Goal: Task Accomplishment & Management: Manage account settings

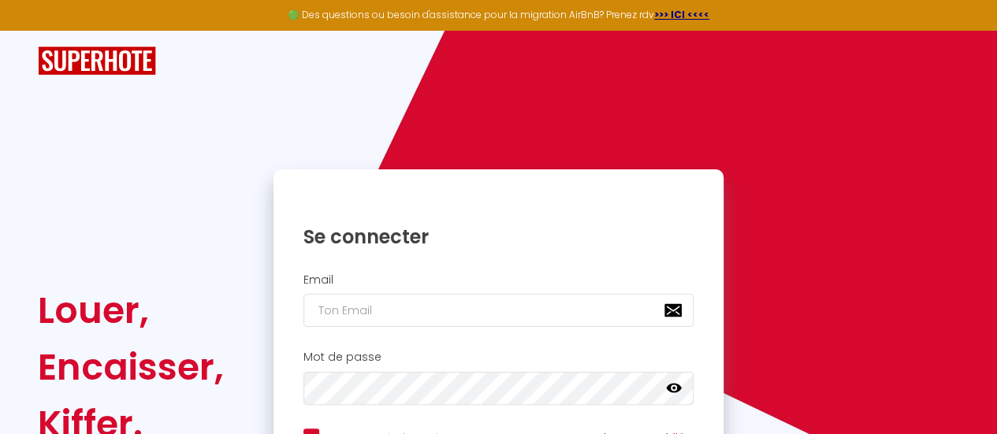
type input "[EMAIL_ADDRESS][DOMAIN_NAME]"
checkbox input "true"
type input "[EMAIL_ADDRESS][DOMAIN_NAME]"
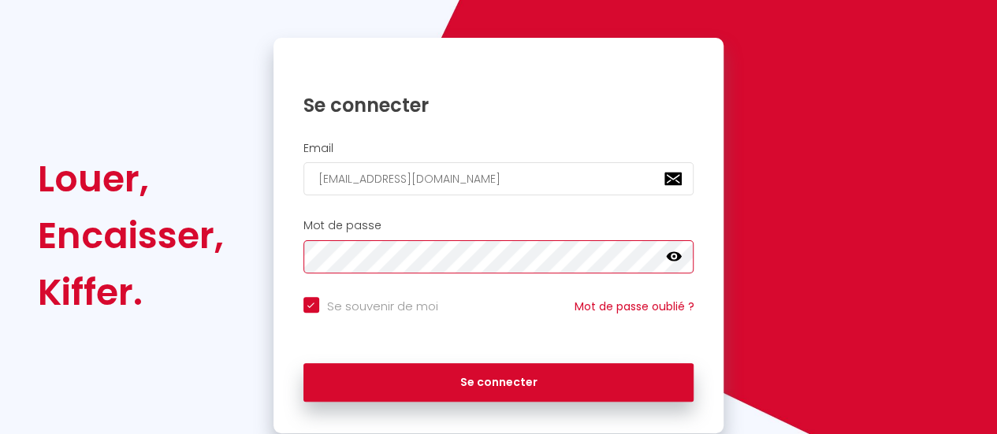
scroll to position [158, 0]
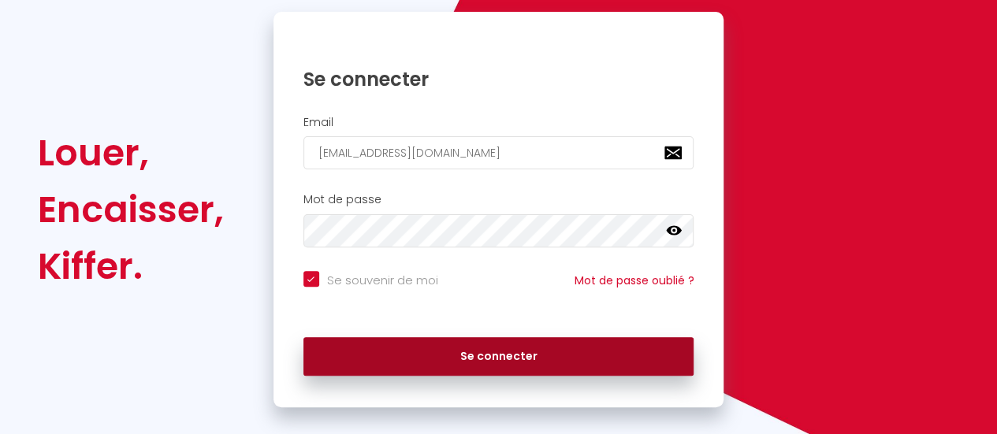
click at [542, 369] on button "Se connecter" at bounding box center [498, 356] width 391 height 39
checkbox input "true"
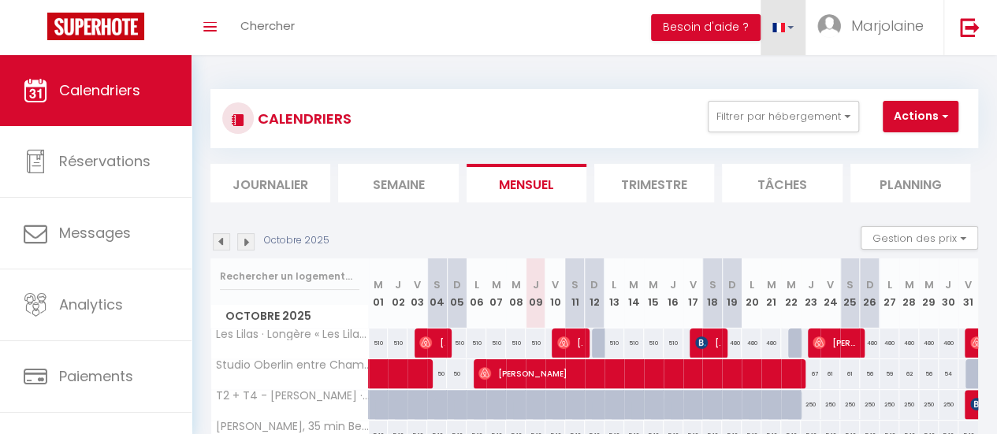
click at [792, 24] on link at bounding box center [784, 27] width 46 height 55
click at [791, 72] on link at bounding box center [781, 76] width 47 height 25
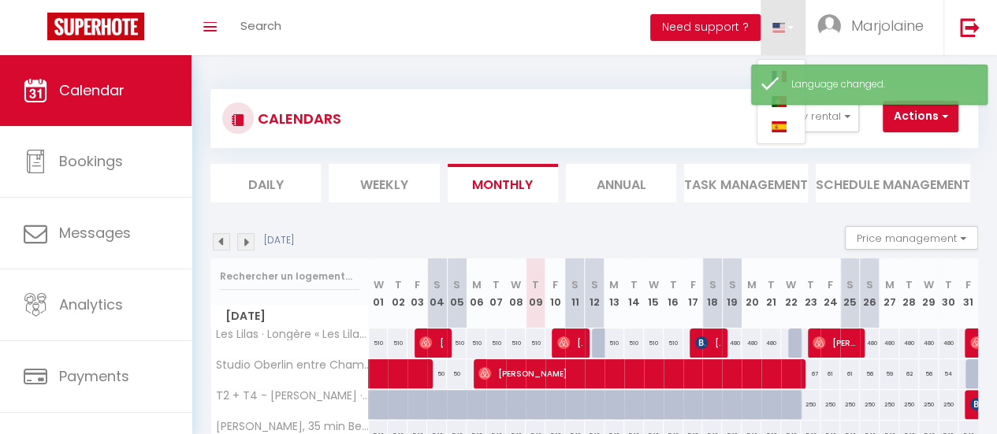
click at [590, 13] on div "Toggle menubar Search BUTTON Need support ? Marjolaine Settings Team" at bounding box center [549, 27] width 871 height 55
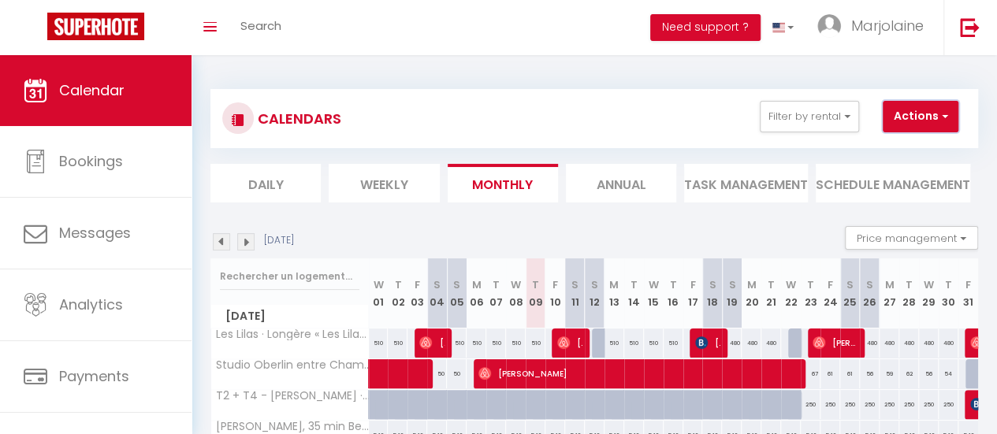
click at [946, 115] on span "button" at bounding box center [942, 116] width 9 height 16
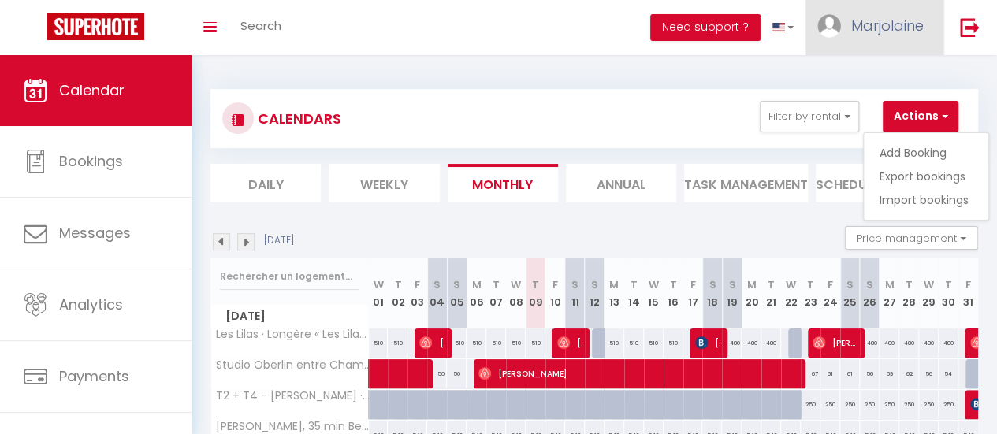
click at [882, 23] on span "Marjolaine" at bounding box center [887, 26] width 73 height 20
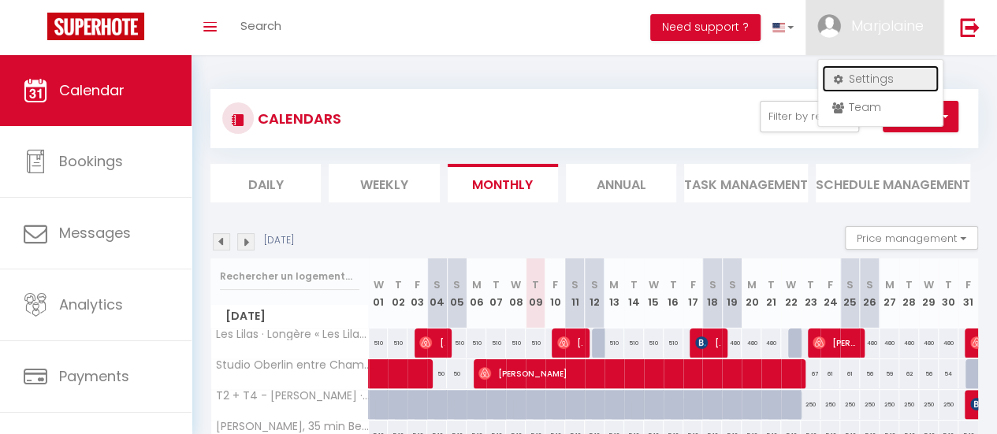
click at [866, 79] on link "Settings" at bounding box center [880, 78] width 117 height 27
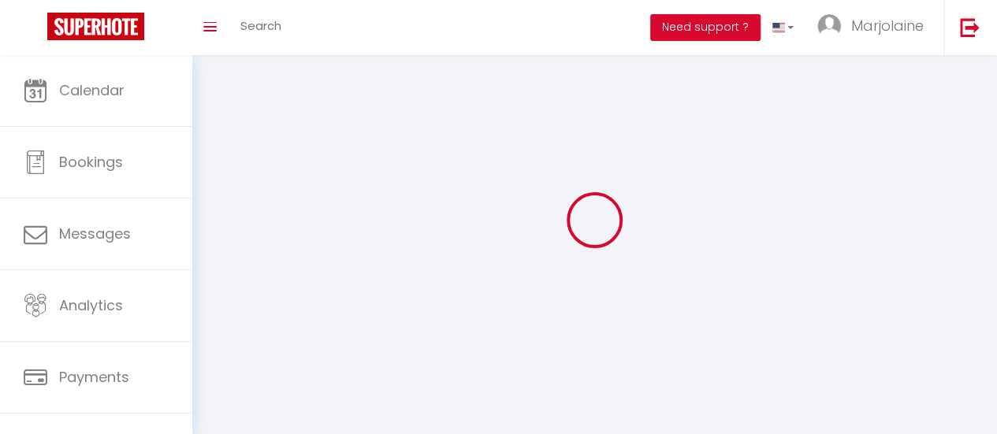
type input "Marjolaine"
type input "Labbé"
type input "0781848598"
type input "1856 [GEOGRAPHIC_DATA]"
type input "41700"
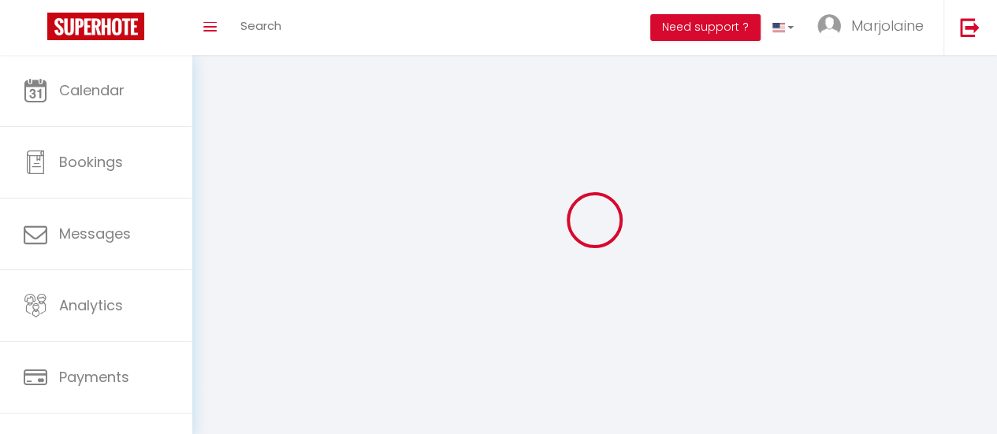
type input "Chémery"
type input "zch93jcSoOQOKPJROmKttuld7"
type input "YfynBhTiNQ6slCckTjmltTOfY"
select select "28"
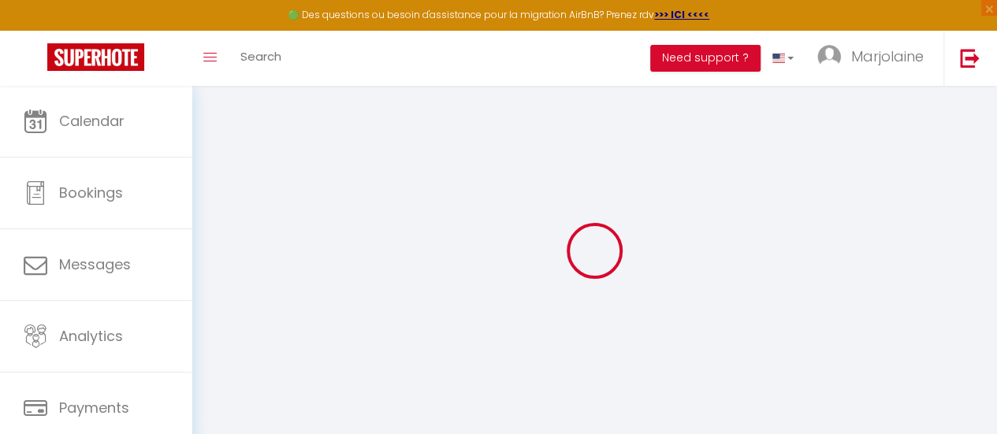
type input "zch93jcSoOQOKPJROmKttuld7"
type input "YfynBhTiNQ6slCckTjmltTOfY"
type input "[URL][DOMAIN_NAME]"
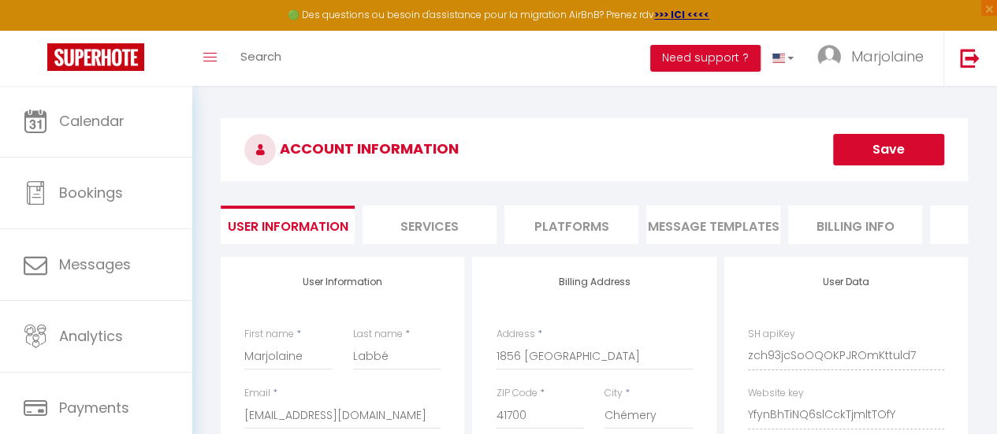
click at [432, 226] on li "Services" at bounding box center [430, 225] width 134 height 39
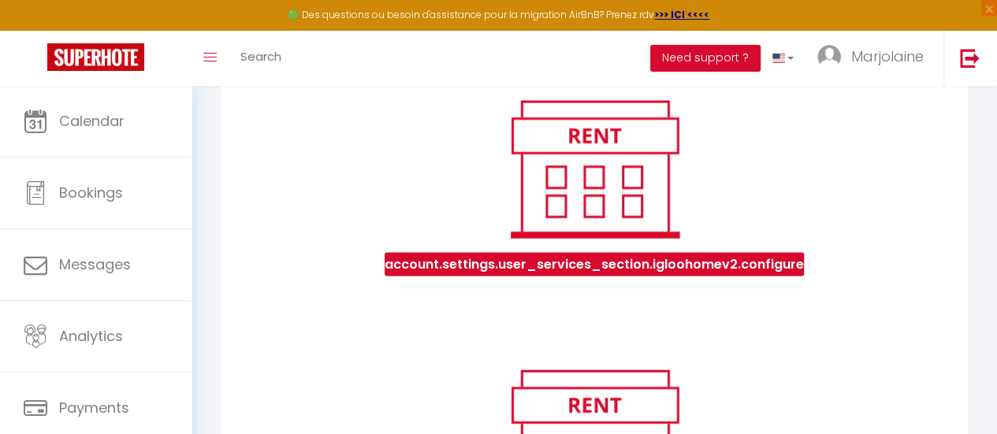
scroll to position [1655, 0]
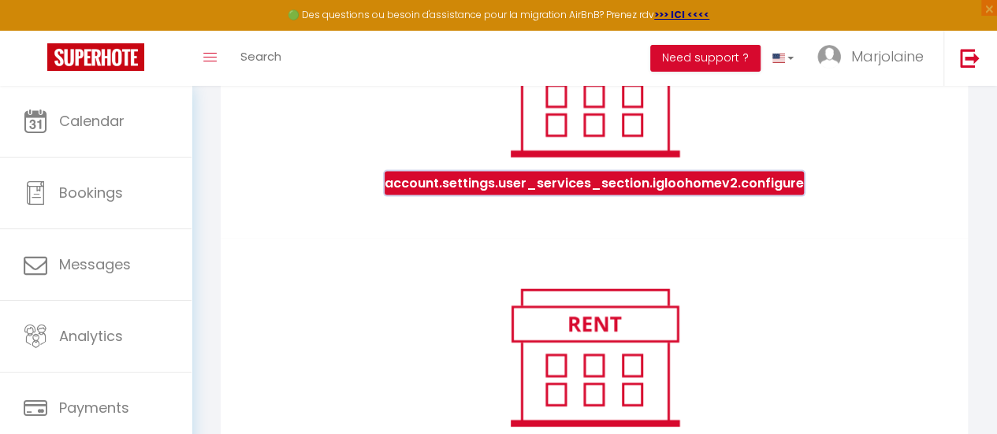
click at [689, 195] on button "account.settings.user_services_section.igloohomev2.configure" at bounding box center [594, 184] width 419 height 24
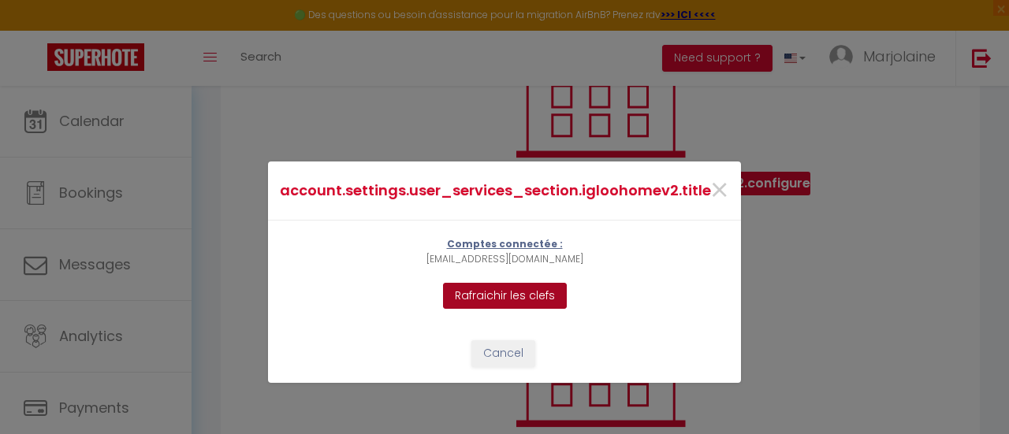
click at [542, 287] on button "Rafraichir les clefs" at bounding box center [505, 296] width 124 height 27
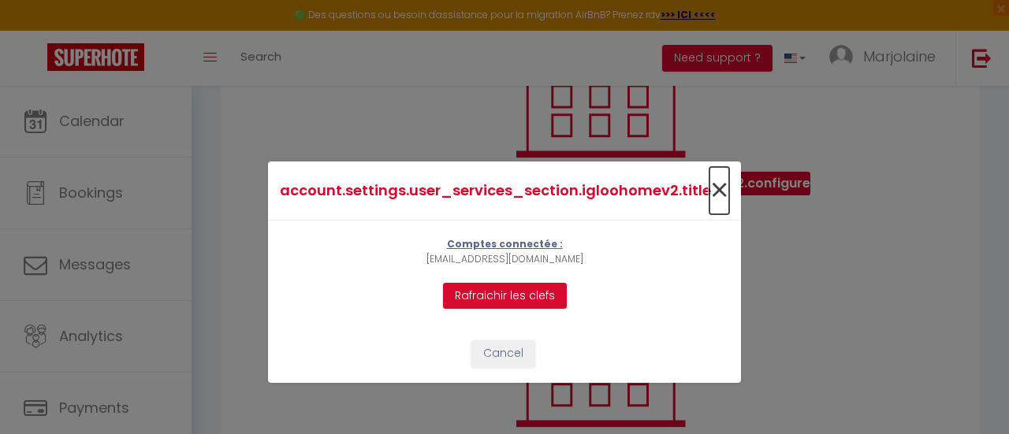
click at [717, 185] on span "×" at bounding box center [719, 190] width 20 height 47
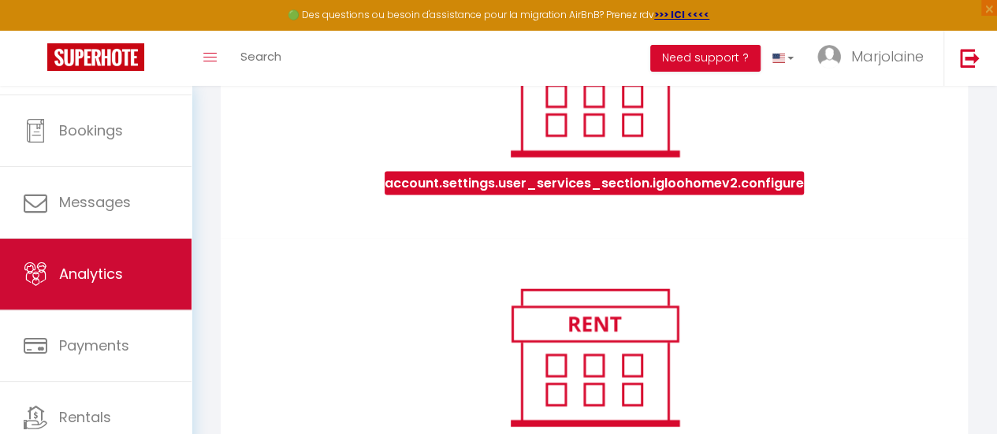
scroll to position [118, 0]
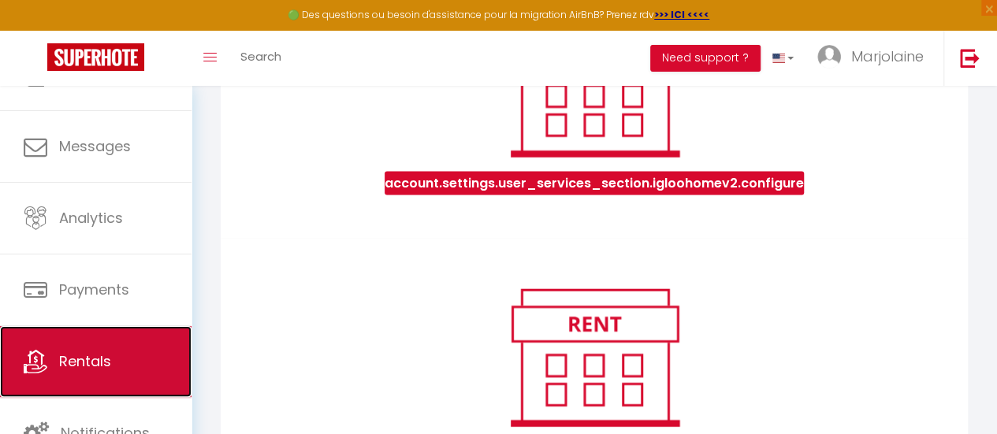
click at [71, 348] on link "Rentals" at bounding box center [96, 361] width 192 height 71
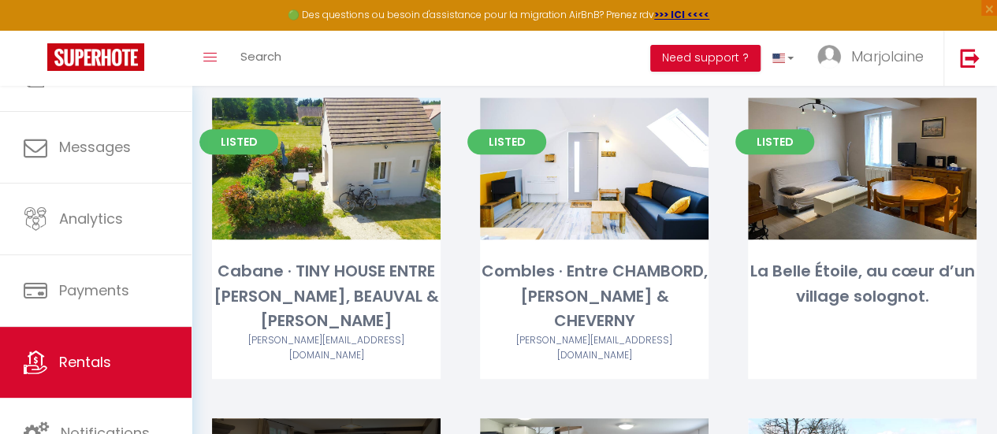
scroll to position [394, 0]
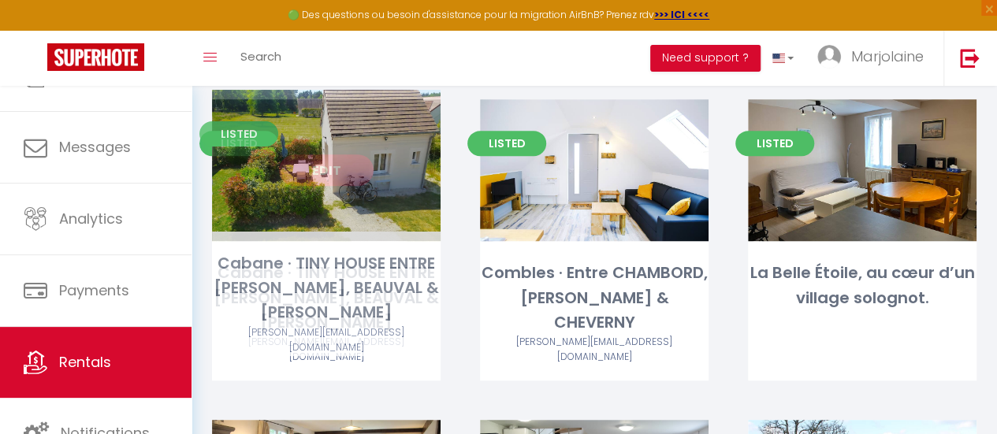
click at [344, 291] on div "Cabane · TINY HOUSE ENTRE [PERSON_NAME], BEAUVAL & [PERSON_NAME]" at bounding box center [326, 298] width 229 height 74
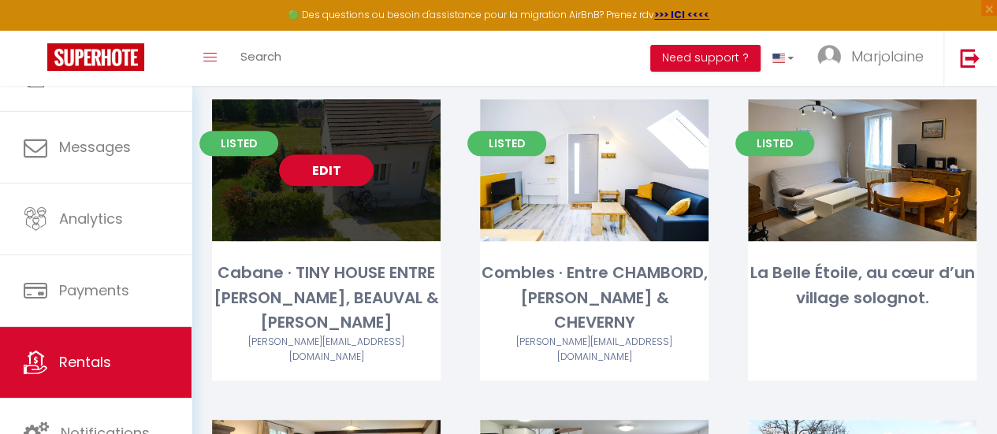
click at [352, 222] on div "Edit" at bounding box center [326, 170] width 229 height 142
click at [282, 188] on div "Edit" at bounding box center [326, 170] width 229 height 142
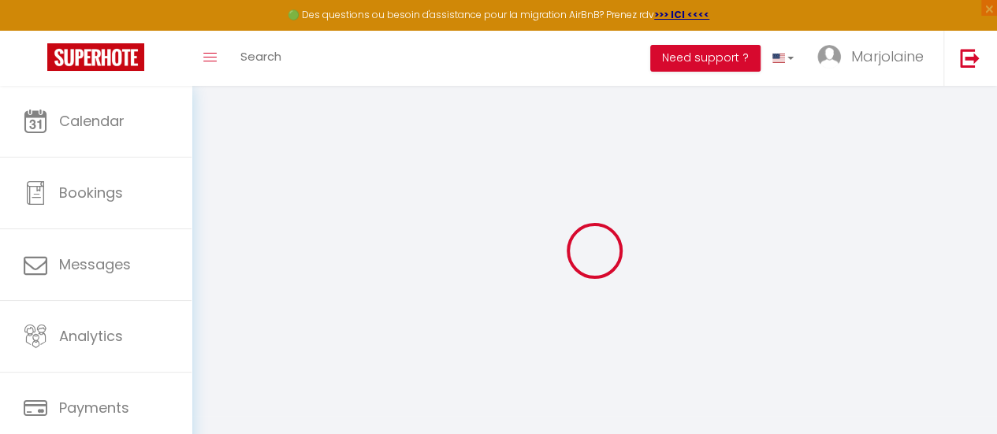
select select
checkbox input "false"
checkbox input "true"
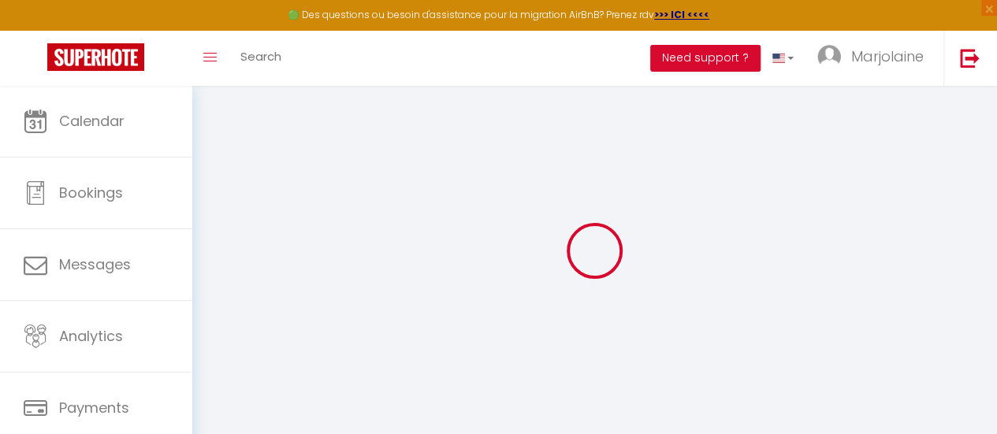
checkbox input "false"
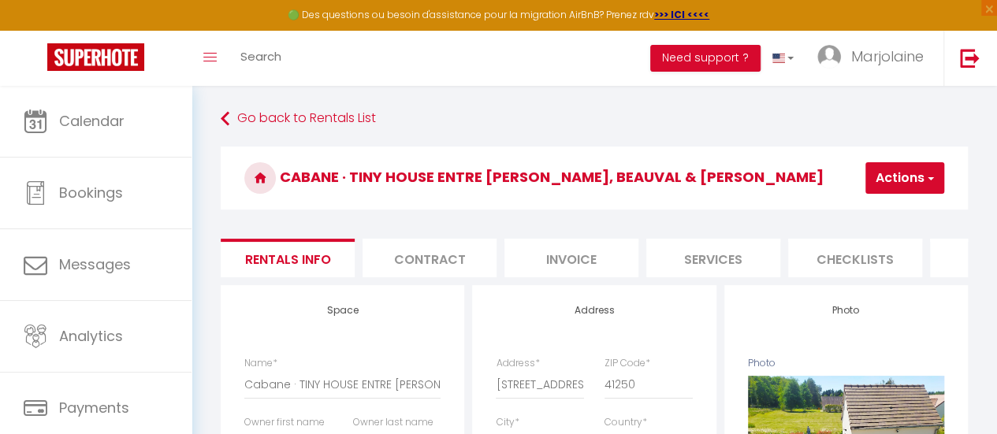
click at [689, 258] on li "Services" at bounding box center [713, 258] width 134 height 39
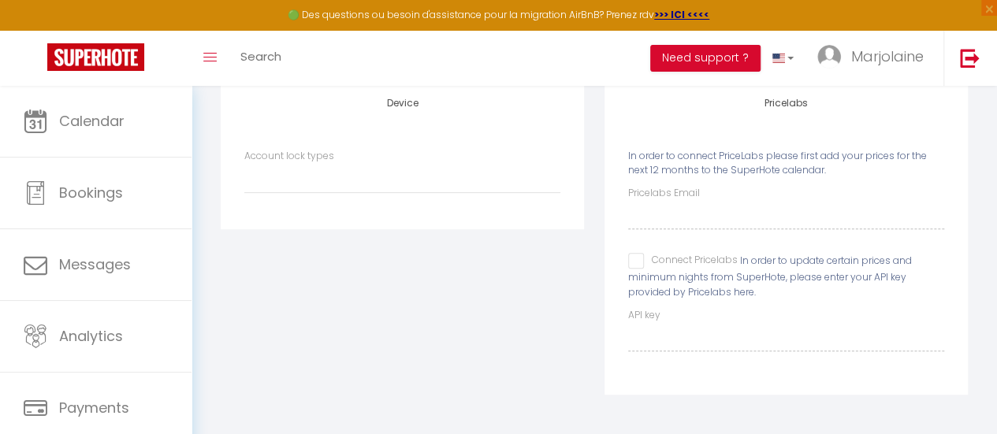
scroll to position [219, 0]
click at [298, 188] on select "Igloohome IgloohomeV2" at bounding box center [402, 178] width 316 height 30
click at [380, 382] on div "Device Account lock types Igloohome IgloohomeV2" at bounding box center [402, 246] width 384 height 337
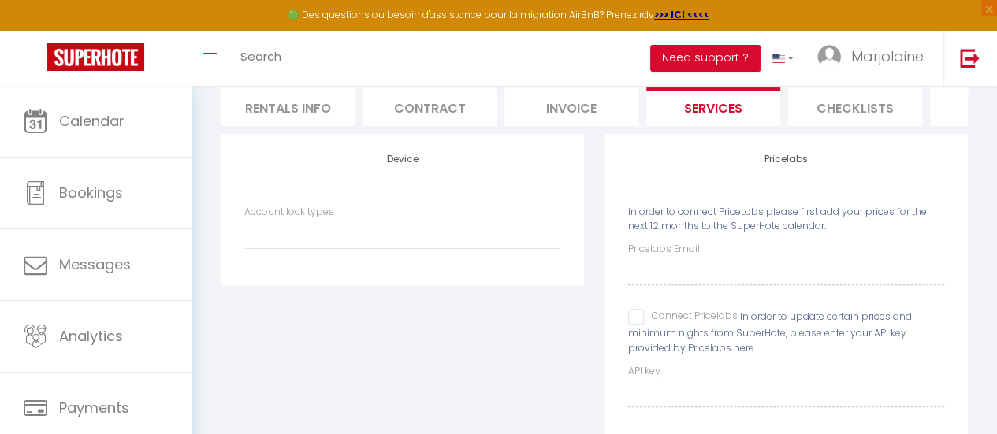
scroll to position [158, 0]
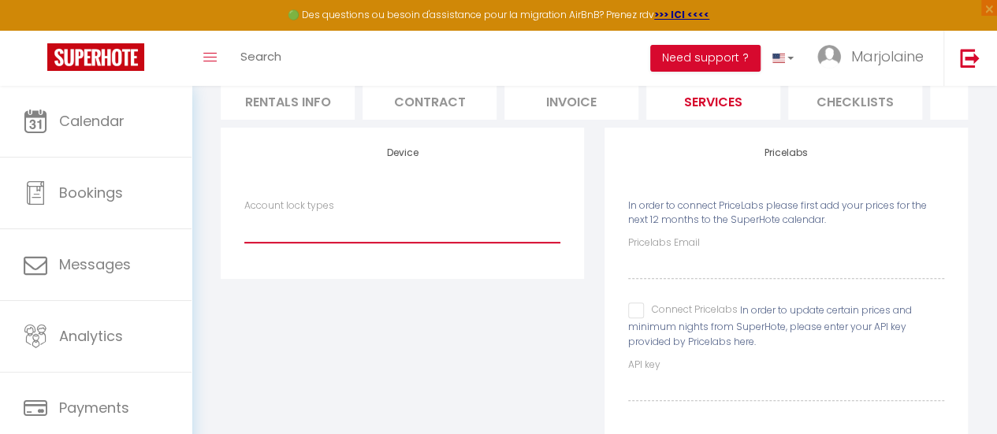
click at [322, 238] on select "Igloohome IgloohomeV2" at bounding box center [402, 228] width 316 height 30
select select "IgloohomeV2"
click at [244, 225] on select "Igloohome IgloohomeV2" at bounding box center [402, 228] width 316 height 30
checkbox input "false"
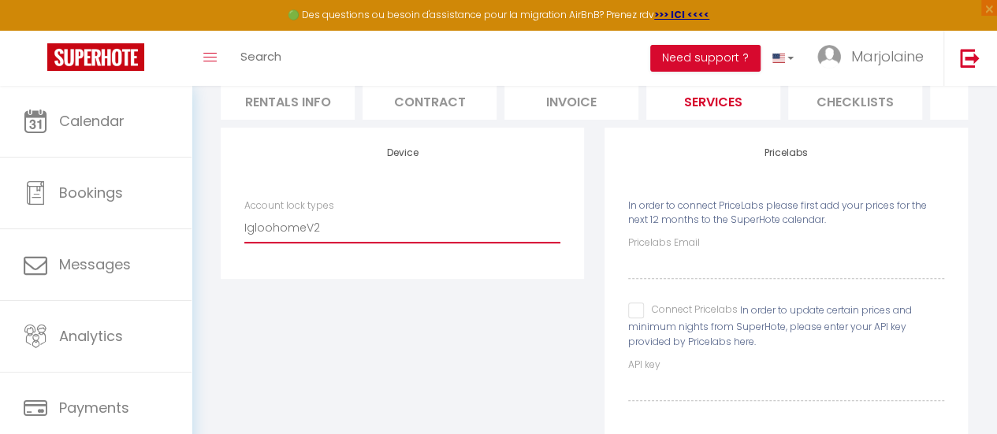
checkbox input "false"
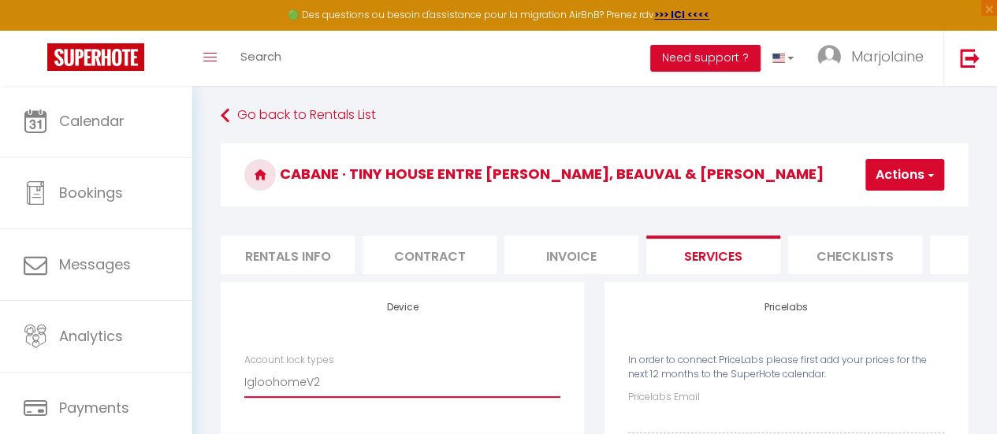
scroll to position [0, 0]
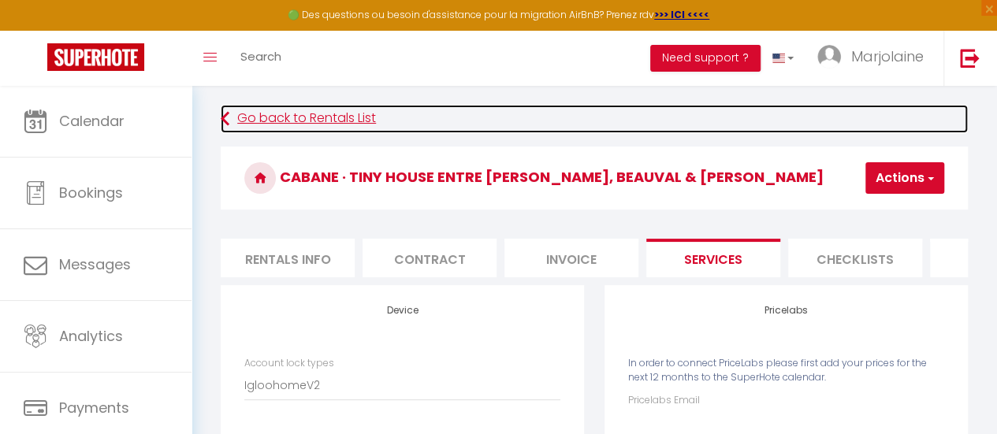
click at [228, 122] on icon at bounding box center [225, 119] width 9 height 28
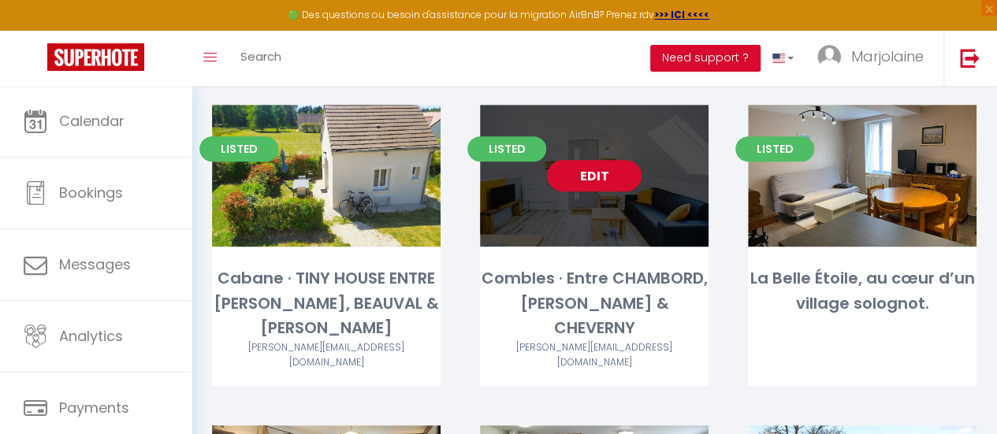
scroll to position [394, 0]
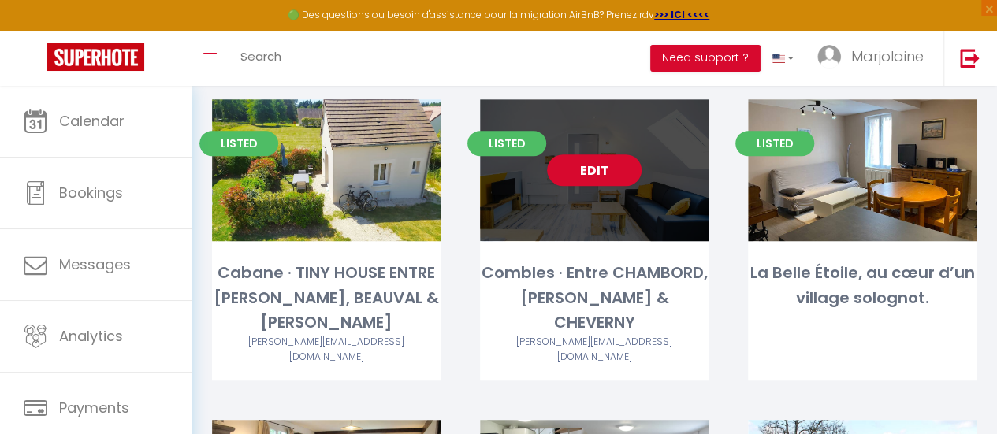
click at [679, 207] on div "Edit" at bounding box center [594, 170] width 229 height 142
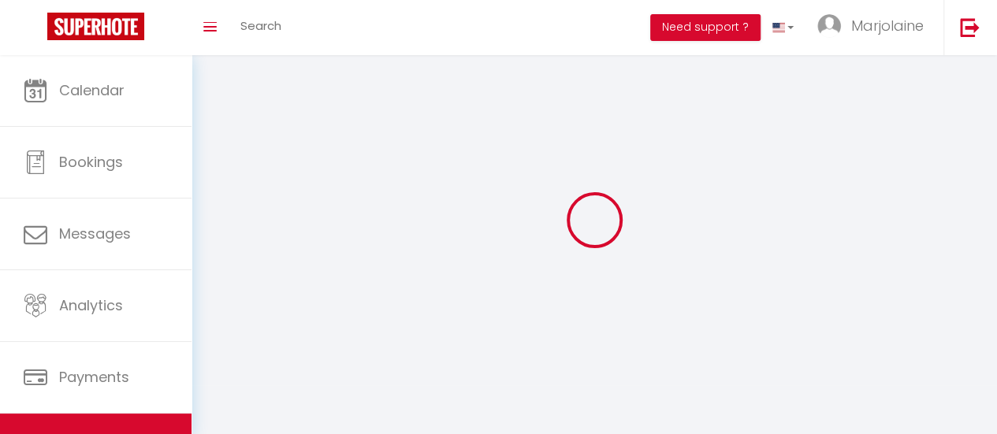
select select "1"
select select "28"
select select
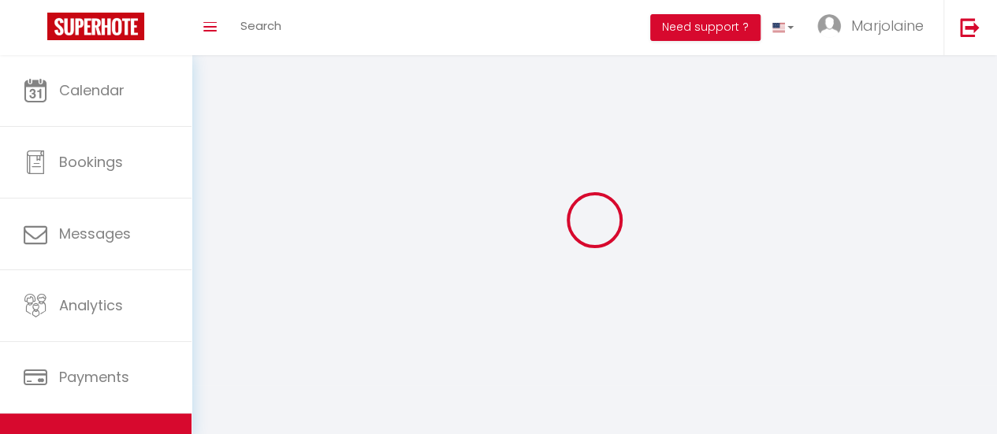
select select
checkbox input "false"
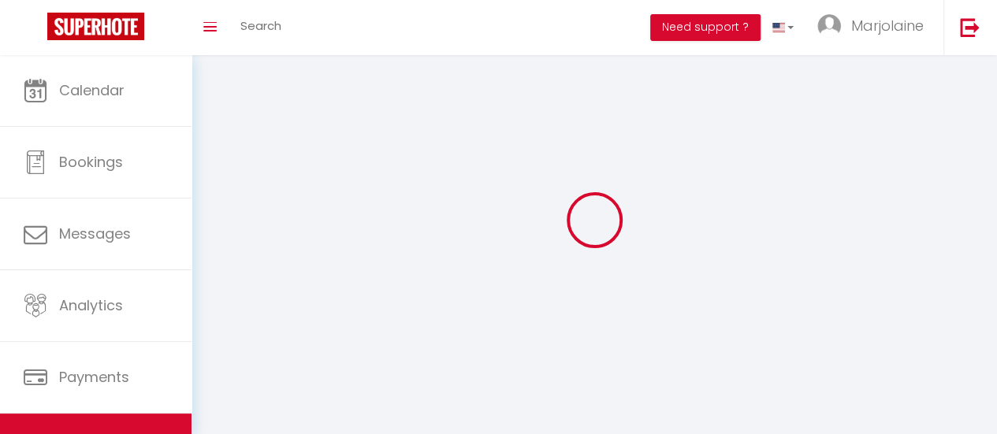
checkbox input "false"
select select
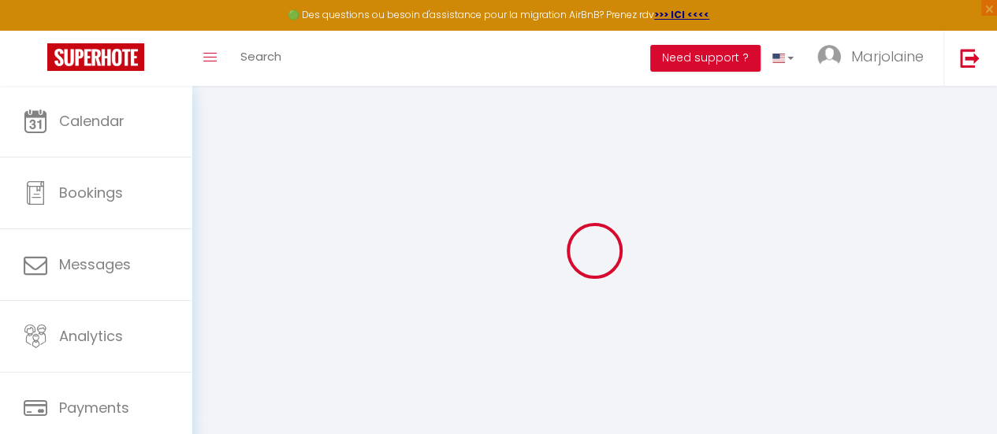
select select
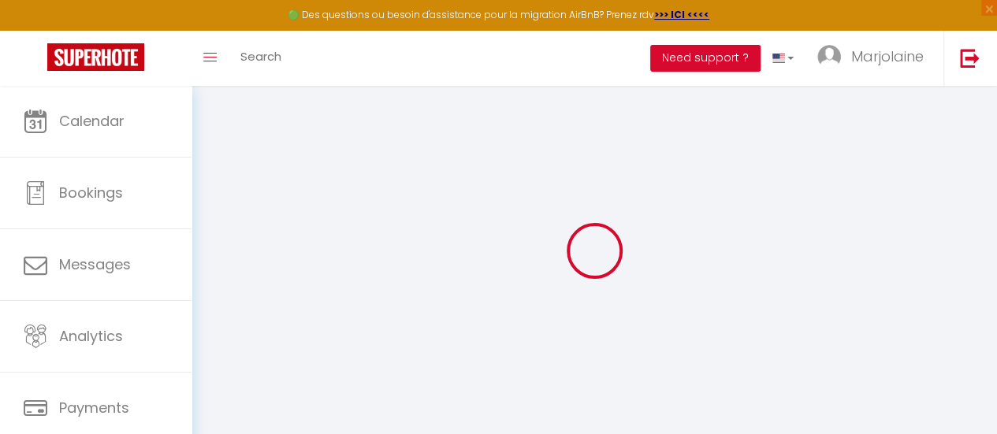
select select
checkbox input "false"
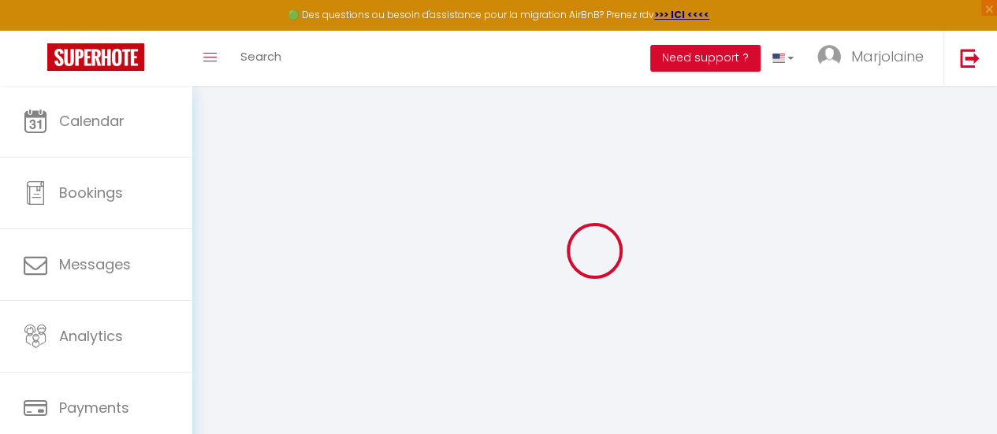
select select
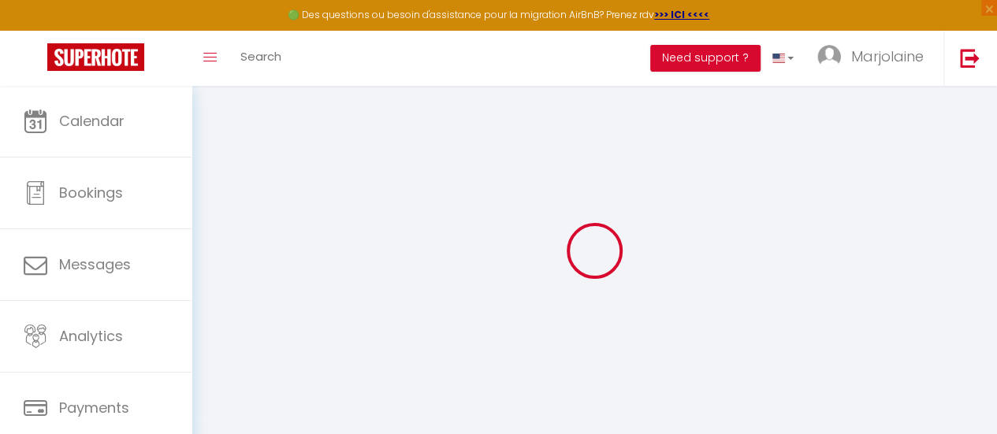
select select
checkbox input "false"
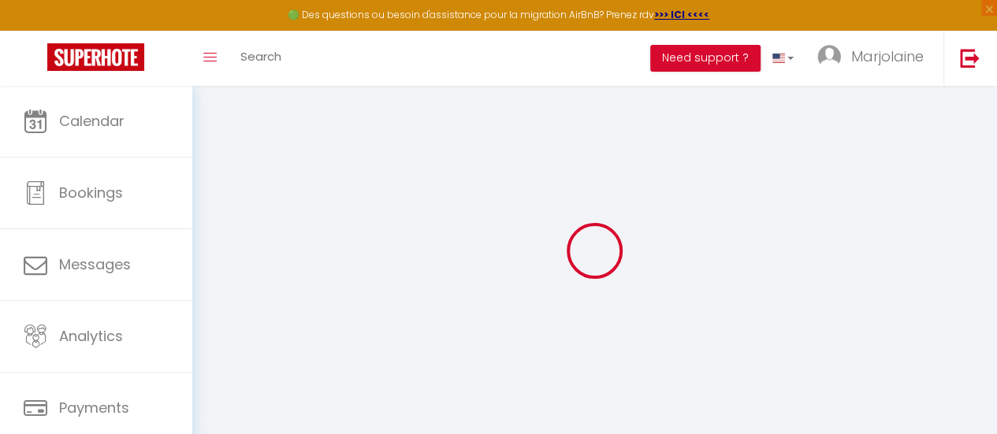
checkbox input "false"
select select
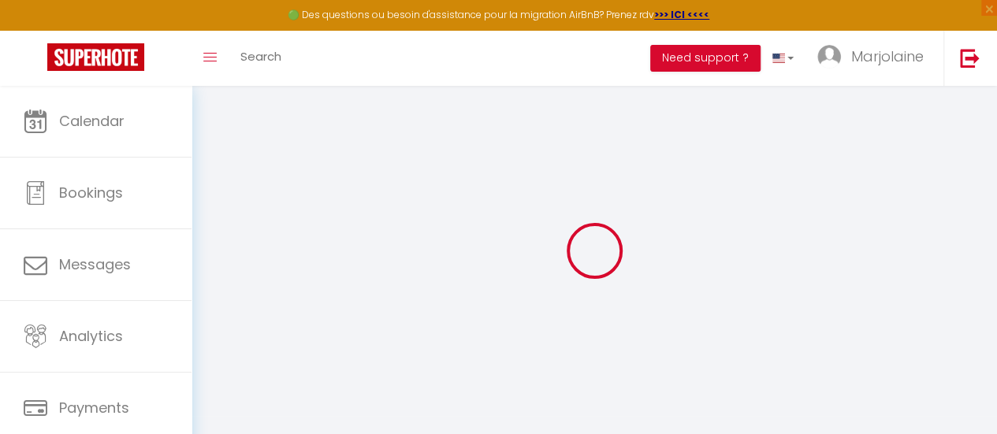
select select
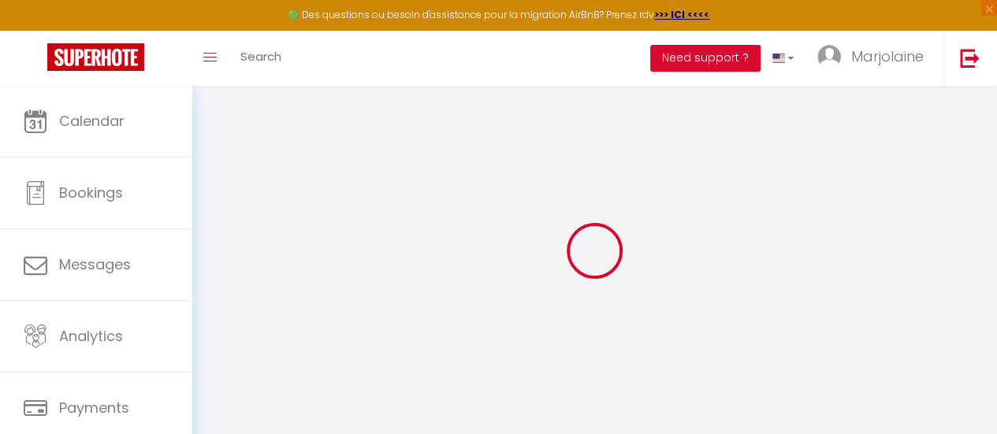
checkbox input "false"
select select
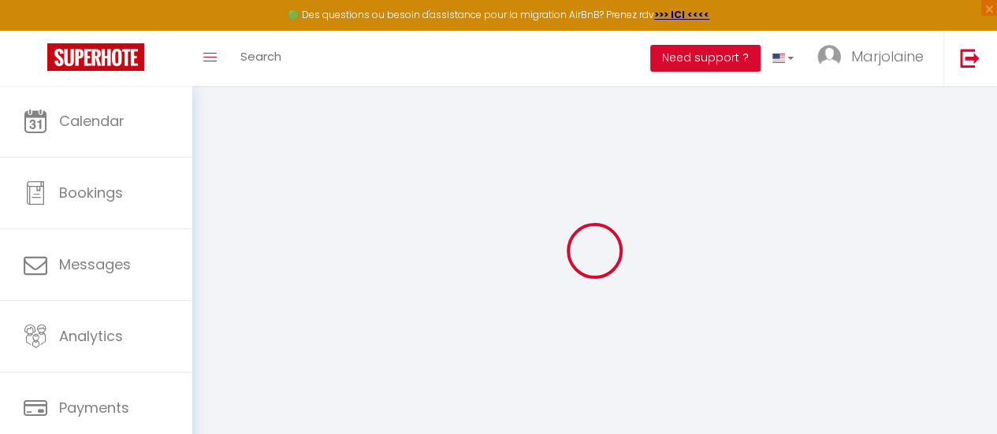
select select
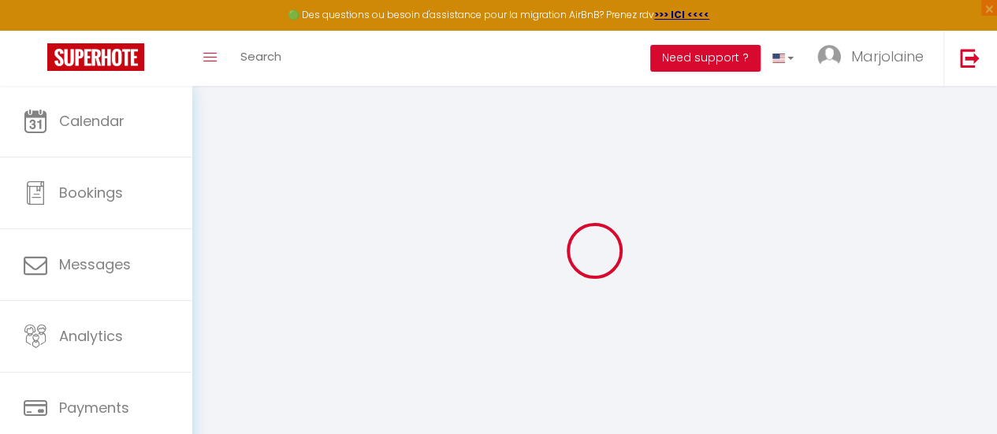
select select
checkbox input "false"
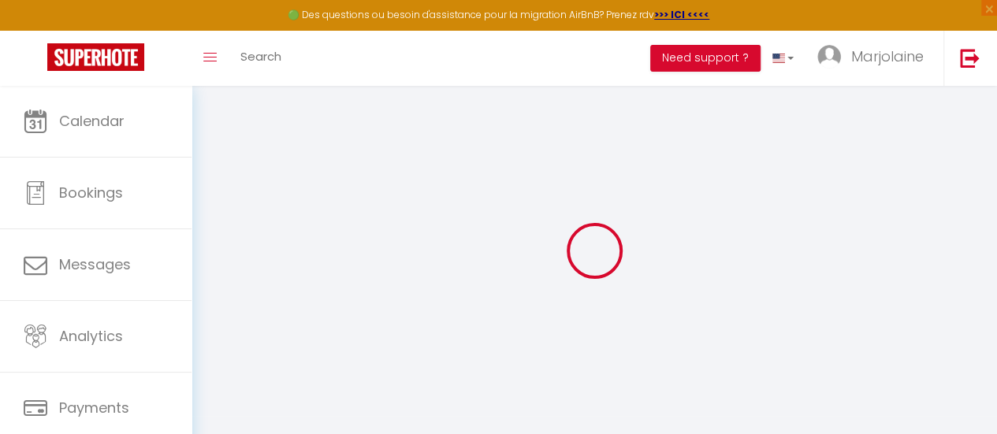
checkbox input "false"
select select
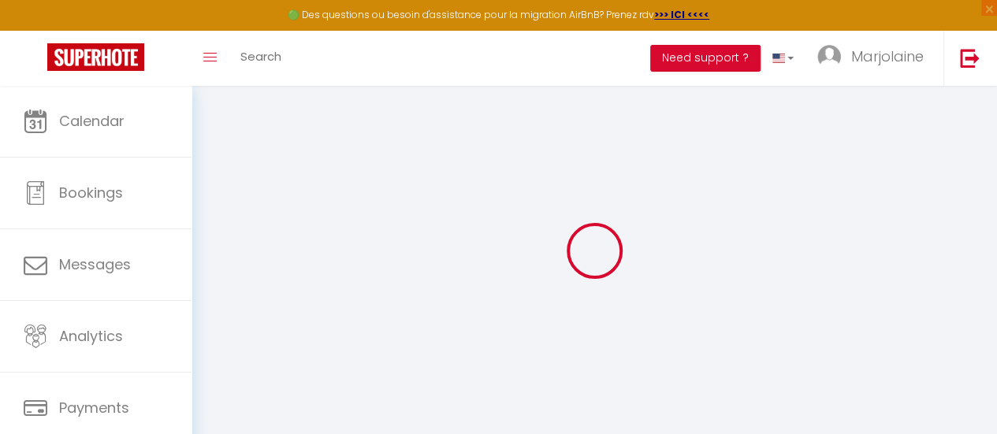
select select
checkbox input "false"
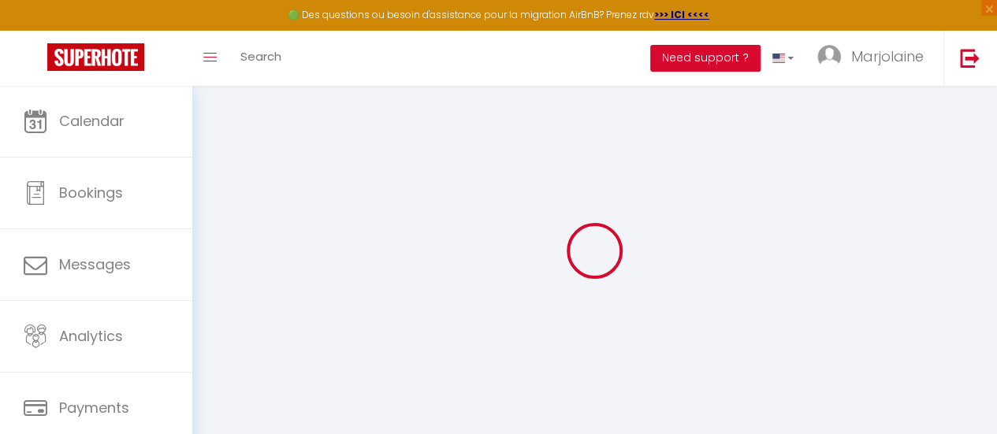
checkbox input "false"
select select
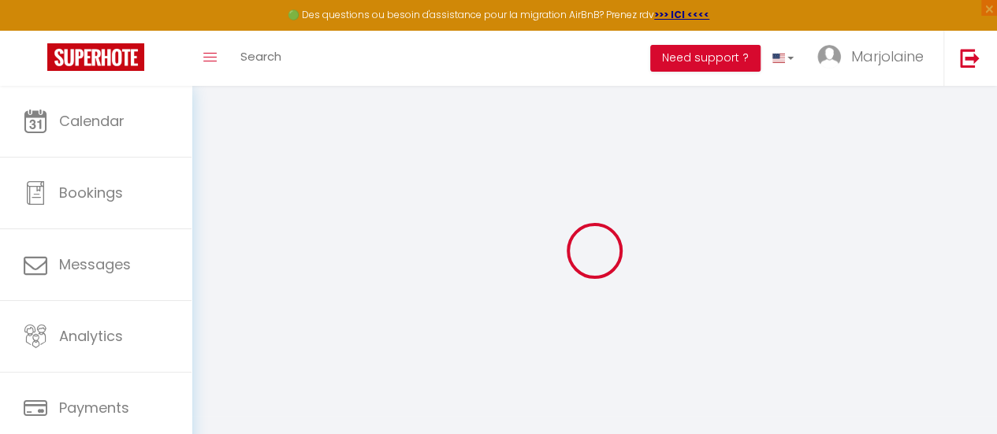
type input "Combles · Entre CHAMBORD, [PERSON_NAME] & CHEVERNY"
type input "[PERSON_NAME]"
type input "Nouveau"
type input "[STREET_ADDRESS]"
type input "41250"
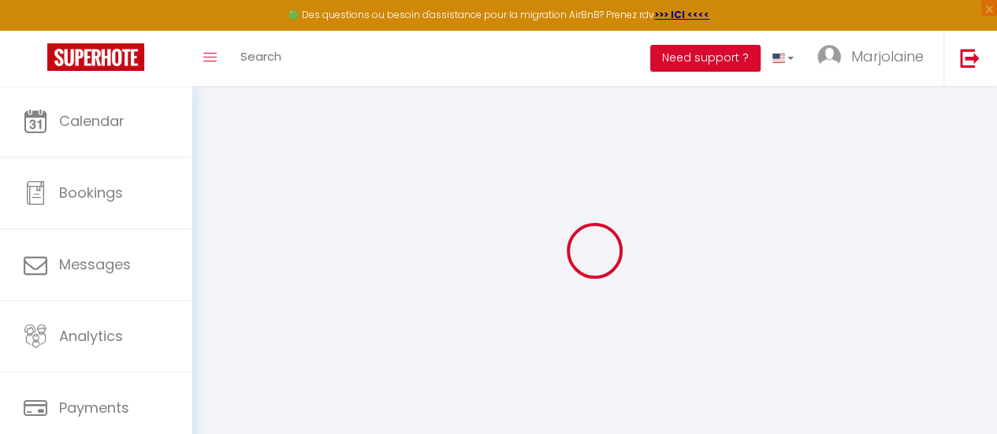
type input "Tour en [GEOGRAPHIC_DATA]"
select select "2"
type input "59"
select select
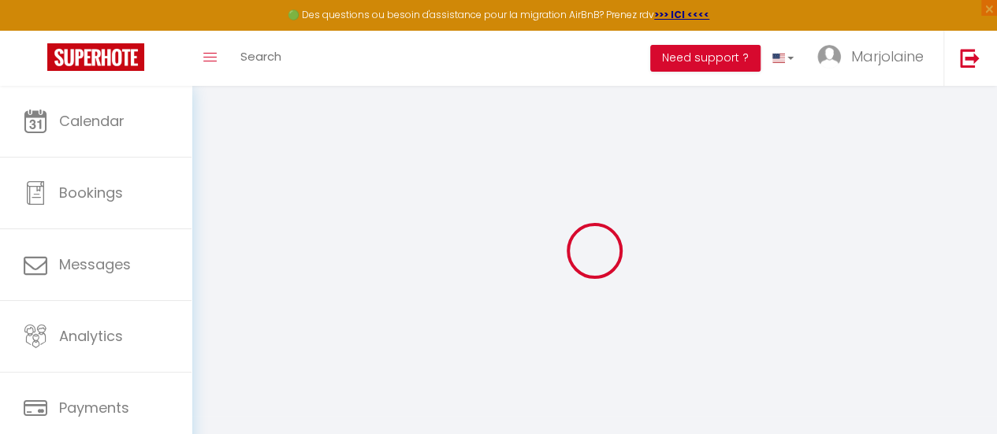
select select
type input "[STREET_ADDRESS]"
type input "41250"
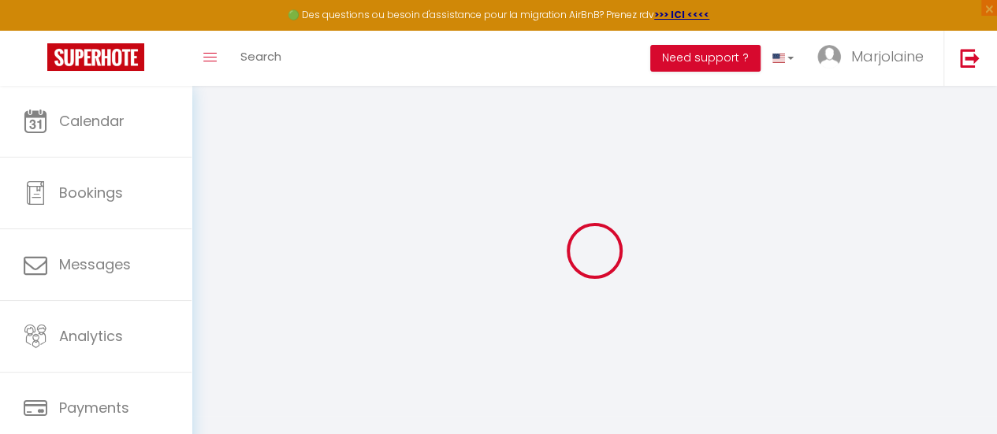
type input "Tour-en-[GEOGRAPHIC_DATA]"
type input "[EMAIL_ADDRESS][DOMAIN_NAME]"
select select "7844"
checkbox input "false"
checkbox input "true"
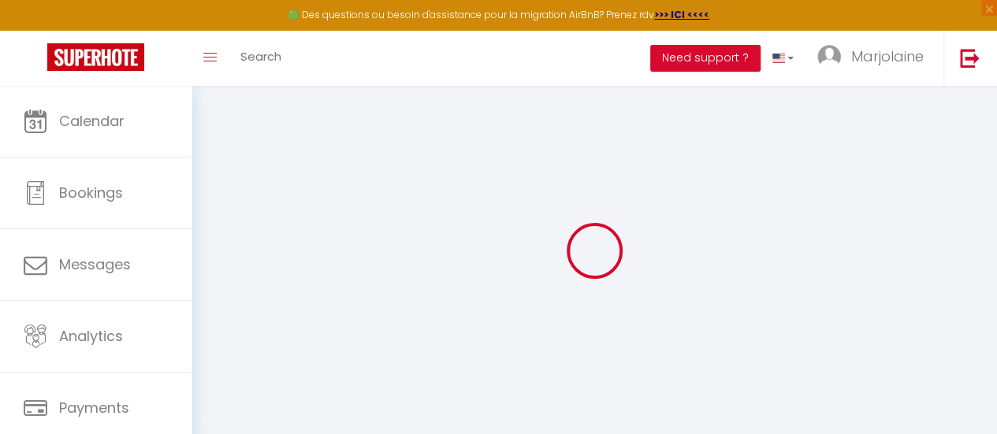
checkbox input "true"
checkbox input "false"
type input "18"
type input "30"
type input "0"
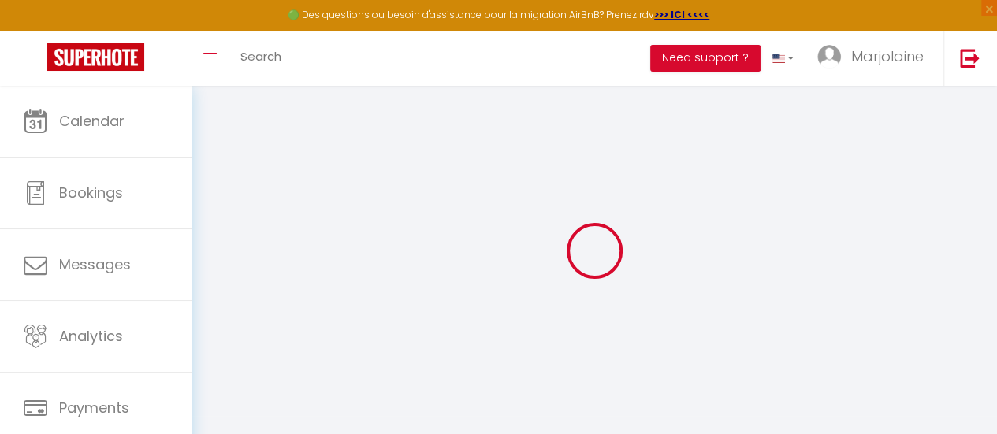
type input "0"
select select "18844"
select select
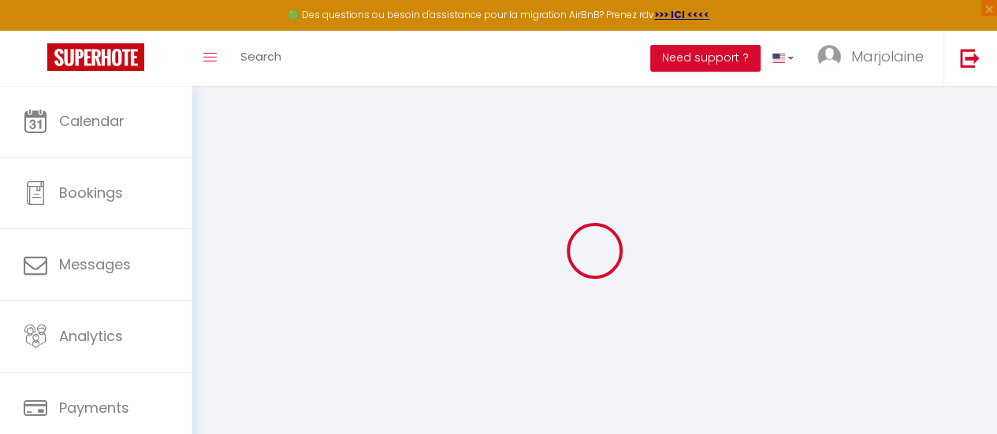
select select
checkbox input "false"
checkbox input "true"
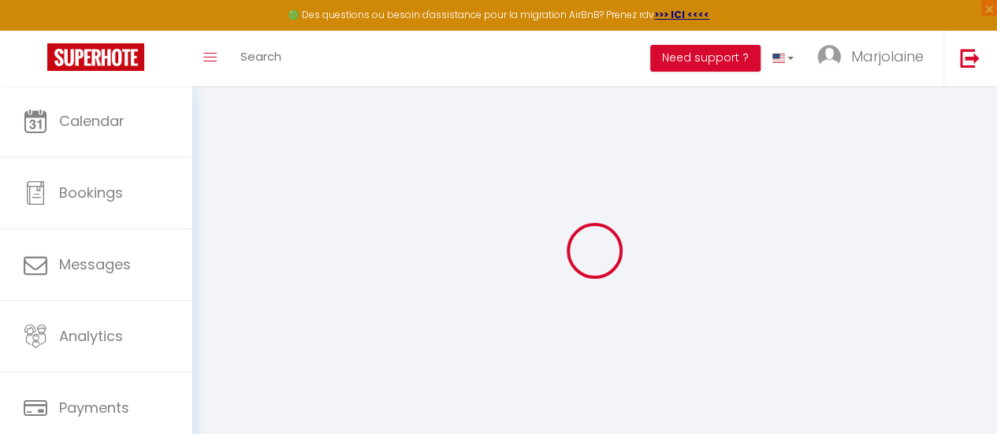
checkbox input "true"
checkbox input "false"
select select
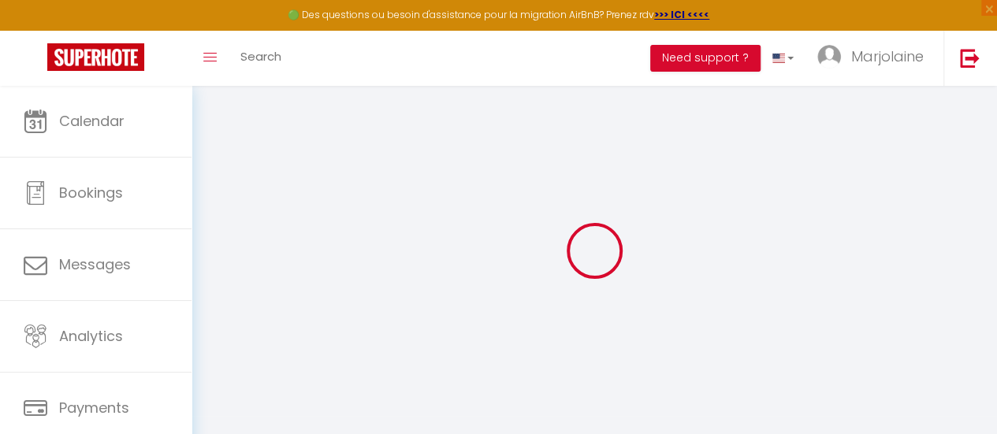
select select
checkbox input "false"
checkbox input "true"
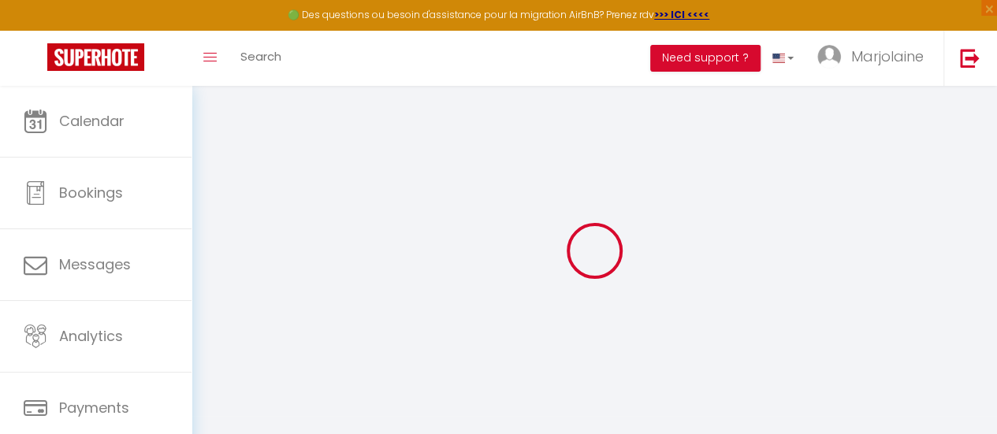
checkbox input "false"
select select
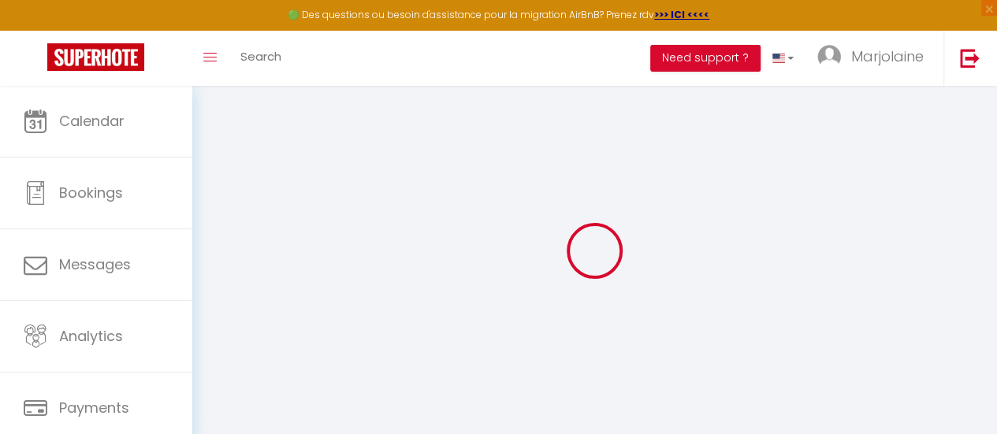
select select
checkbox input "false"
checkbox input "true"
checkbox input "false"
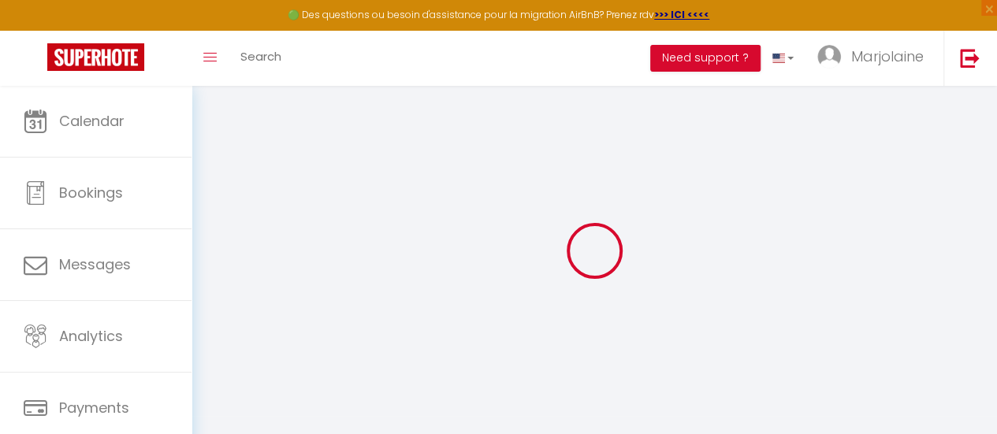
checkbox input "false"
checkbox input "true"
checkbox input "false"
select select "16:00"
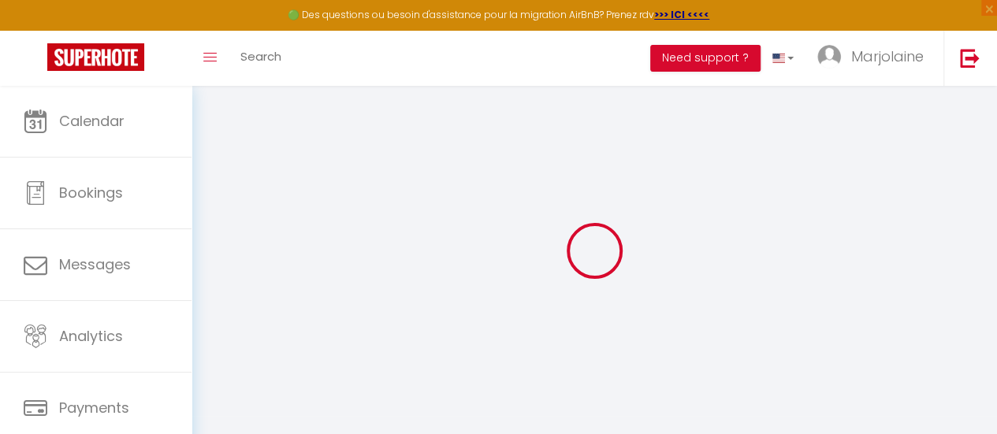
select select
select select "10:00"
select select "30"
select select "120"
select select
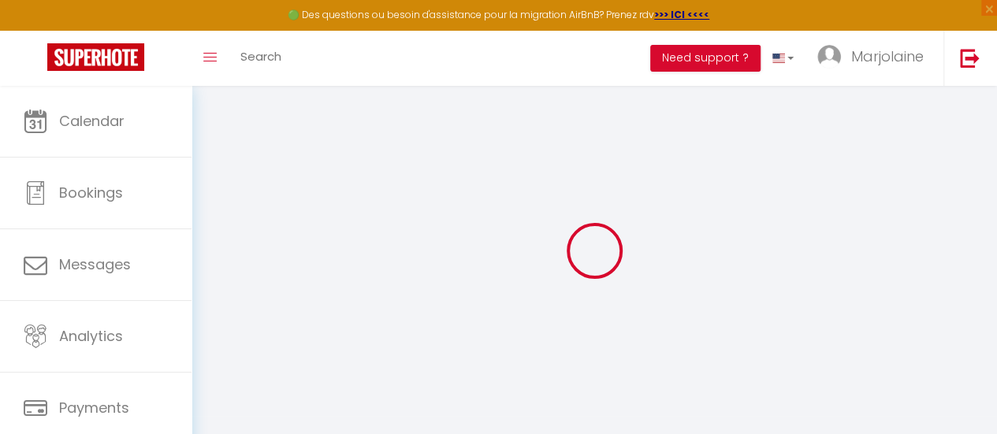
checkbox input "false"
checkbox input "true"
checkbox input "false"
select select
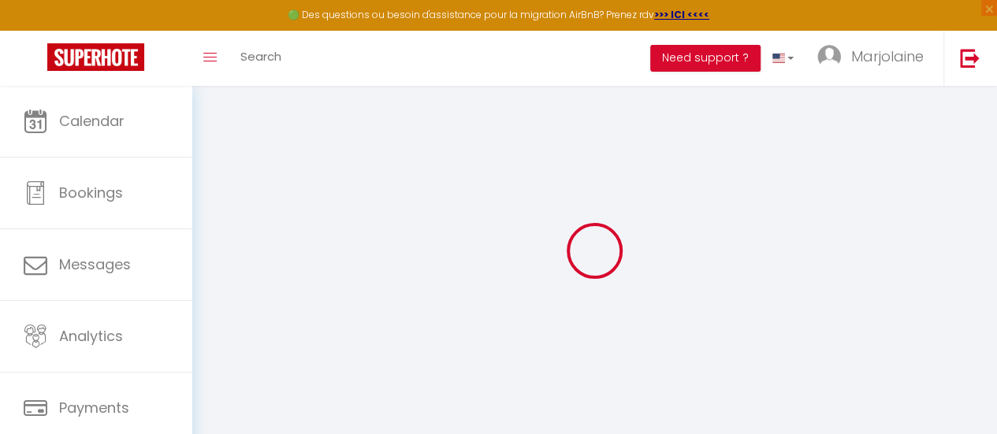
checkbox input "false"
checkbox input "true"
checkbox input "false"
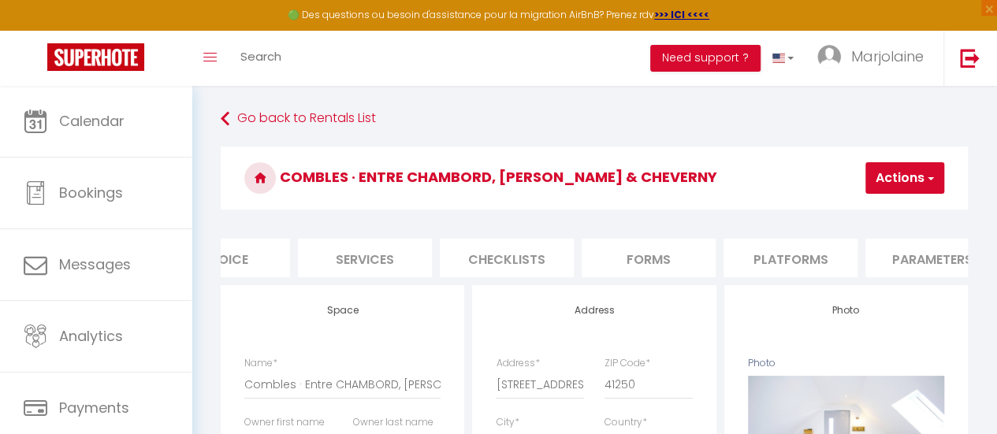
scroll to position [0, 337]
click at [391, 259] on li "Services" at bounding box center [376, 258] width 134 height 39
select select
checkbox input "false"
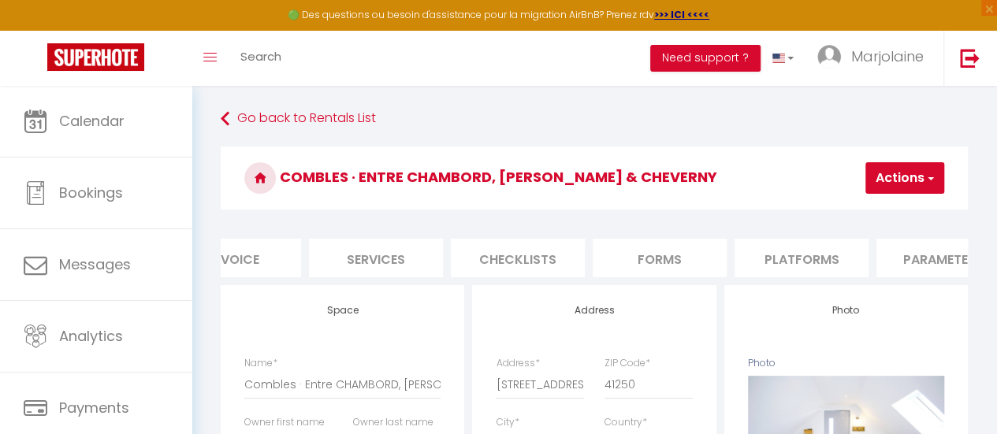
checkbox input "false"
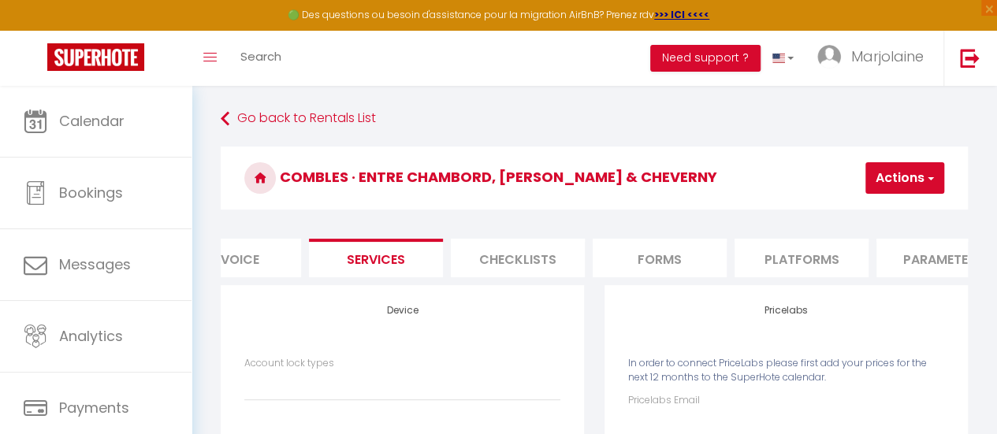
scroll to position [158, 0]
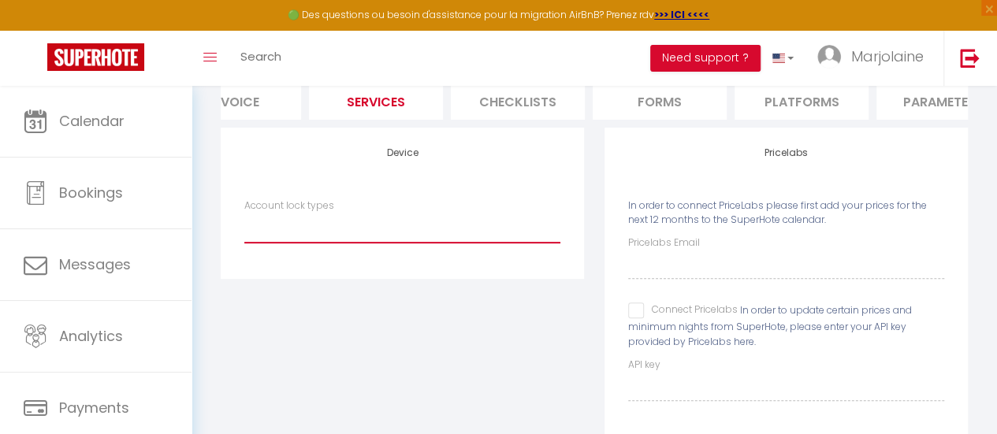
click at [322, 236] on select "Igloohome IgloohomeV2" at bounding box center [402, 228] width 316 height 30
select select "IgloohomeV2"
click at [244, 225] on select "Igloohome IgloohomeV2" at bounding box center [402, 228] width 316 height 30
checkbox input "false"
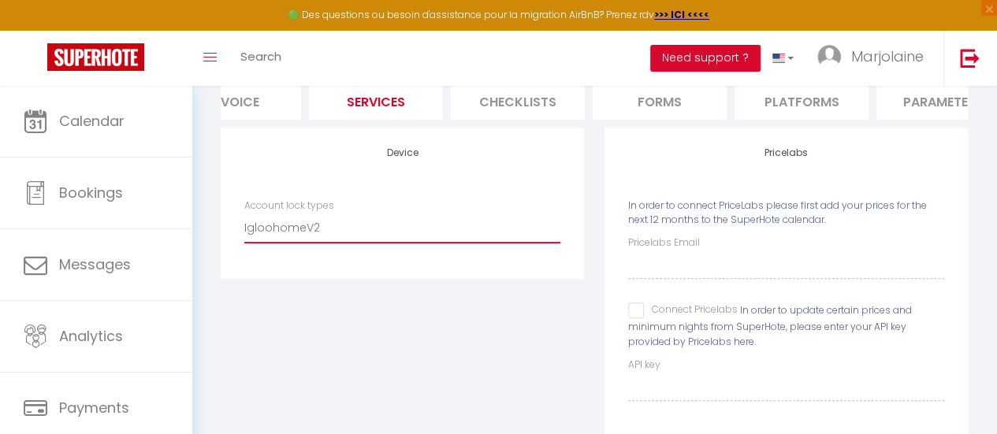
checkbox input "false"
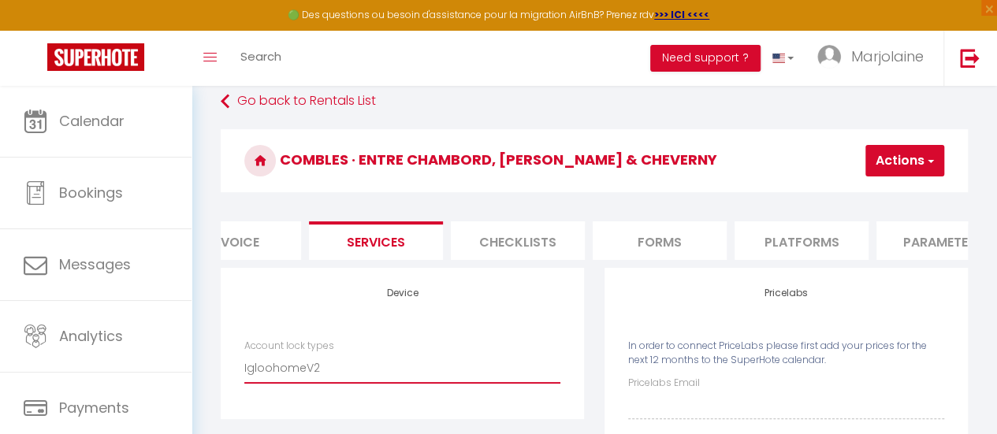
scroll to position [0, 0]
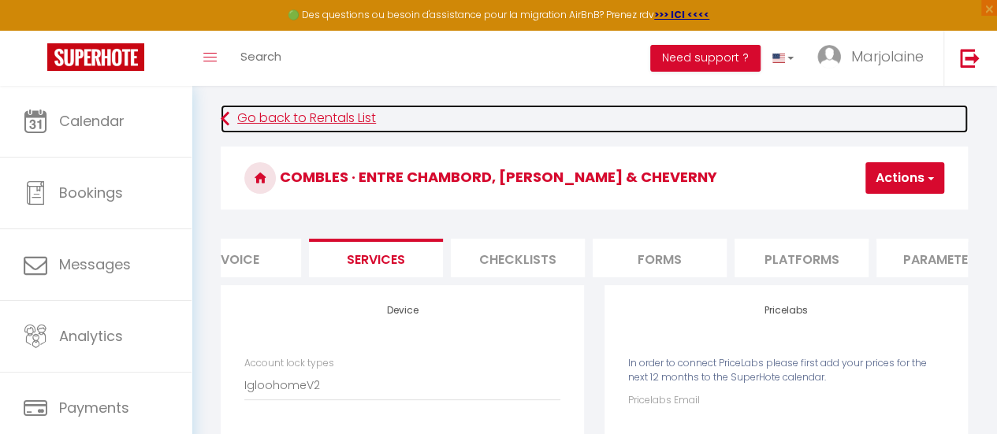
click at [233, 118] on link "Go back to Rentals List" at bounding box center [594, 119] width 747 height 28
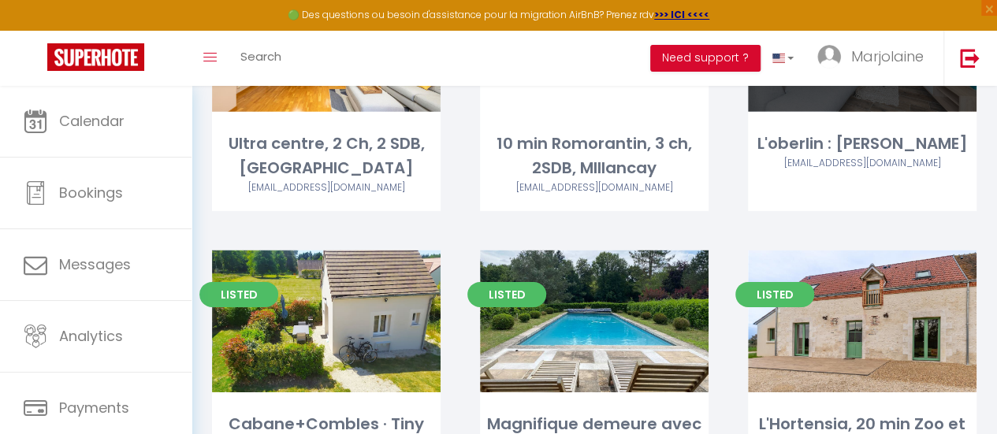
scroll to position [2365, 0]
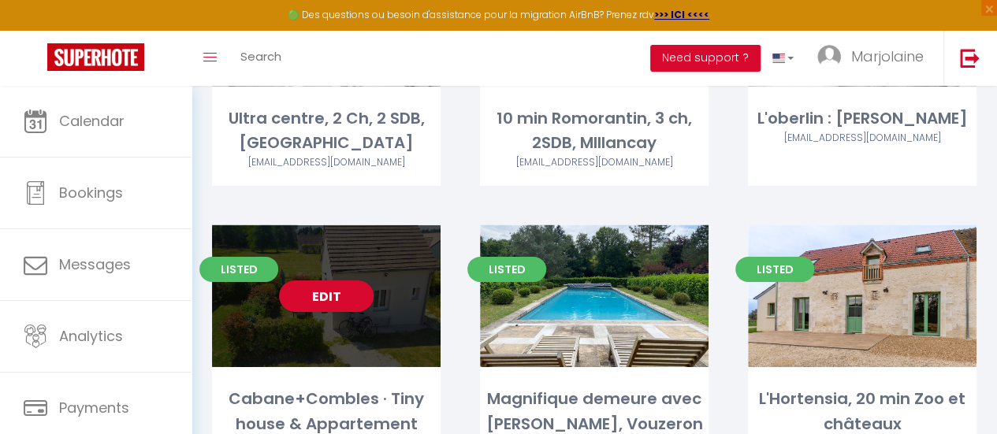
click at [331, 269] on div "Listed Edit Cabane+Combles · Tiny house & Appartement Chambord/Beauval/Cheverny…" at bounding box center [326, 365] width 229 height 281
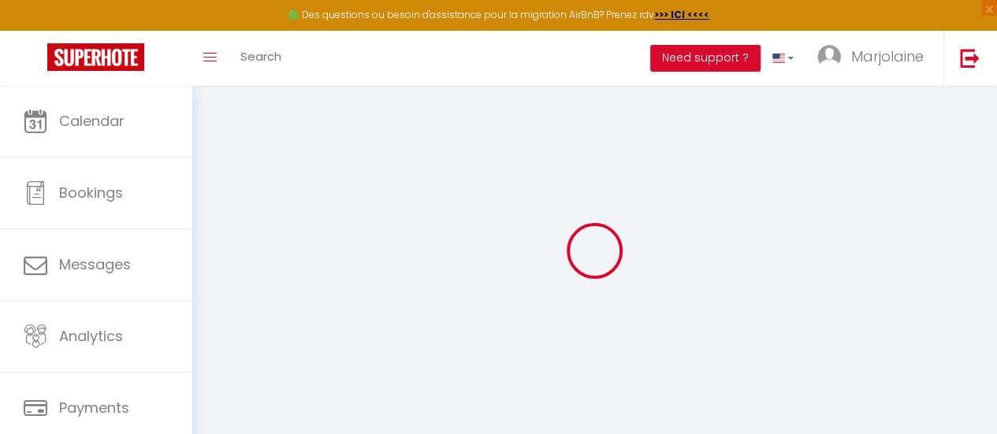
select select
checkbox input "false"
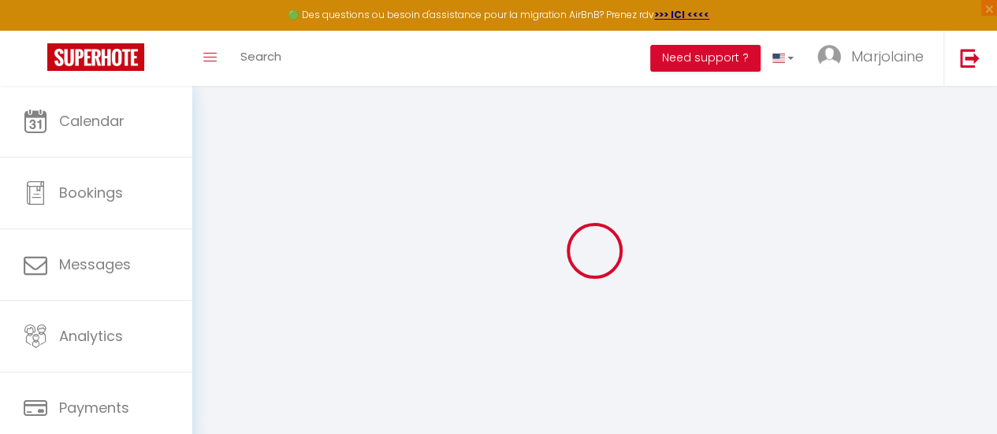
select select
checkbox input "false"
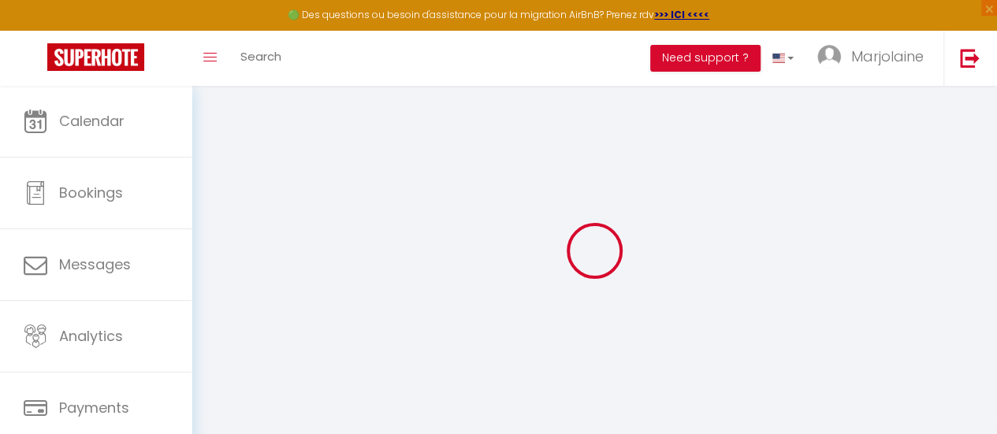
select select
checkbox input "false"
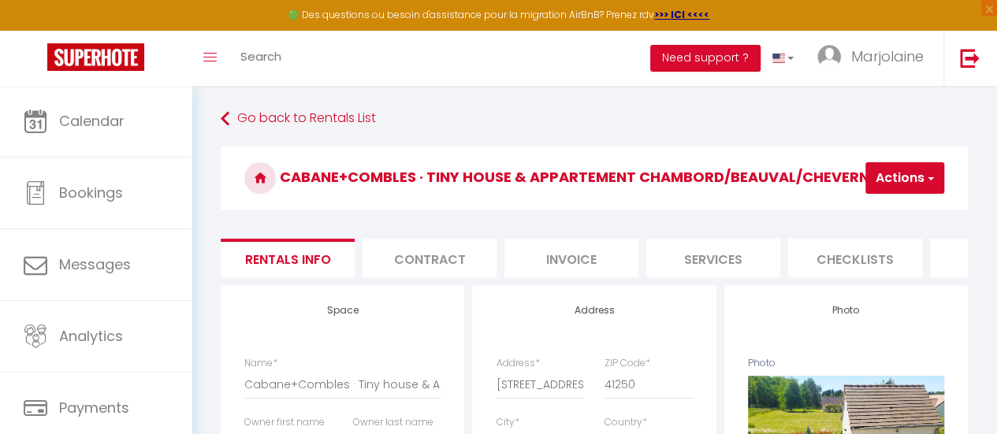
click at [694, 259] on li "Services" at bounding box center [713, 258] width 134 height 39
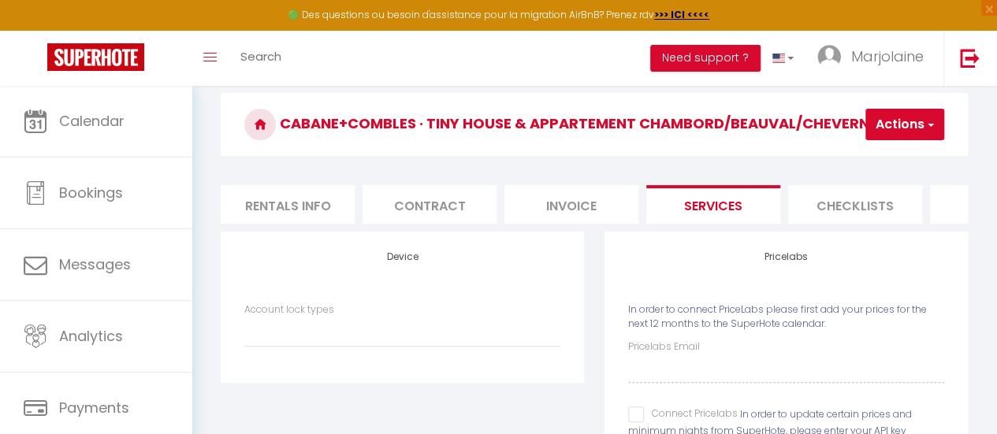
scroll to position [79, 0]
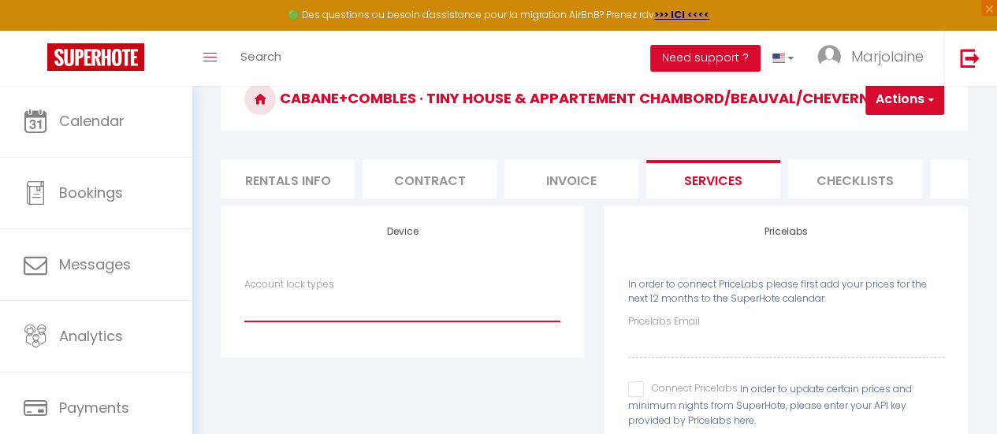
click at [333, 322] on select "Igloohome IgloohomeV2" at bounding box center [402, 307] width 316 height 30
click at [244, 303] on select "Igloohome IgloohomeV2" at bounding box center [402, 307] width 316 height 30
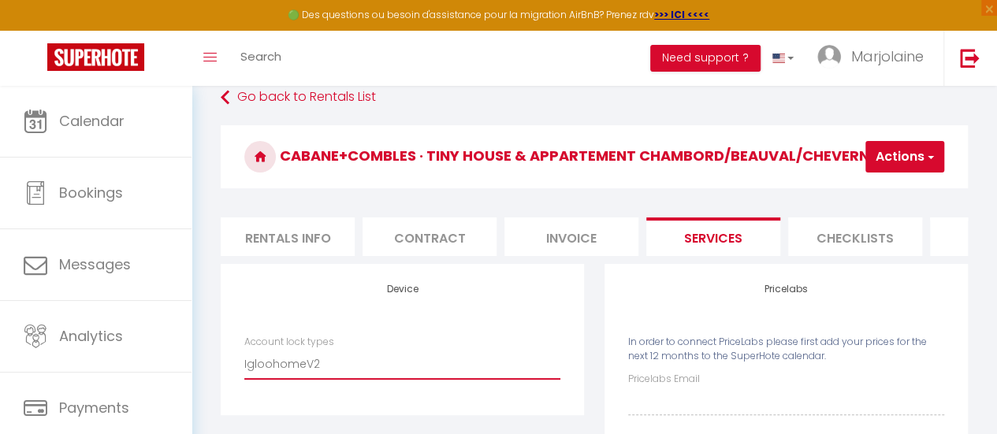
scroll to position [0, 0]
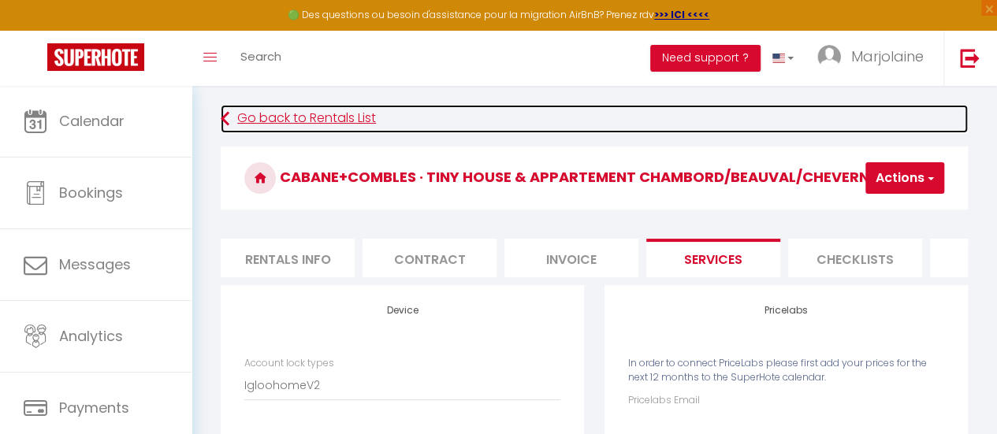
click at [297, 122] on link "Go back to Rentals List" at bounding box center [594, 119] width 747 height 28
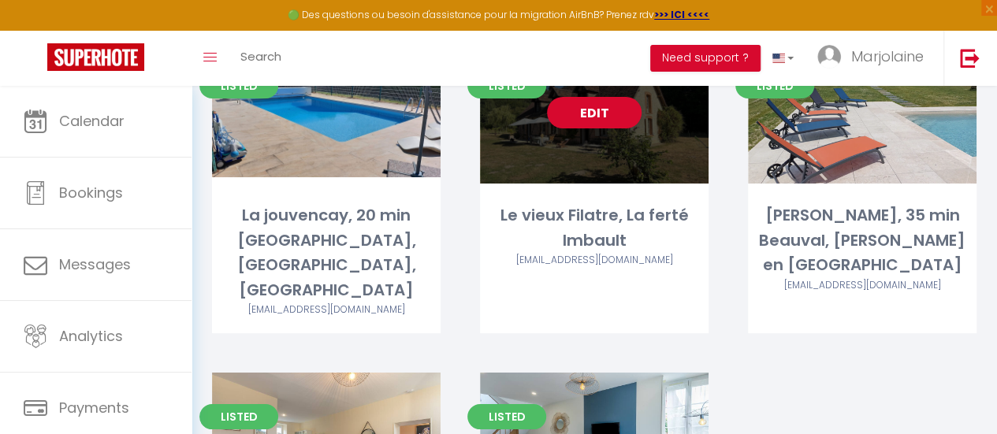
scroll to position [2585, 0]
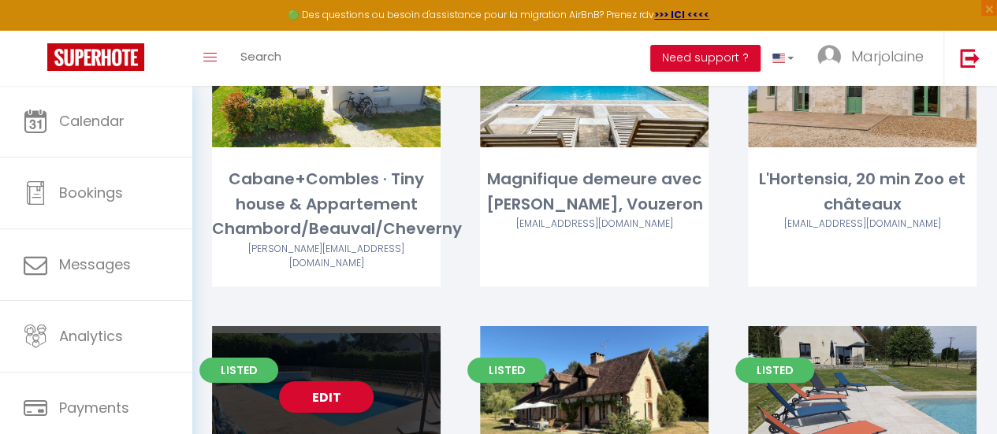
click at [393, 329] on div "Edit" at bounding box center [326, 397] width 229 height 142
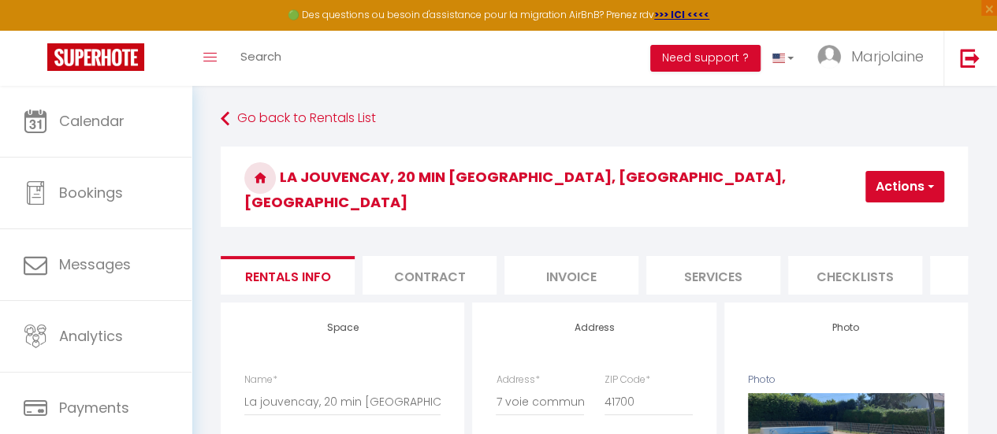
click at [716, 260] on li "Services" at bounding box center [713, 275] width 134 height 39
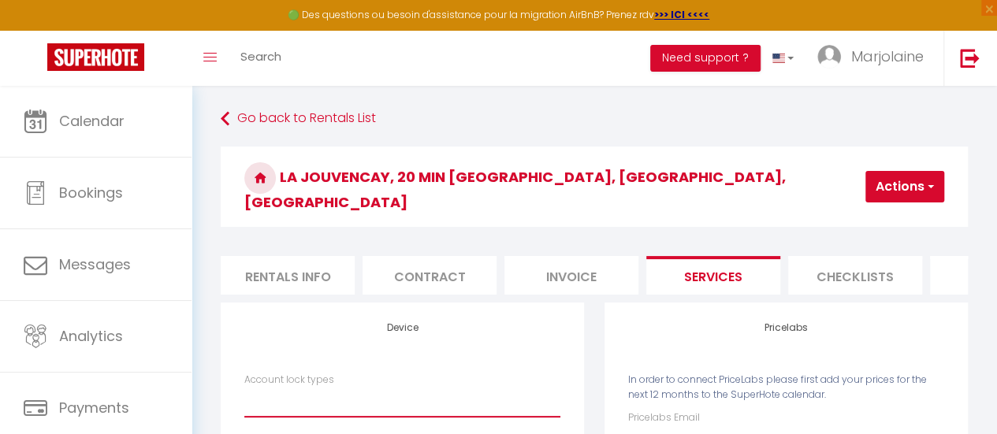
click at [333, 389] on select "Igloohome IgloohomeV2" at bounding box center [402, 403] width 316 height 30
click at [244, 388] on select "Igloohome IgloohomeV2" at bounding box center [402, 403] width 316 height 30
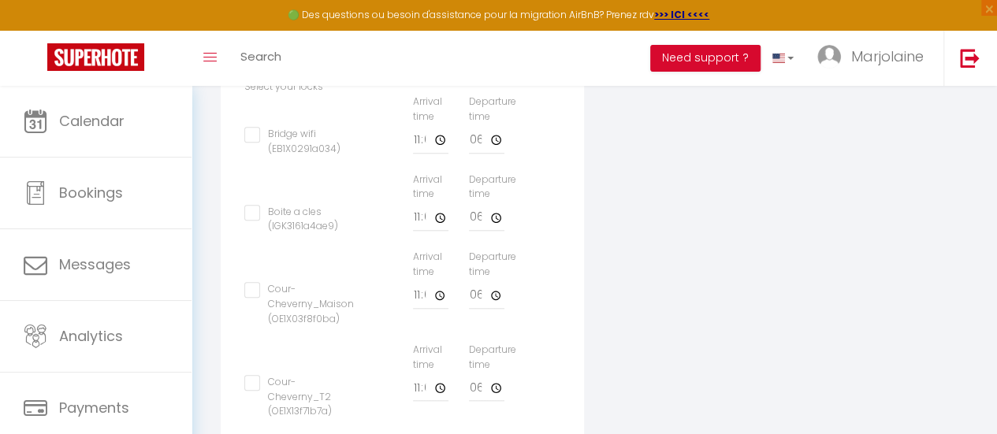
scroll to position [702, 0]
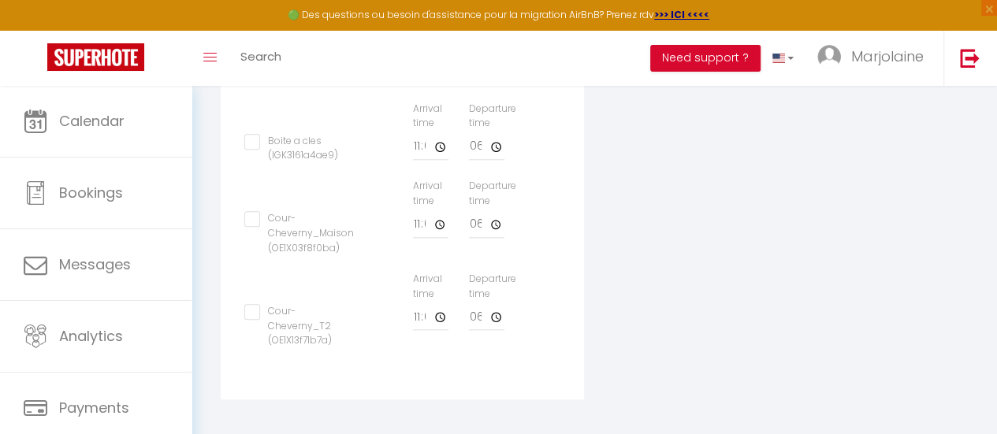
click at [257, 306] on input "Cour-Cheverny_T2 (OE1X13f71b7a)" at bounding box center [289, 312] width 91 height 16
click at [255, 216] on input "Cour-Cheverny_Maison (OE1X03f8f0ba)" at bounding box center [299, 219] width 110 height 16
click at [255, 211] on input "Cour-Cheverny_Maison (OE1X03f8f0ba)" at bounding box center [299, 219] width 110 height 16
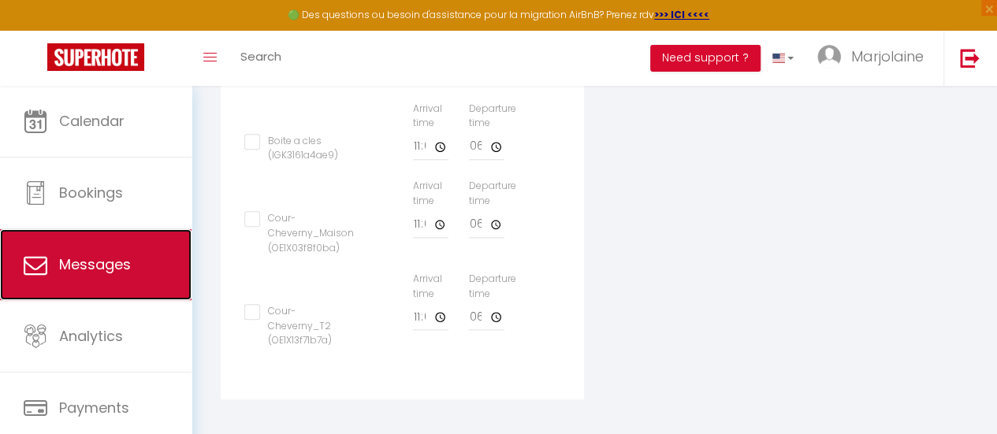
click at [101, 280] on link "Messages" at bounding box center [96, 264] width 192 height 71
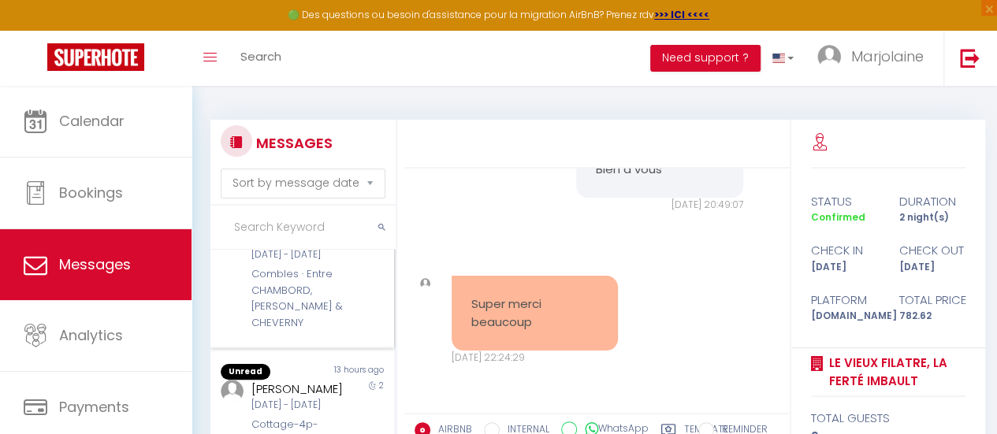
scroll to position [236, 0]
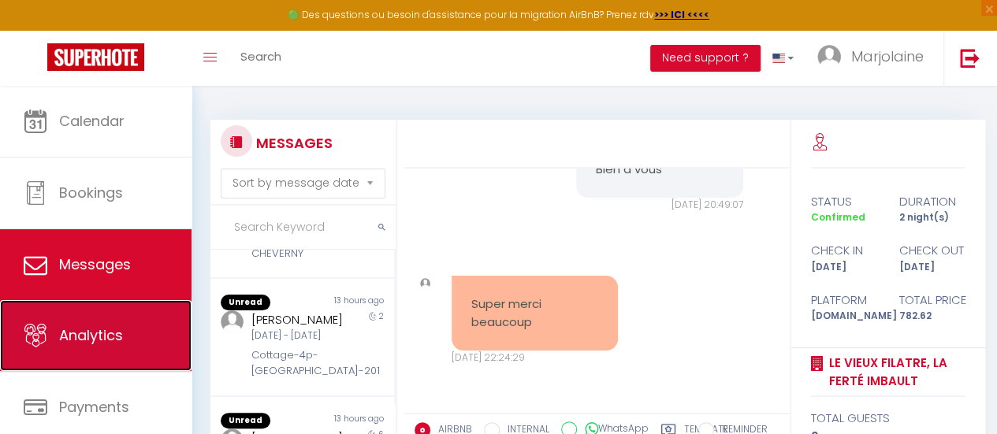
click at [120, 344] on span "Analytics" at bounding box center [91, 336] width 64 height 20
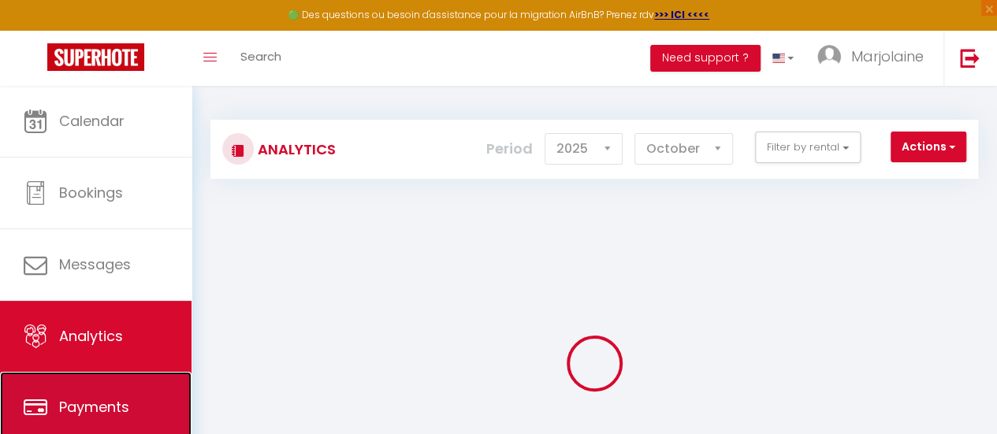
click at [91, 372] on link "Payments" at bounding box center [96, 407] width 192 height 71
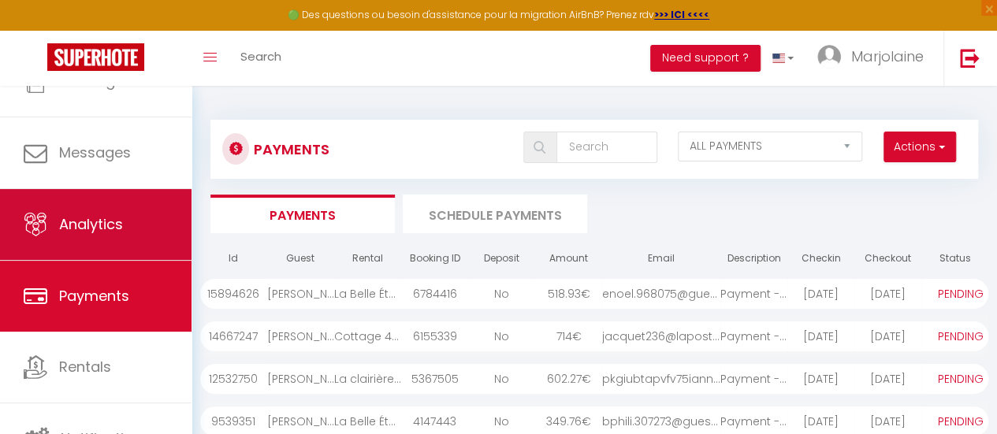
scroll to position [117, 0]
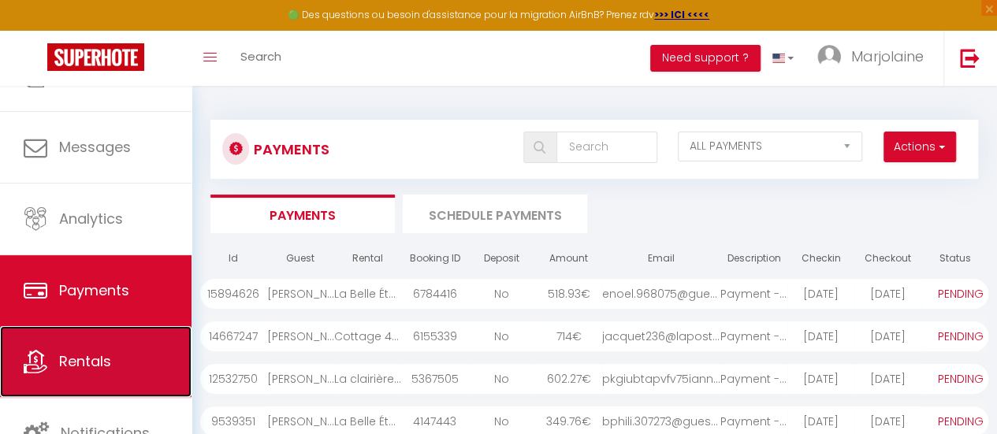
click at [79, 357] on span "Rentals" at bounding box center [85, 362] width 52 height 20
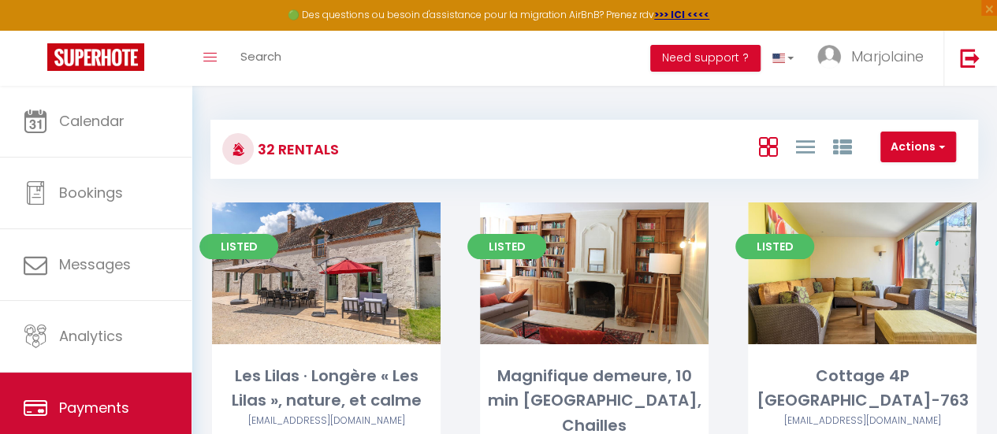
scroll to position [117, 0]
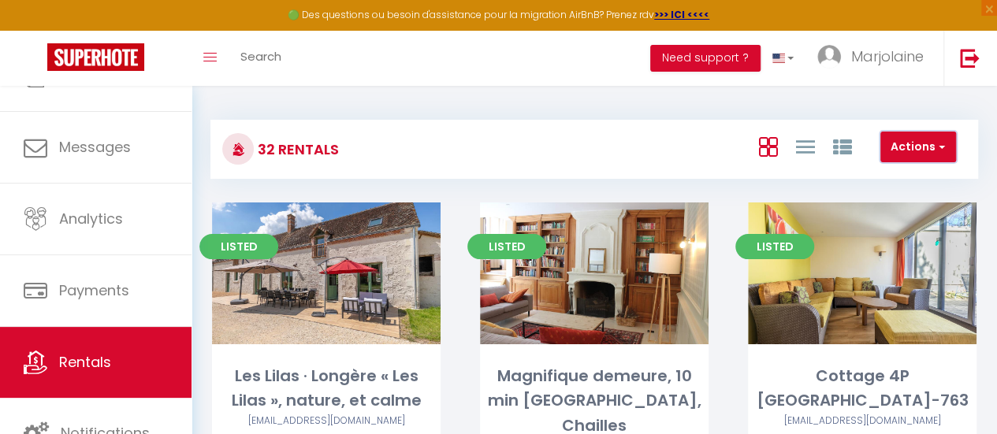
click at [916, 145] on button "Actions" at bounding box center [918, 148] width 76 height 32
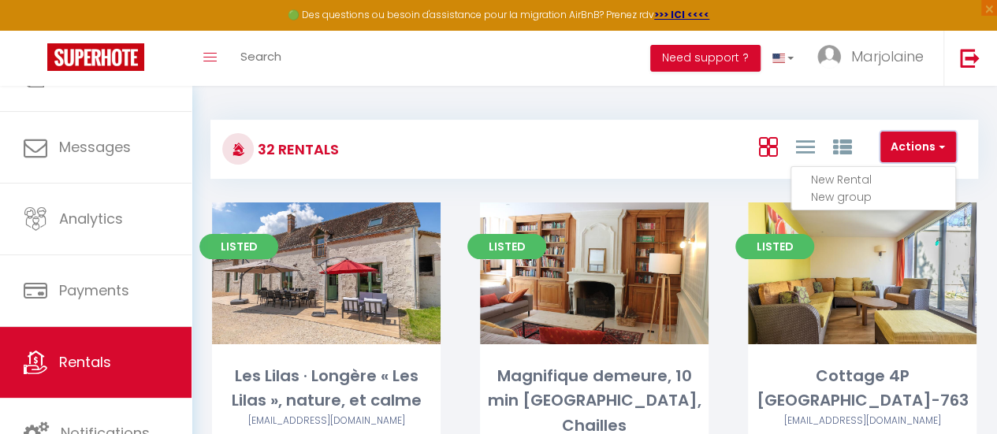
click at [916, 145] on button "Actions" at bounding box center [918, 148] width 76 height 32
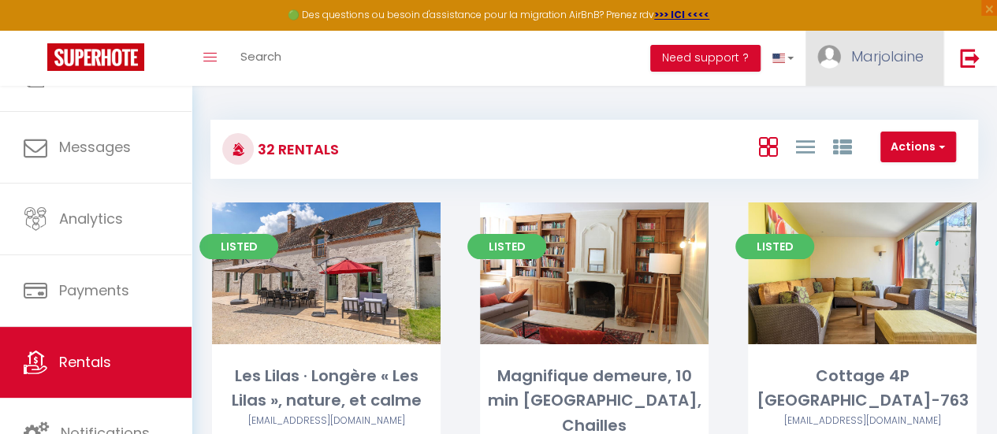
click at [889, 43] on link "Marjolaine" at bounding box center [875, 58] width 138 height 55
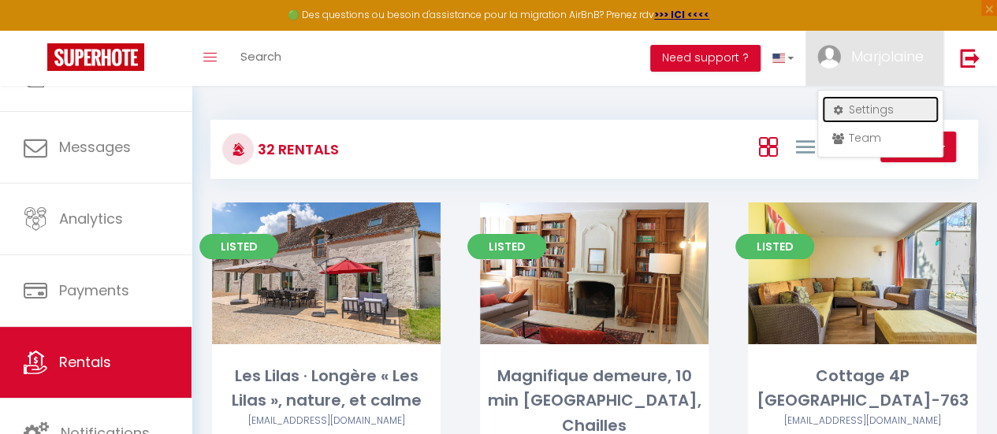
click at [852, 103] on link "Settings" at bounding box center [880, 109] width 117 height 27
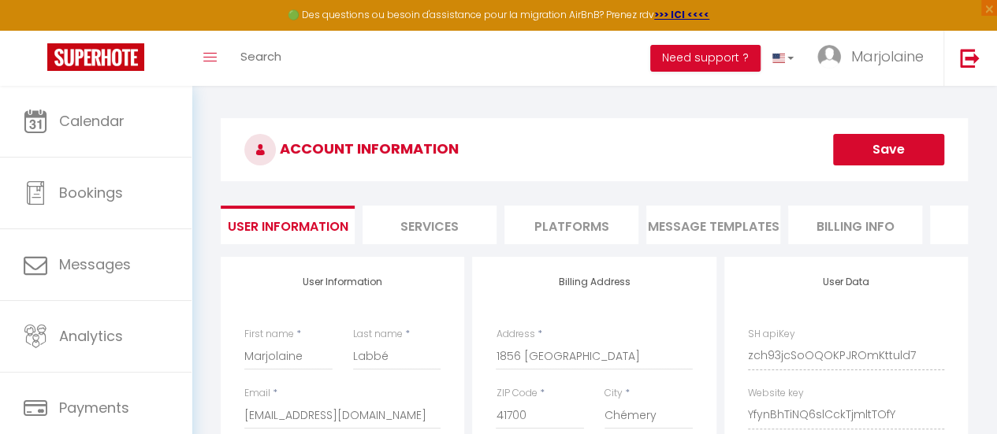
click at [679, 237] on li "MESSAGE TEMPLATES" at bounding box center [713, 225] width 134 height 39
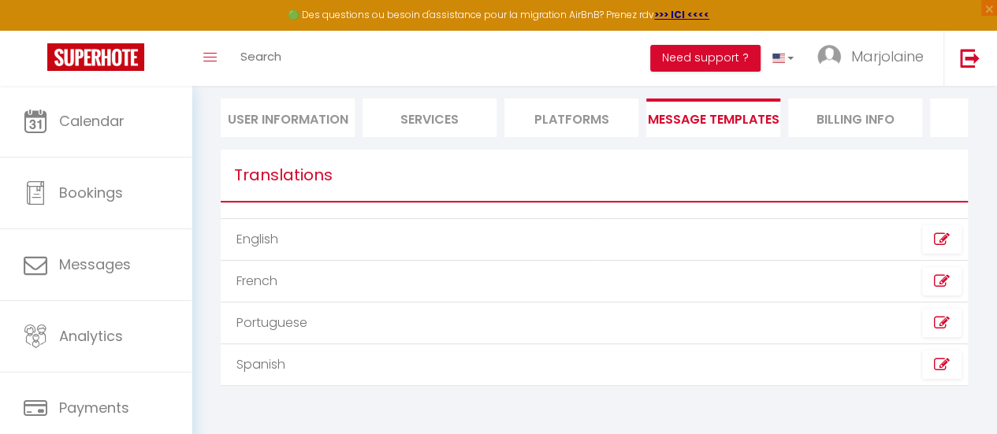
scroll to position [122, 0]
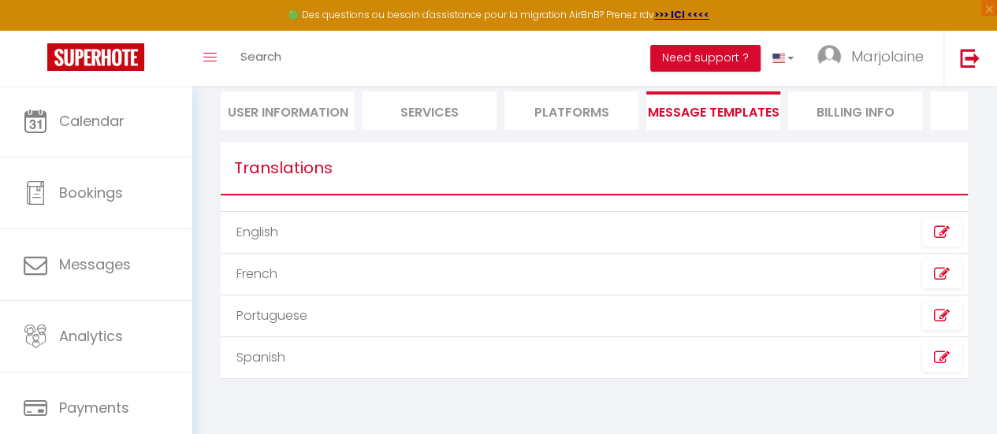
click at [348, 235] on td "English" at bounding box center [408, 233] width 374 height 42
click at [930, 236] on link at bounding box center [941, 232] width 39 height 28
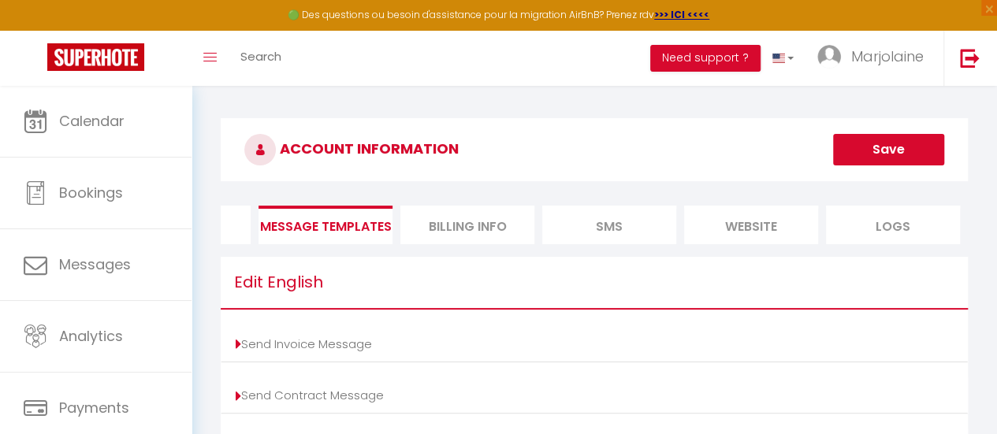
scroll to position [0, 0]
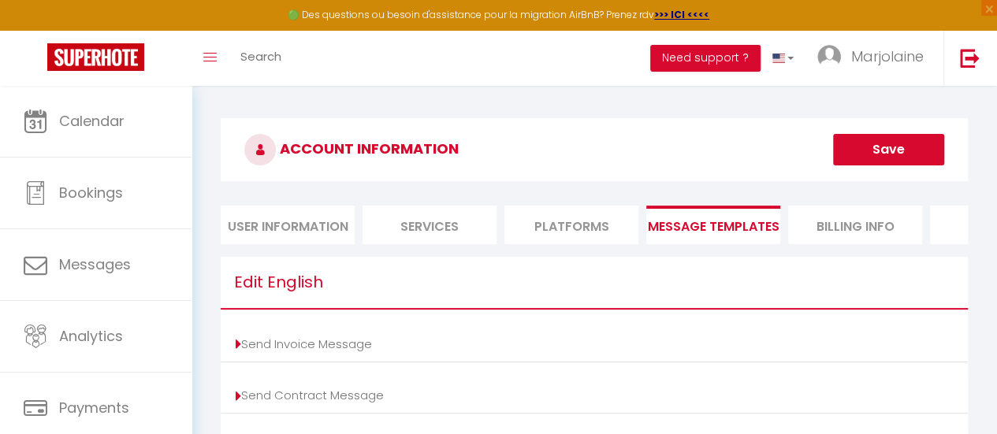
click at [298, 224] on li "User Information" at bounding box center [288, 225] width 134 height 39
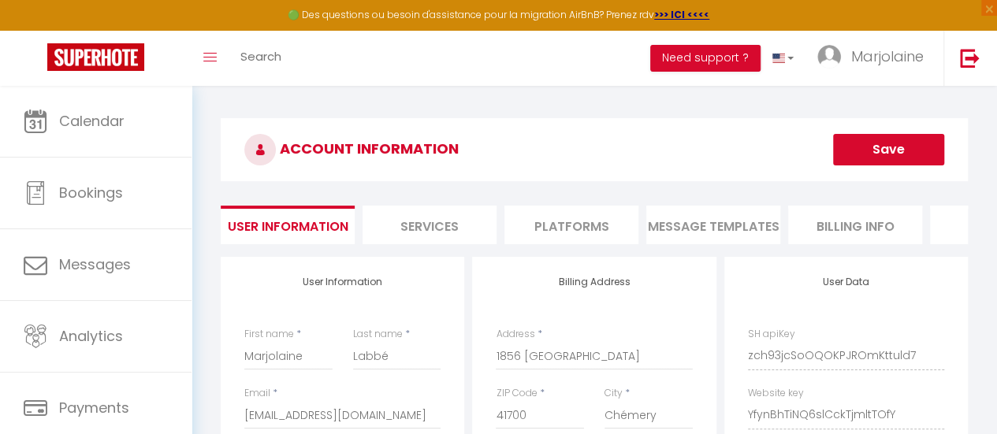
click at [446, 222] on li "Services" at bounding box center [430, 225] width 134 height 39
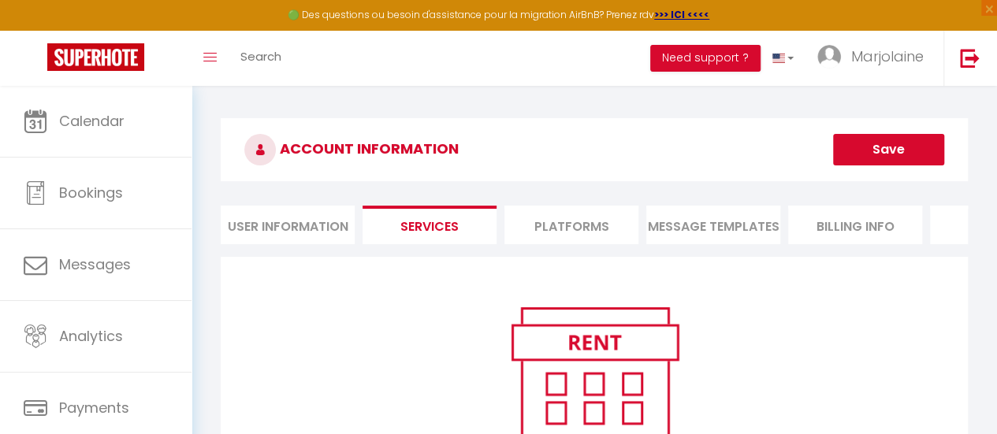
click at [538, 226] on li "Platforms" at bounding box center [571, 225] width 134 height 39
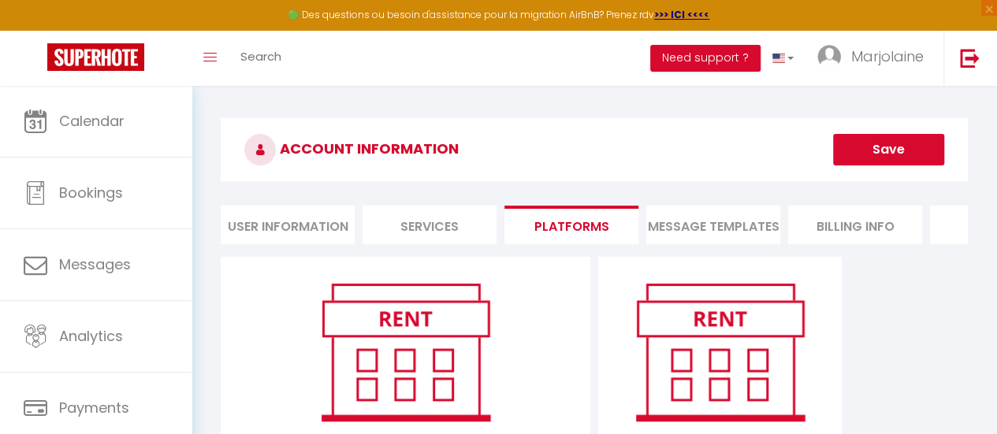
click at [695, 224] on li "MESSAGE TEMPLATES" at bounding box center [713, 225] width 134 height 39
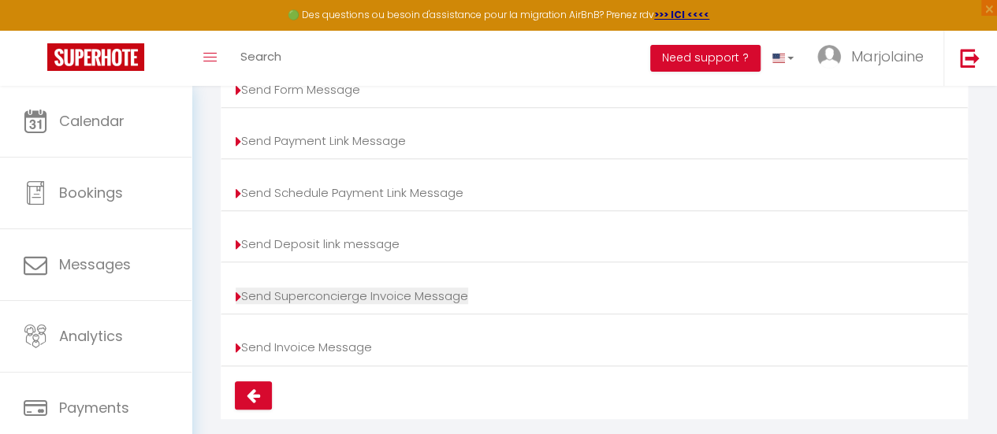
scroll to position [393, 0]
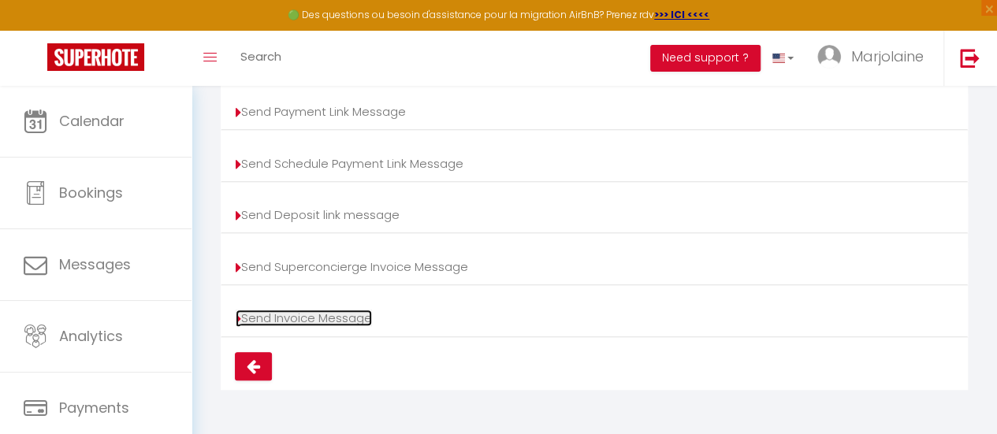
click at [237, 322] on icon at bounding box center [239, 319] width 6 height 16
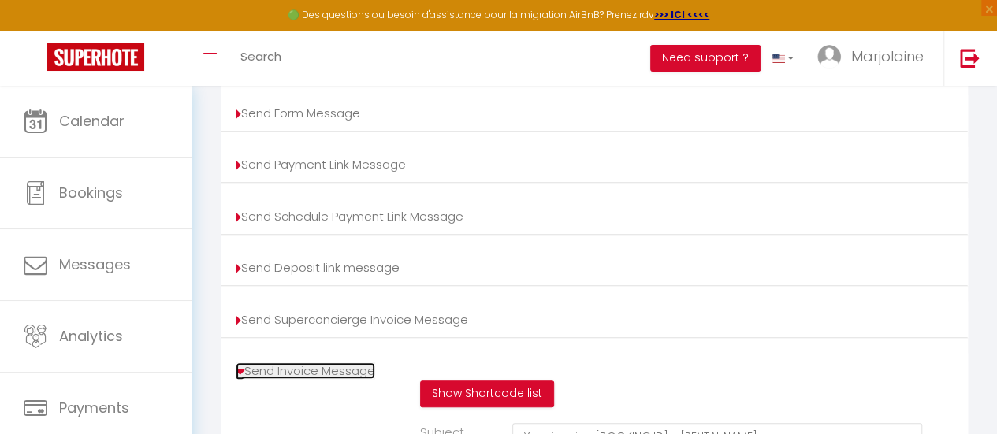
scroll to position [647, 0]
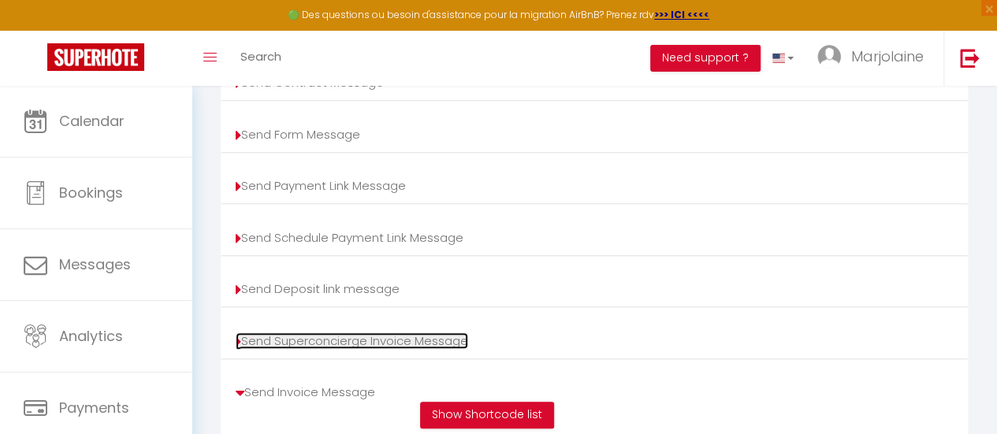
click at [236, 348] on icon at bounding box center [239, 342] width 6 height 16
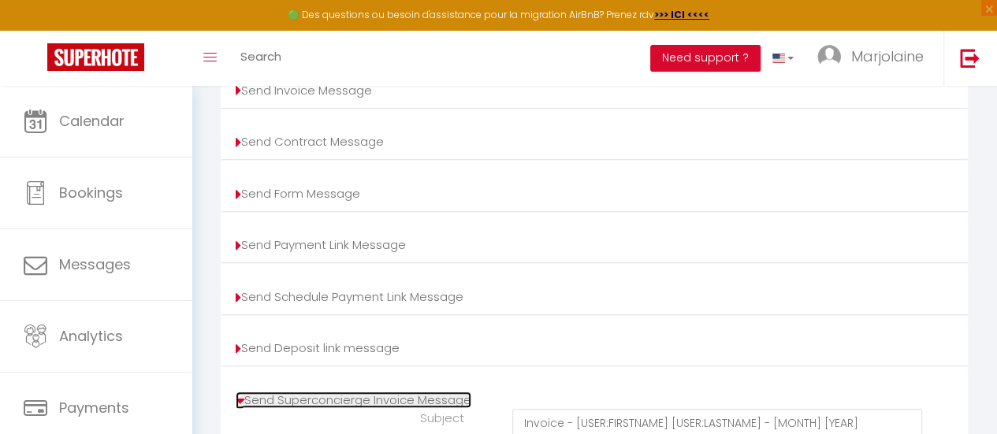
scroll to position [332, 0]
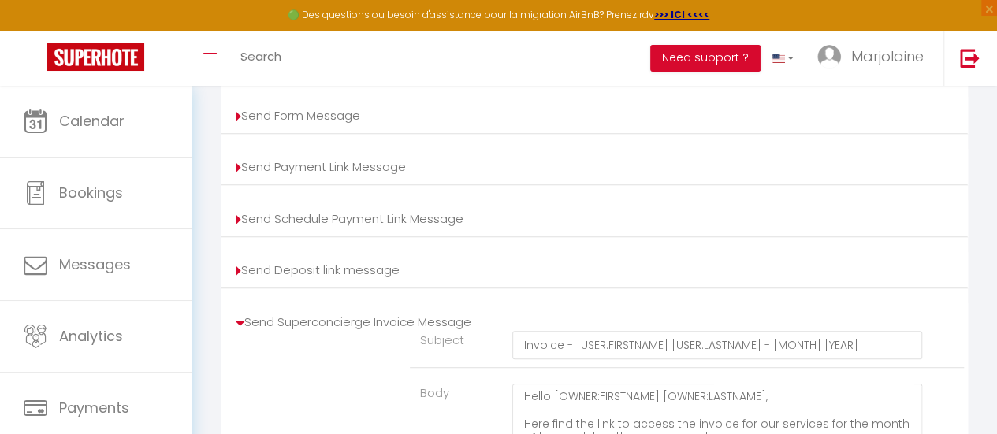
click at [233, 125] on li "Send Form Message Subject Invoice - [USER:FIRSTNAME] [USER:LASTNAME] - [MONTH] …" at bounding box center [594, 115] width 747 height 37
click at [240, 125] on icon at bounding box center [239, 117] width 6 height 16
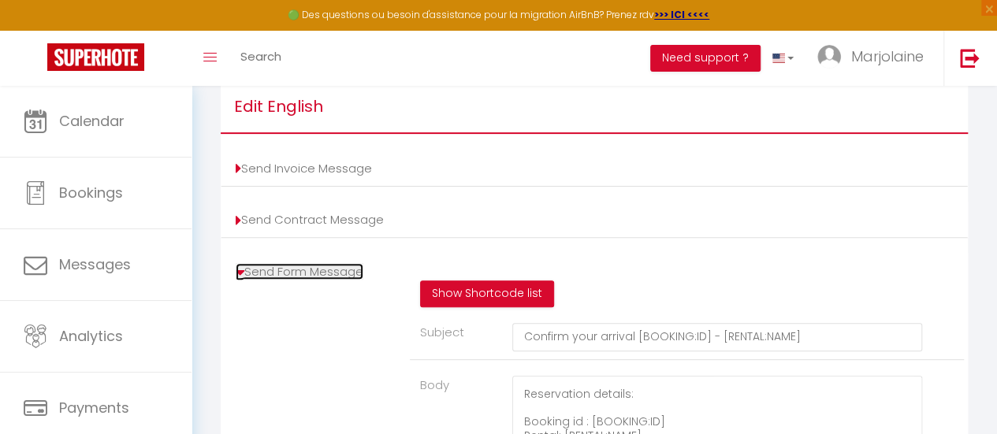
scroll to position [174, 0]
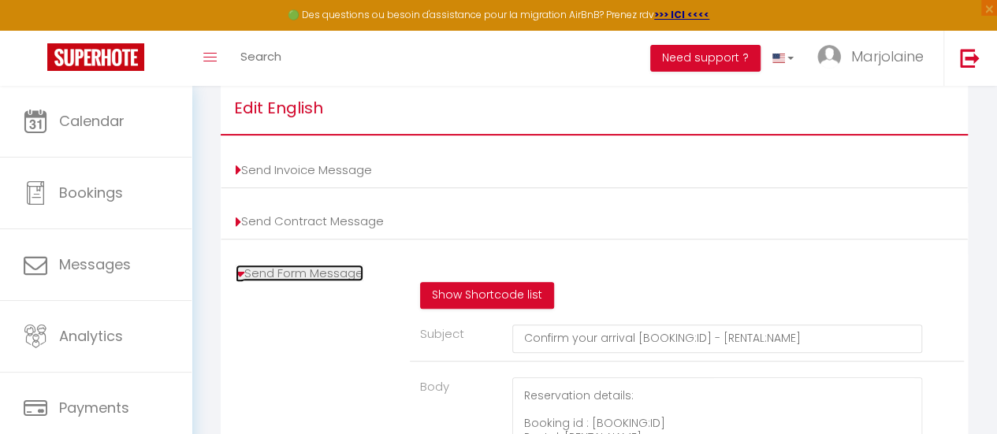
click at [236, 281] on icon at bounding box center [240, 274] width 9 height 16
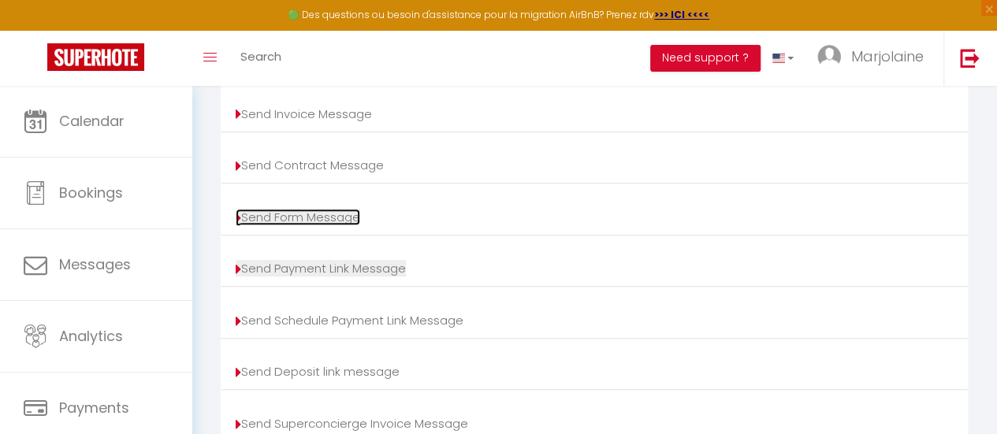
scroll to position [253, 0]
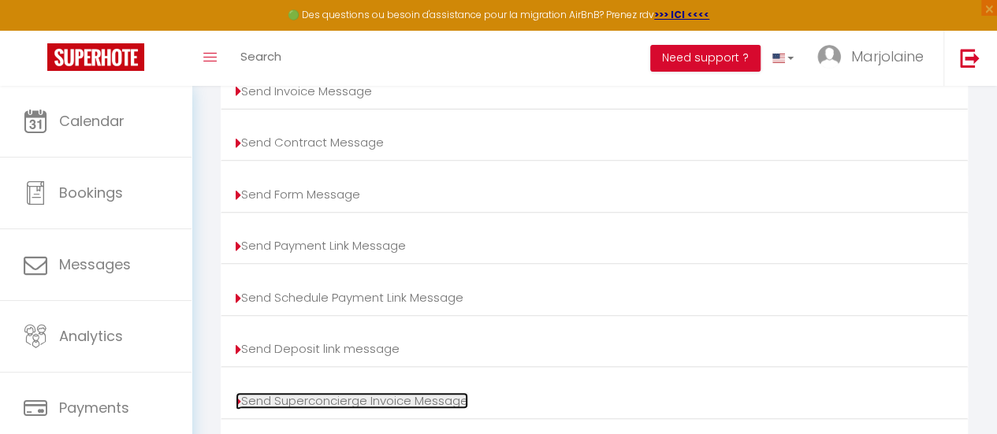
click at [236, 408] on icon at bounding box center [239, 402] width 6 height 16
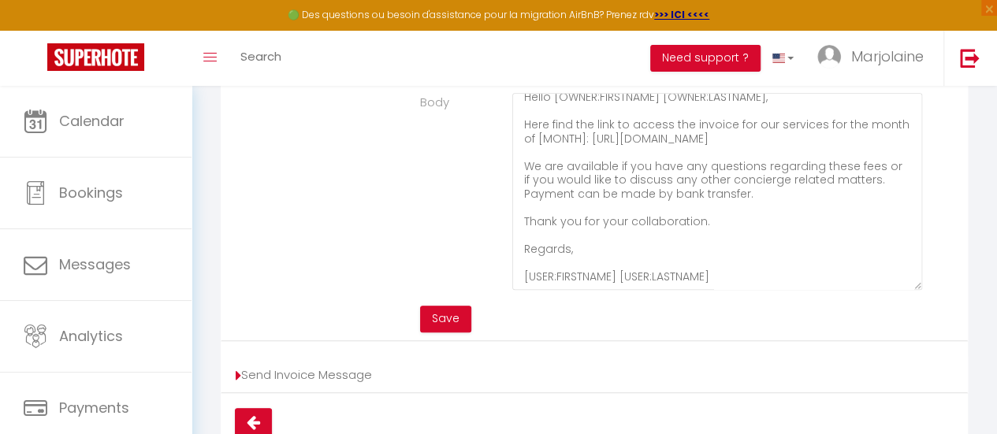
scroll to position [647, 0]
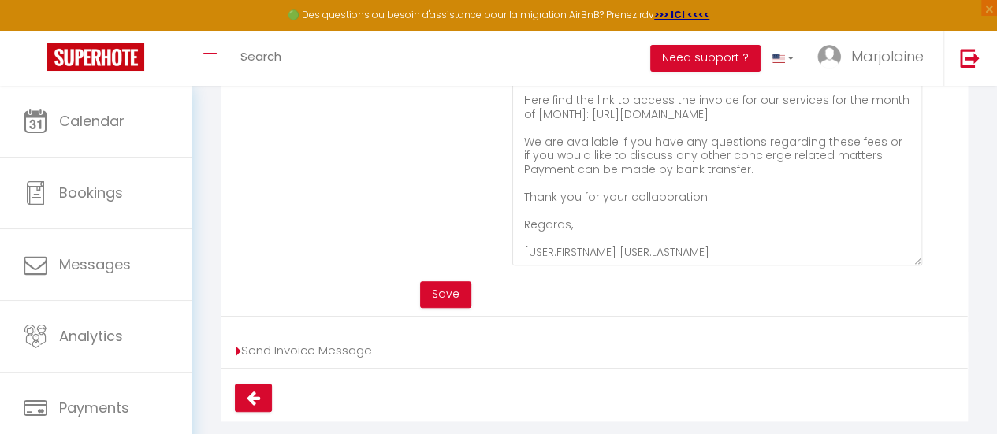
click at [233, 357] on li "Send Invoice Message Subject Invoice - [USER:FIRSTNAME] [USER:LASTNAME] - [MONT…" at bounding box center [594, 350] width 747 height 37
click at [236, 357] on icon at bounding box center [239, 352] width 6 height 16
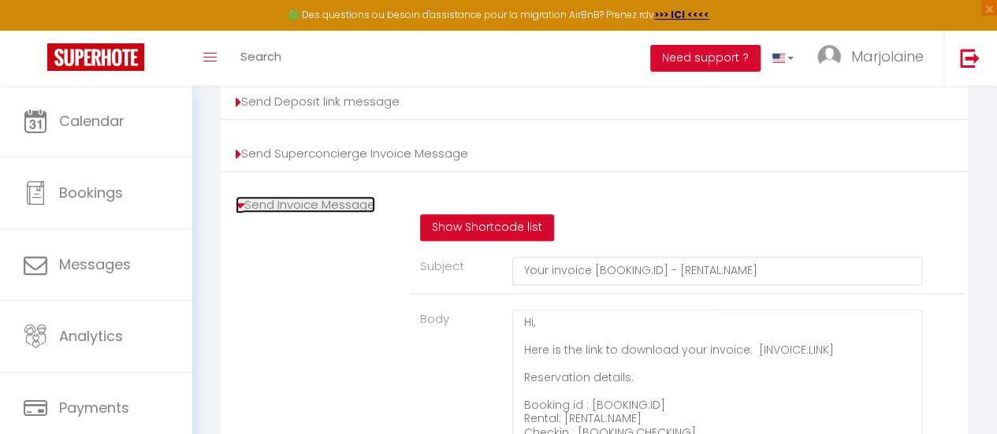
scroll to position [831, 0]
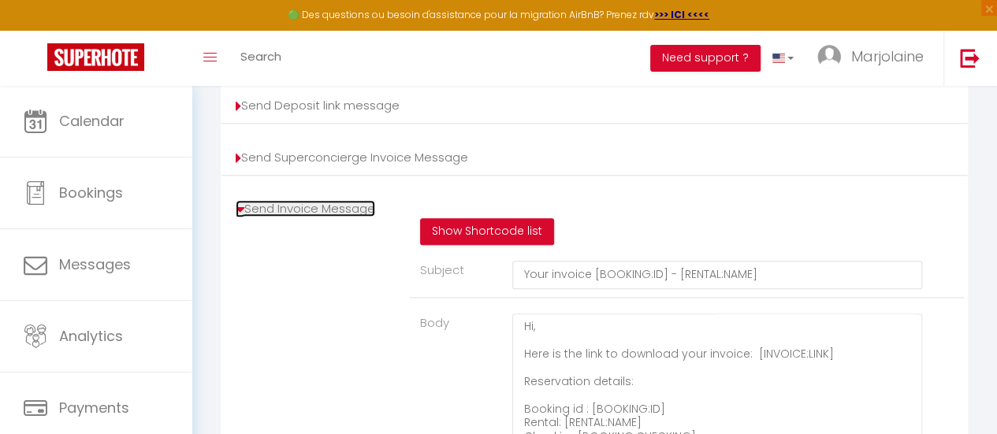
click at [236, 214] on icon at bounding box center [240, 210] width 9 height 16
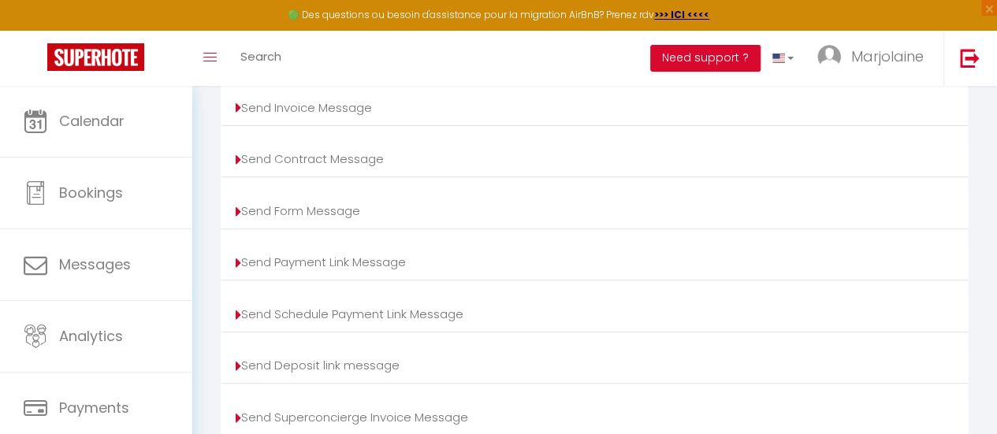
scroll to position [236, 0]
click at [236, 117] on icon at bounding box center [239, 109] width 6 height 16
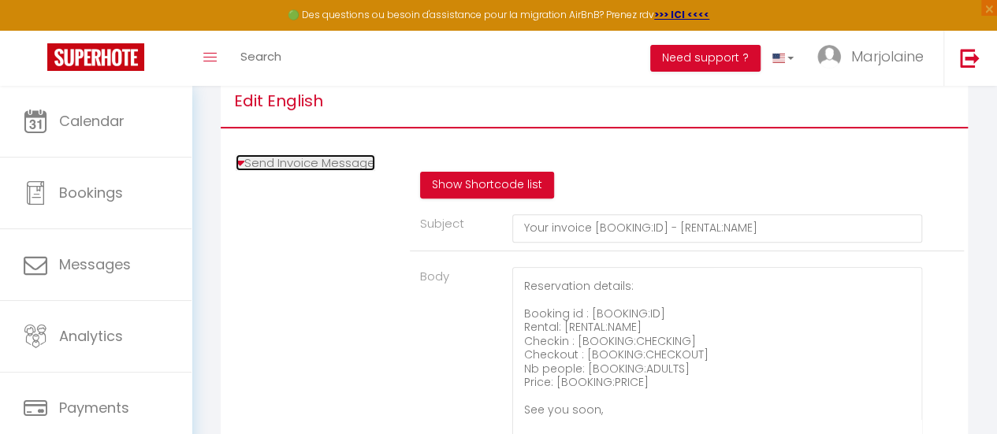
scroll to position [157, 0]
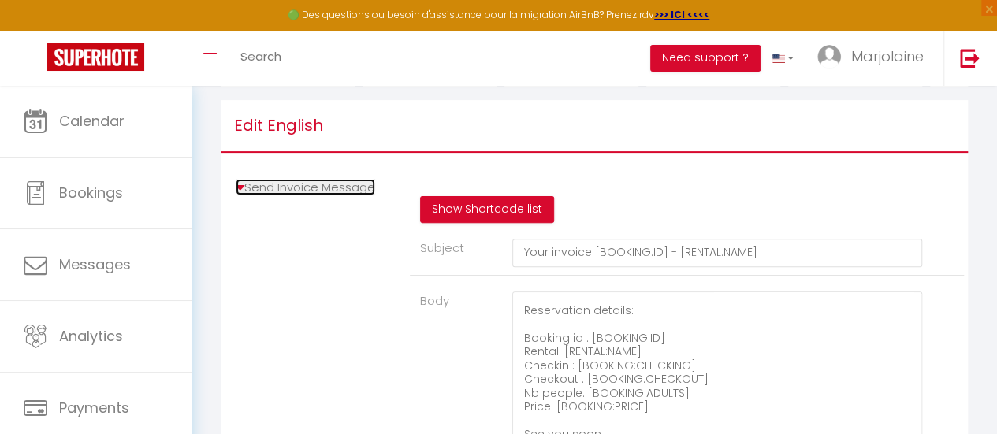
click at [240, 195] on icon at bounding box center [240, 188] width 9 height 16
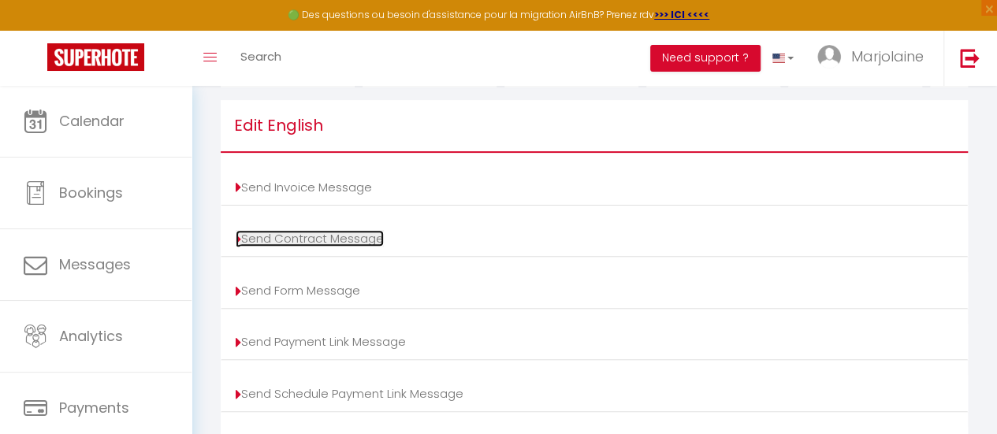
click at [236, 248] on icon at bounding box center [239, 240] width 6 height 16
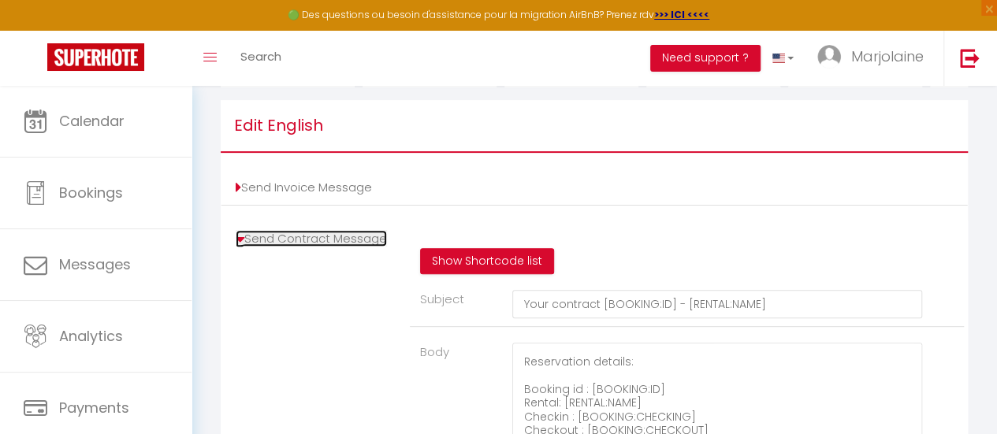
click at [238, 245] on icon at bounding box center [240, 240] width 9 height 16
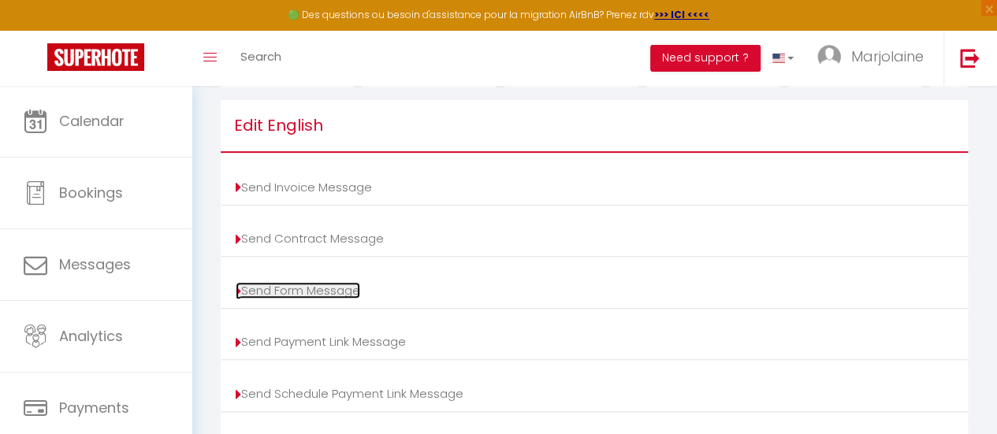
click at [236, 298] on icon at bounding box center [239, 292] width 6 height 16
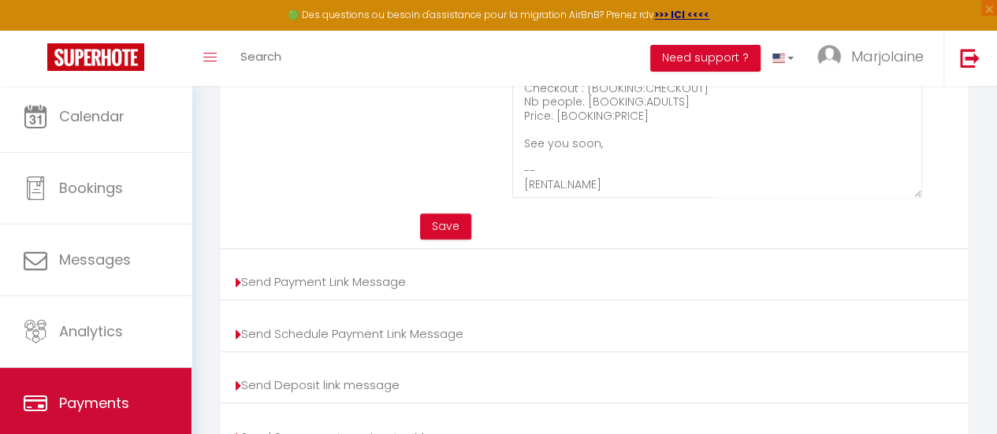
scroll to position [0, 0]
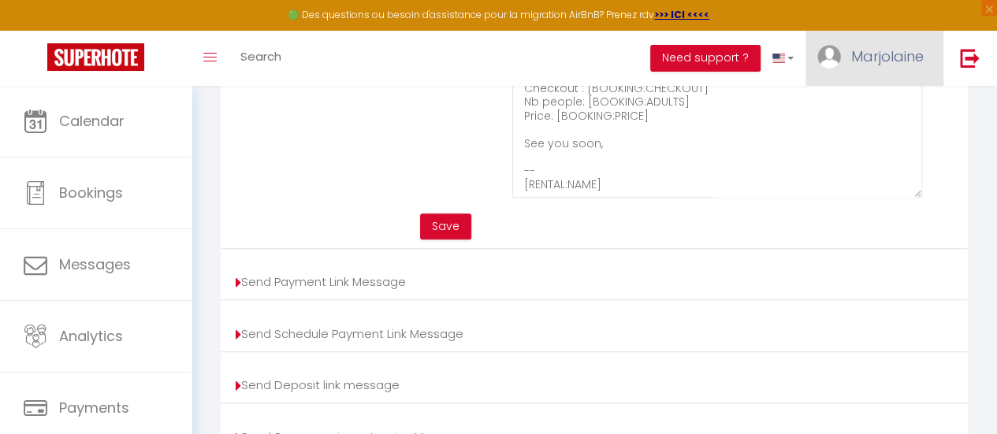
click at [891, 52] on span "Marjolaine" at bounding box center [887, 57] width 73 height 20
click at [853, 113] on link "Settings" at bounding box center [880, 109] width 117 height 27
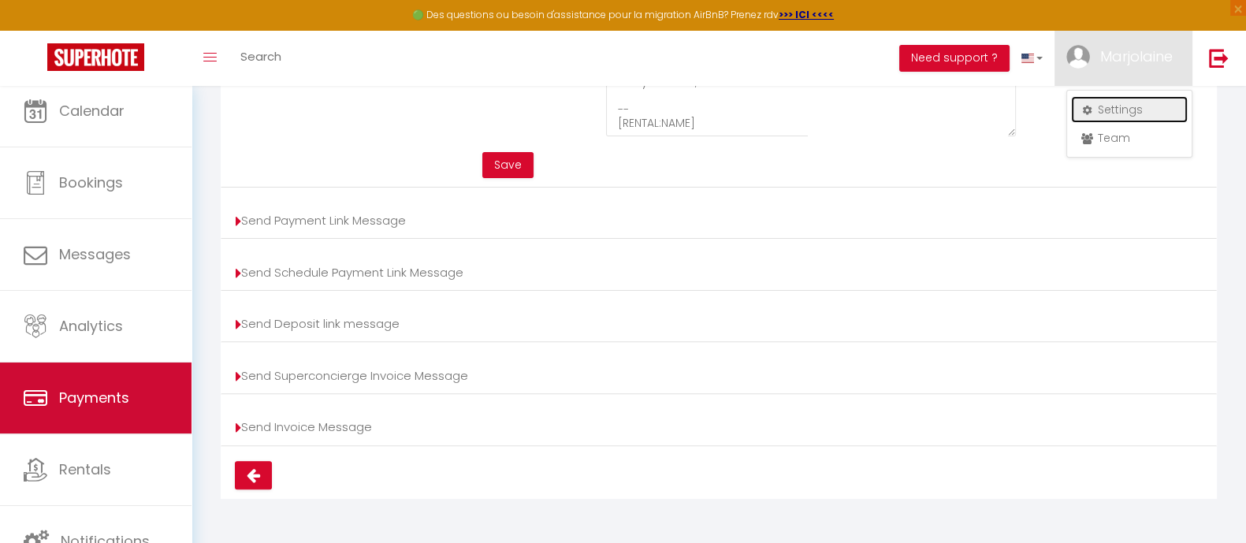
scroll to position [9, 0]
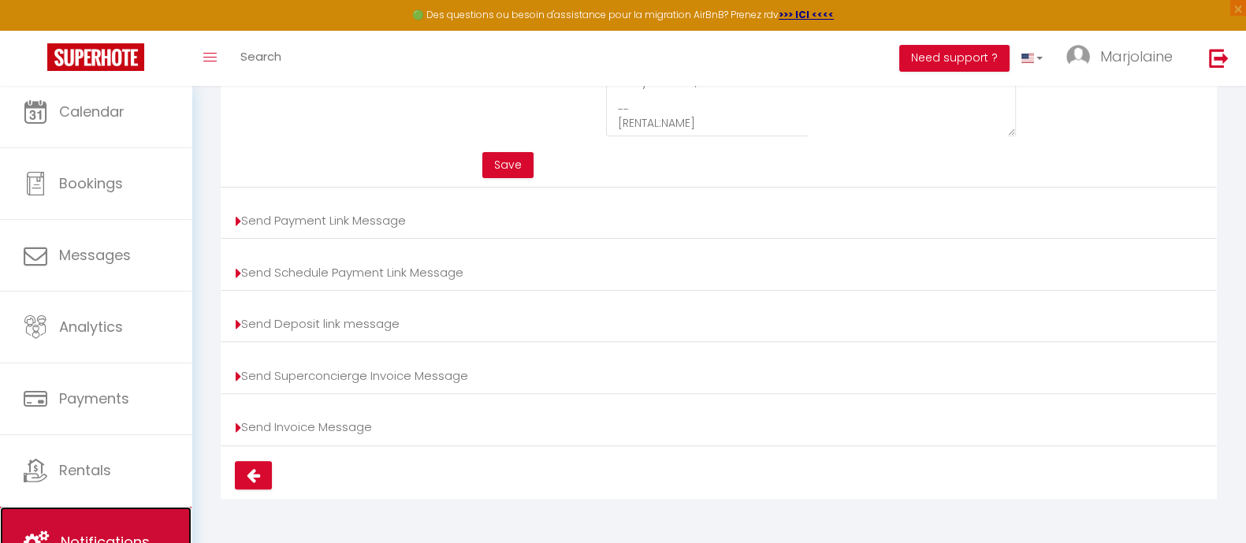
click at [113, 434] on link "Notifications" at bounding box center [96, 542] width 192 height 71
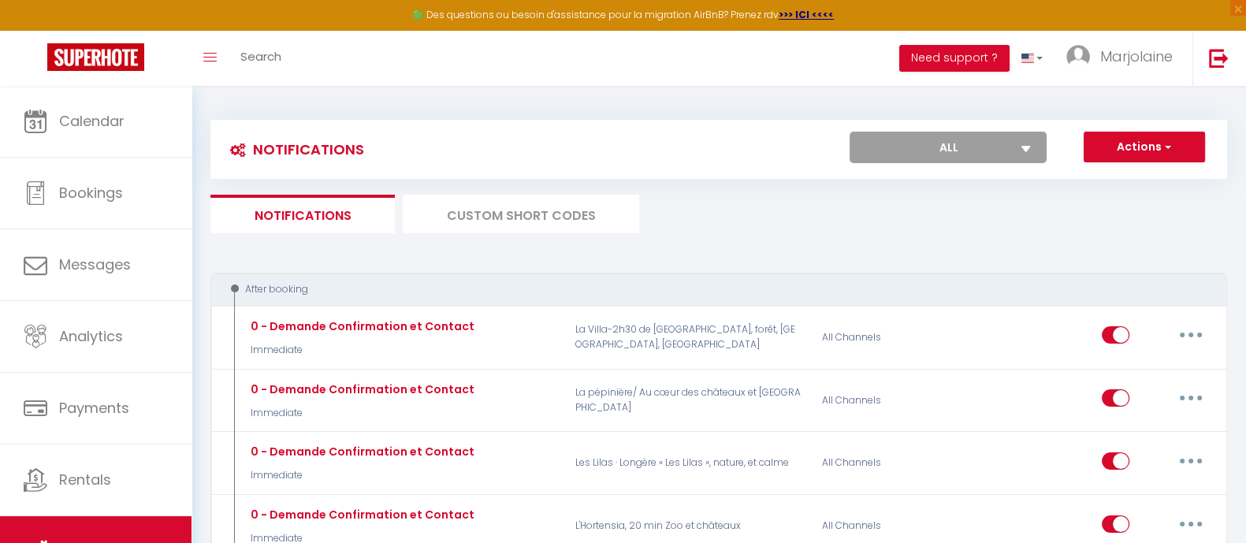
click at [529, 214] on li "Custom Short Codes" at bounding box center [521, 214] width 236 height 39
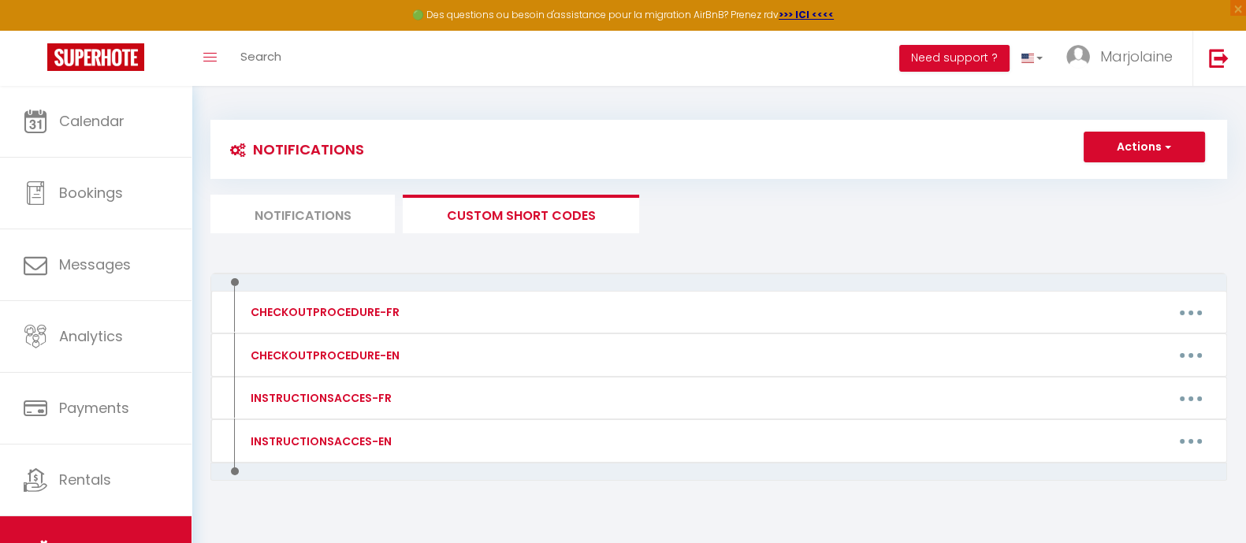
click at [319, 210] on li "Notifications" at bounding box center [302, 214] width 184 height 39
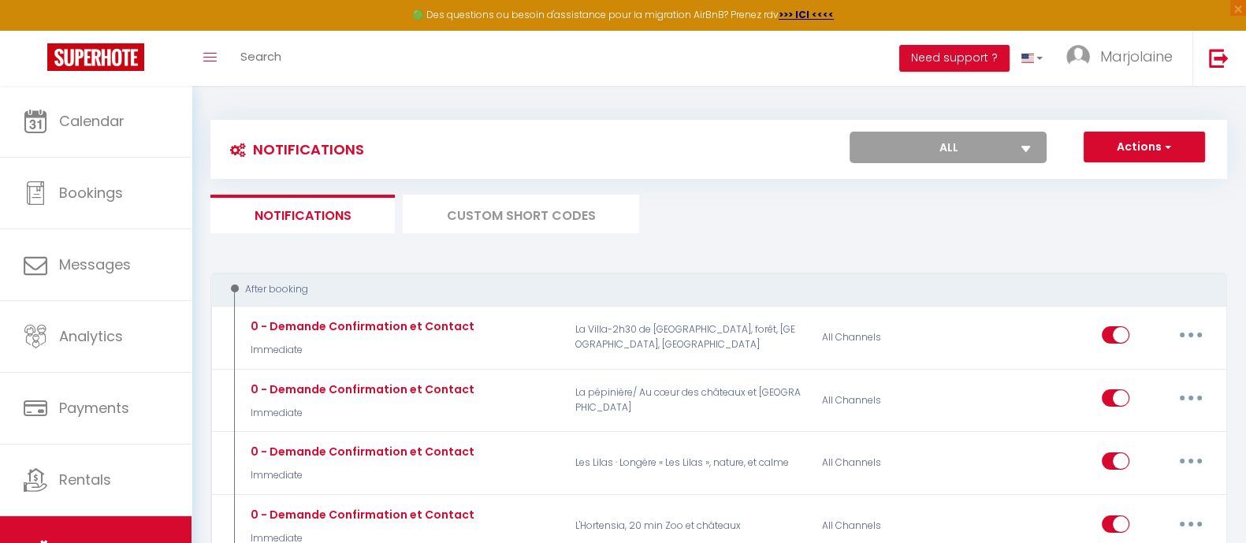
click at [516, 221] on li "Custom Short Codes" at bounding box center [521, 214] width 236 height 39
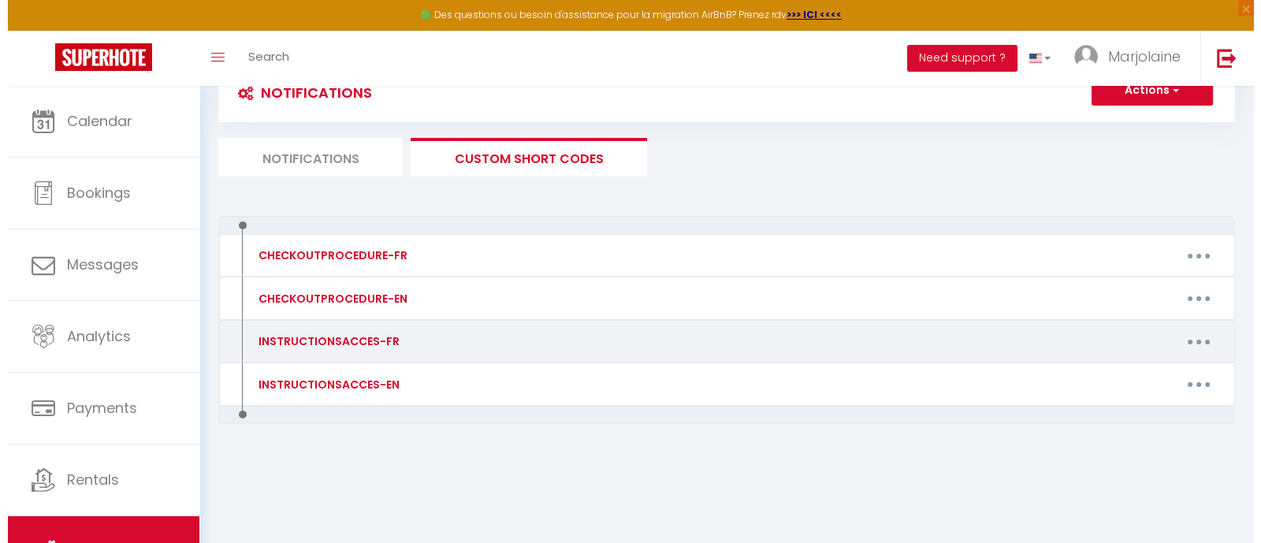
scroll to position [86, 0]
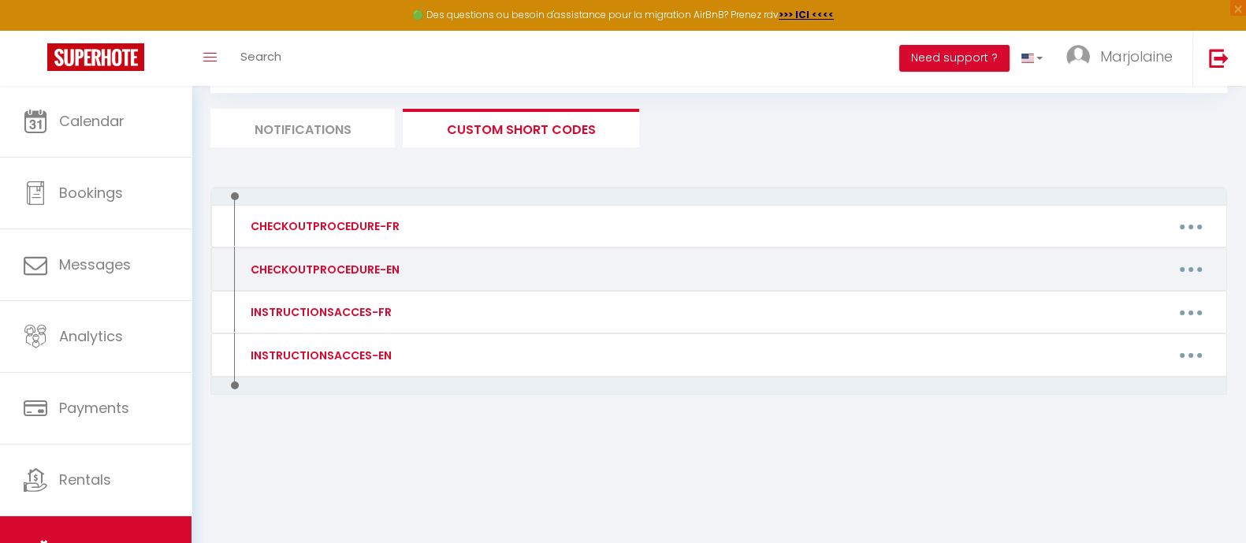
click at [328, 270] on div "CHECKOUTPROCEDURE-EN" at bounding box center [323, 269] width 153 height 17
click at [996, 263] on button "button" at bounding box center [1191, 269] width 44 height 25
click at [996, 299] on link "Edit" at bounding box center [1150, 305] width 117 height 27
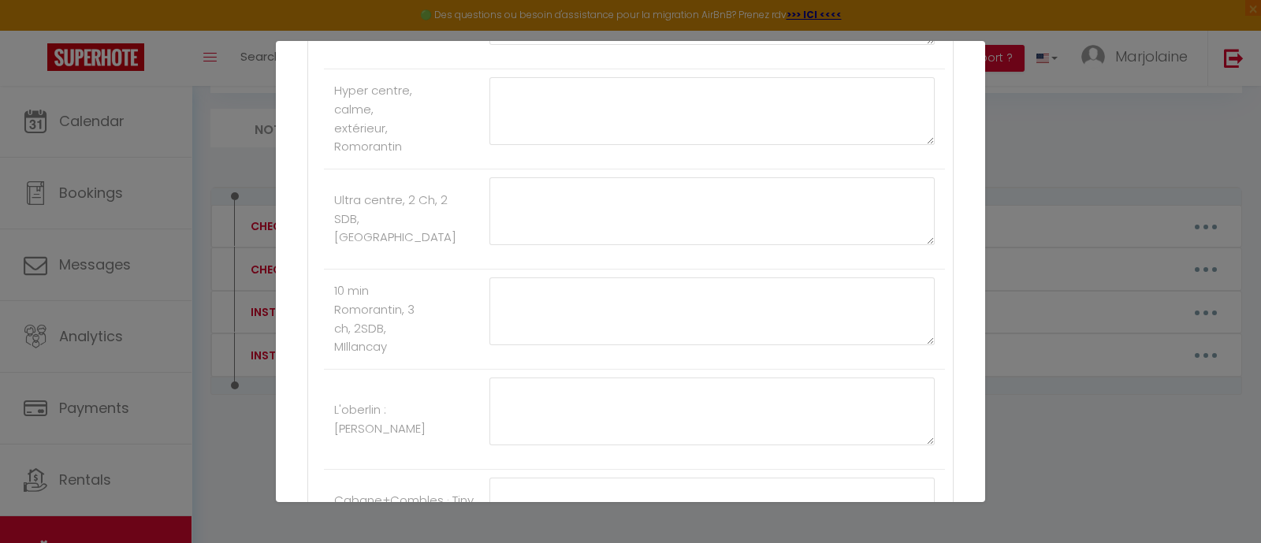
scroll to position [2561, 0]
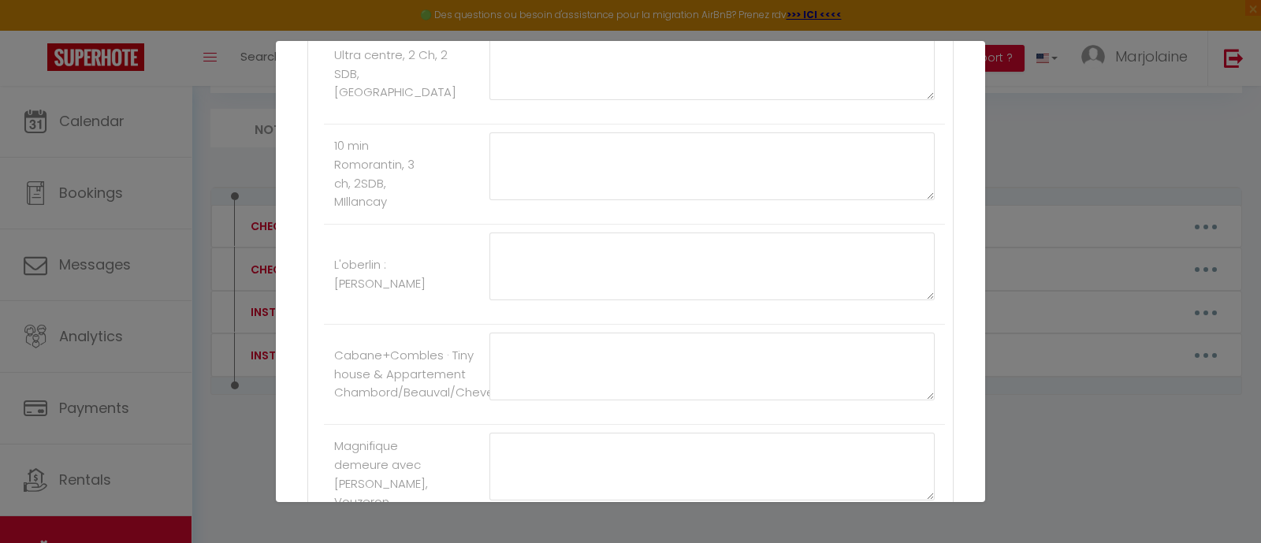
click at [996, 434] on div "Update custom short code × Name * CHECKOUTPROCEDURE-EN Content * 1 - Do the dis…" at bounding box center [630, 271] width 1261 height 543
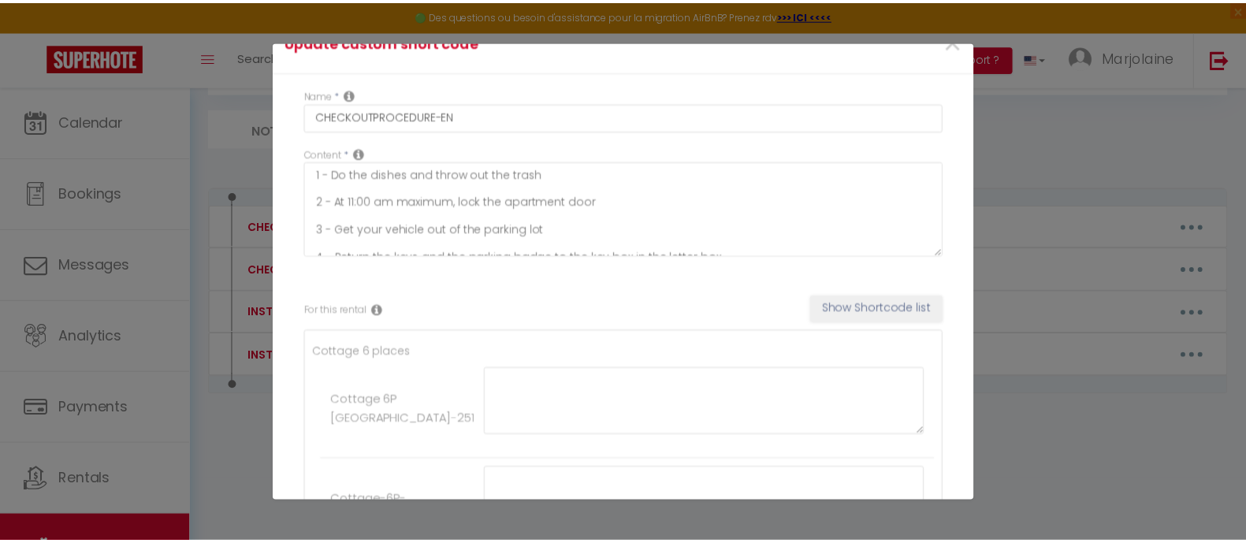
scroll to position [0, 0]
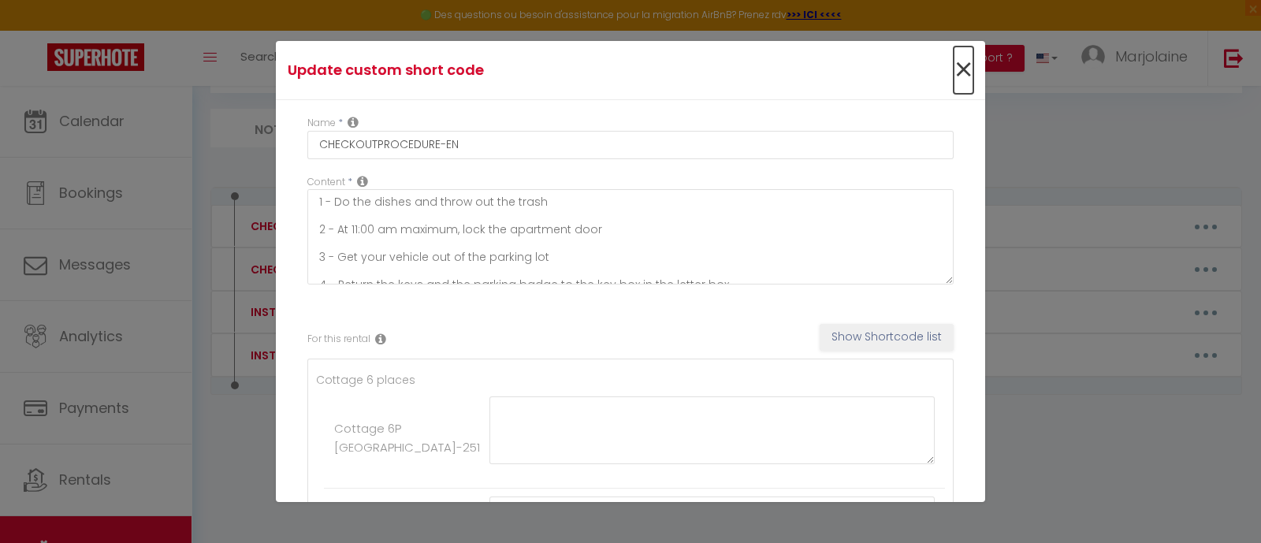
click at [954, 65] on span "×" at bounding box center [964, 70] width 20 height 47
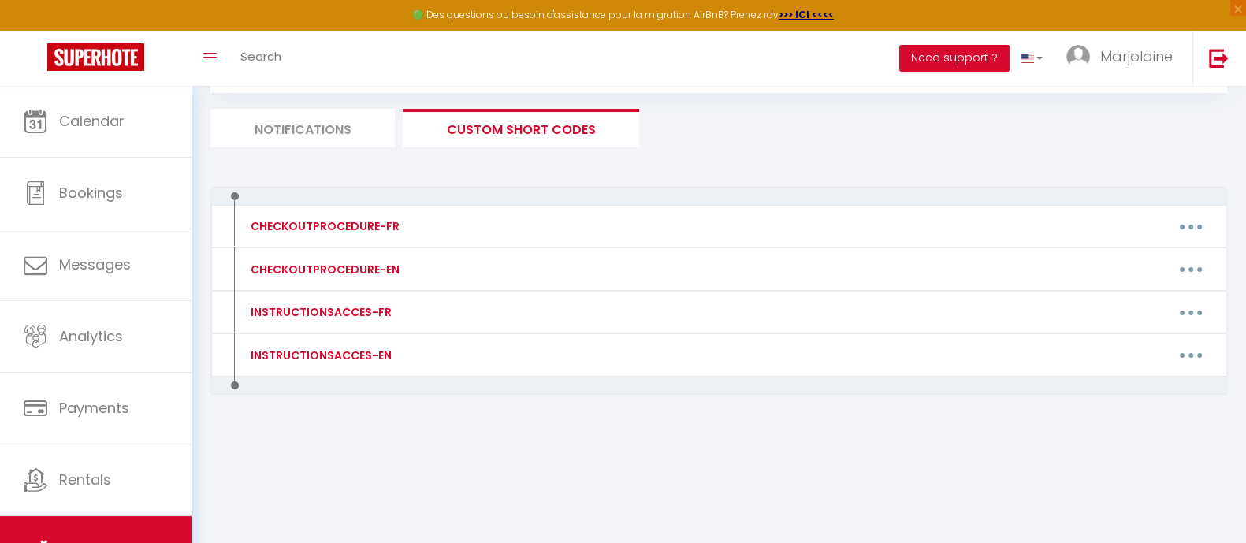
click at [285, 121] on li "Notifications" at bounding box center [302, 128] width 184 height 39
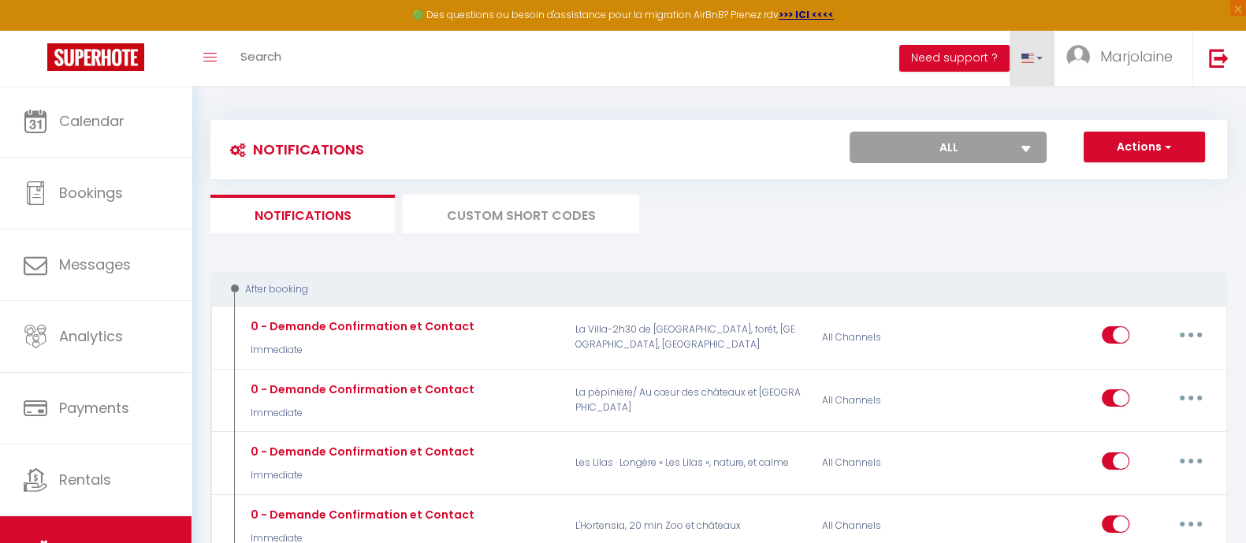
click at [996, 54] on link at bounding box center [1033, 58] width 46 height 55
click at [996, 102] on span at bounding box center [1028, 107] width 15 height 11
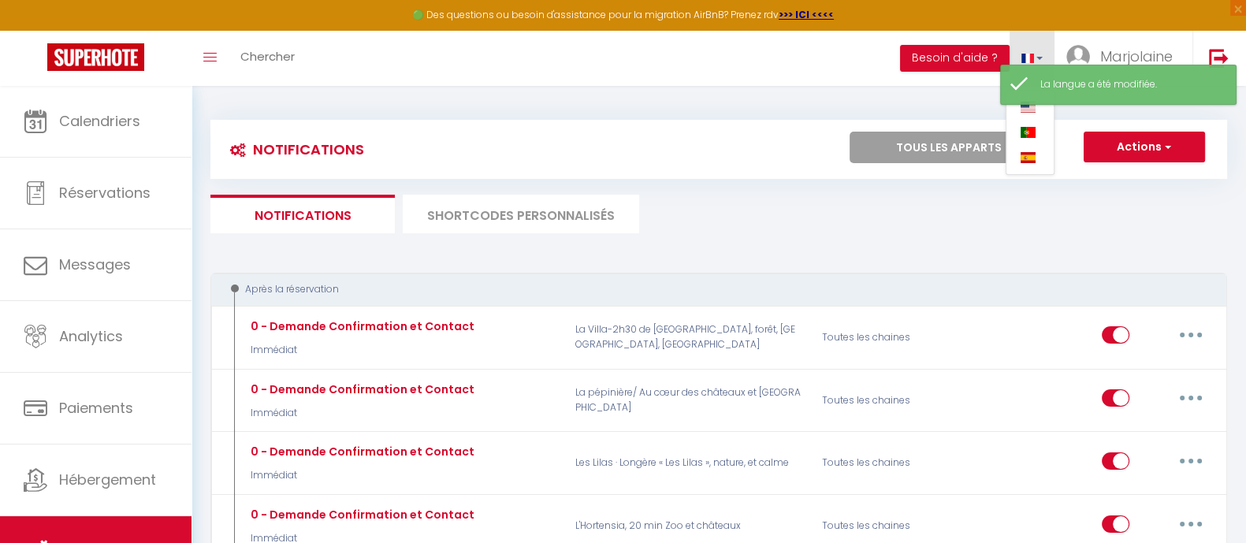
click at [996, 56] on link at bounding box center [1033, 58] width 46 height 55
click at [996, 54] on link at bounding box center [1033, 58] width 46 height 55
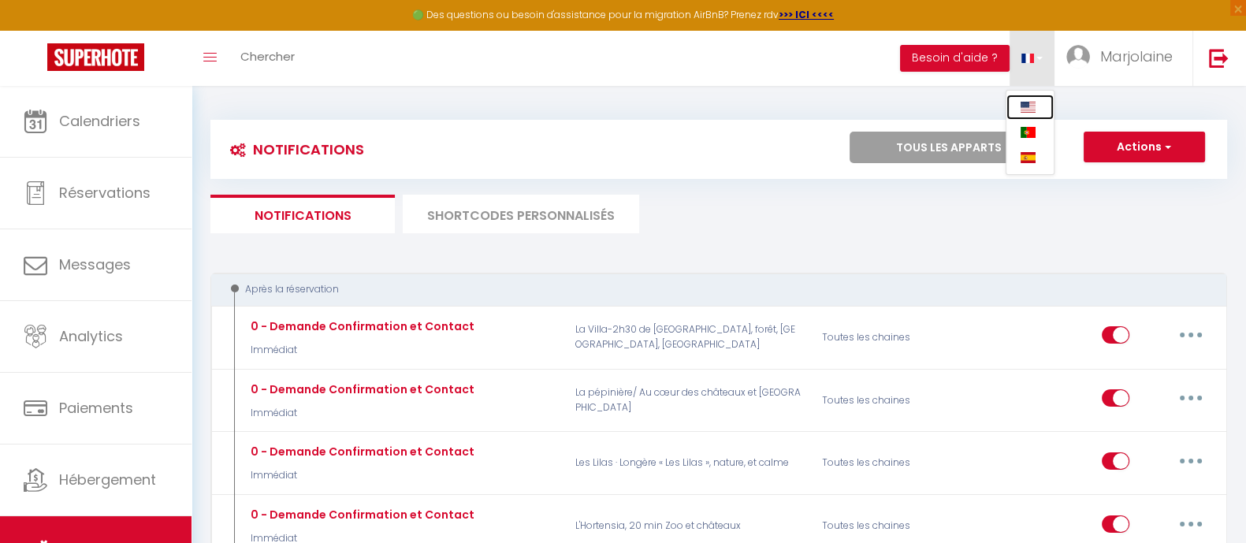
click at [996, 102] on span at bounding box center [1028, 107] width 15 height 11
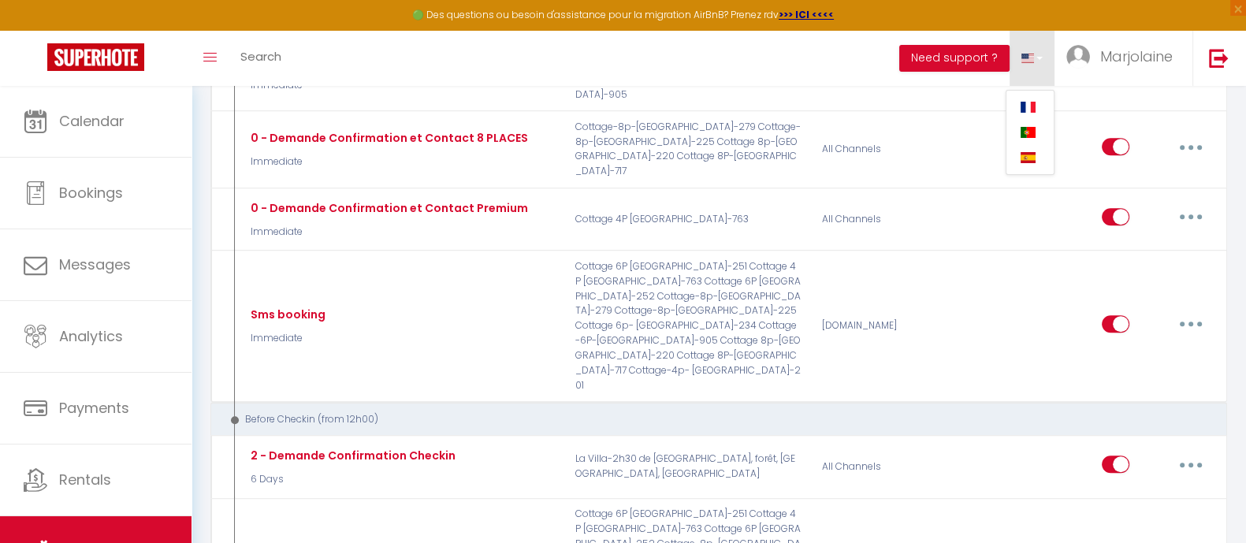
scroll to position [985, 0]
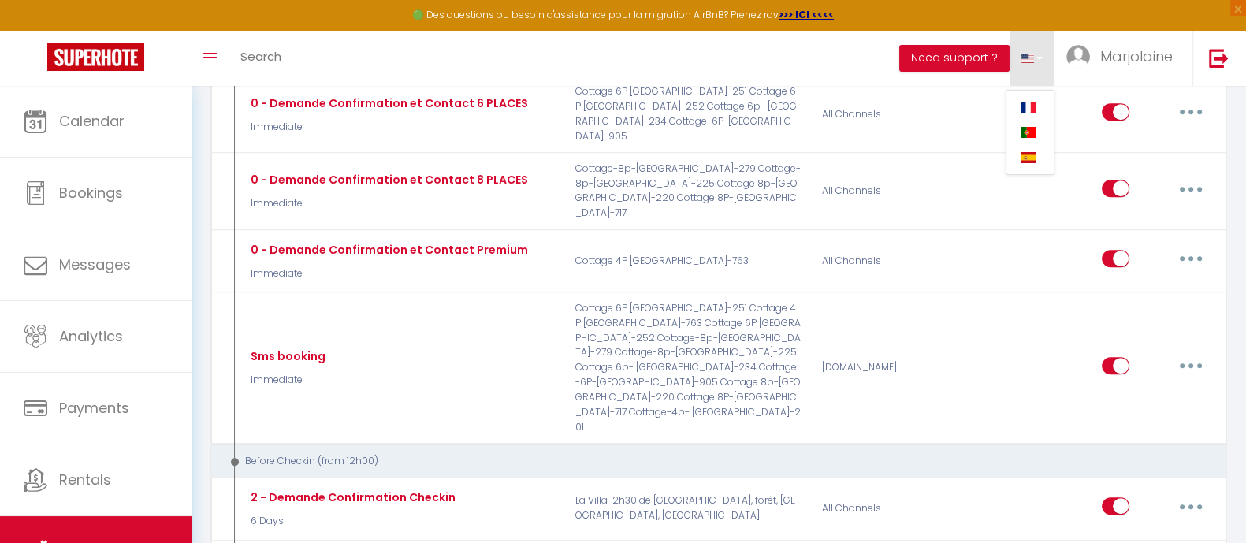
click at [996, 107] on span at bounding box center [1028, 107] width 15 height 11
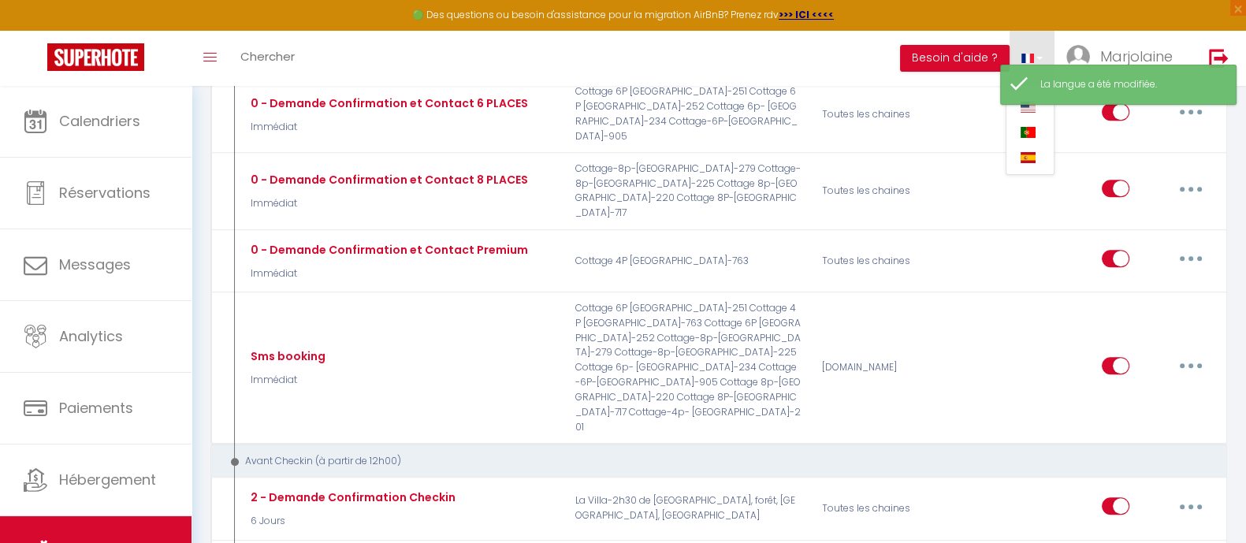
click at [713, 57] on div "Toggle menubar Chercher BUTTON Besoin d'aide ? Marjolaine Paramètres Équipe" at bounding box center [674, 58] width 1120 height 55
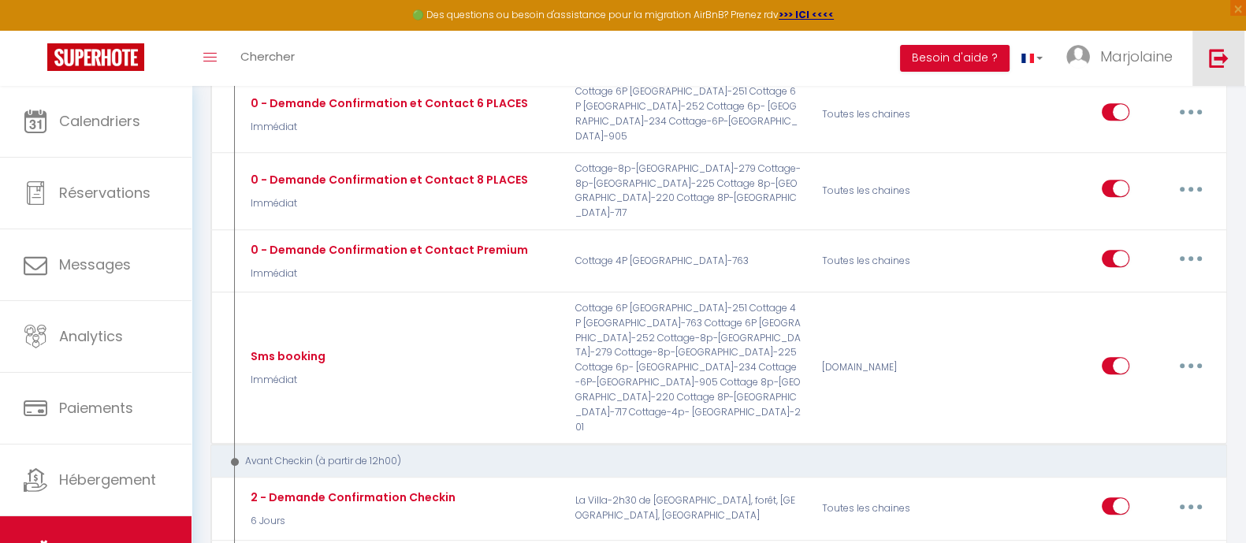
click at [996, 49] on img at bounding box center [1219, 58] width 20 height 20
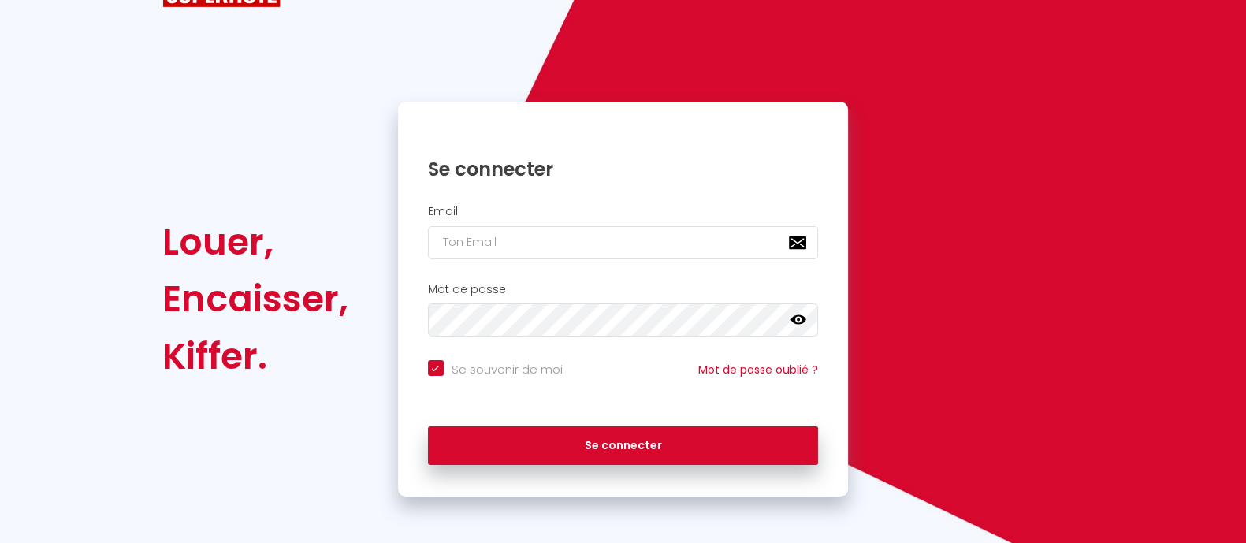
scroll to position [69, 0]
